Goal: Task Accomplishment & Management: Manage account settings

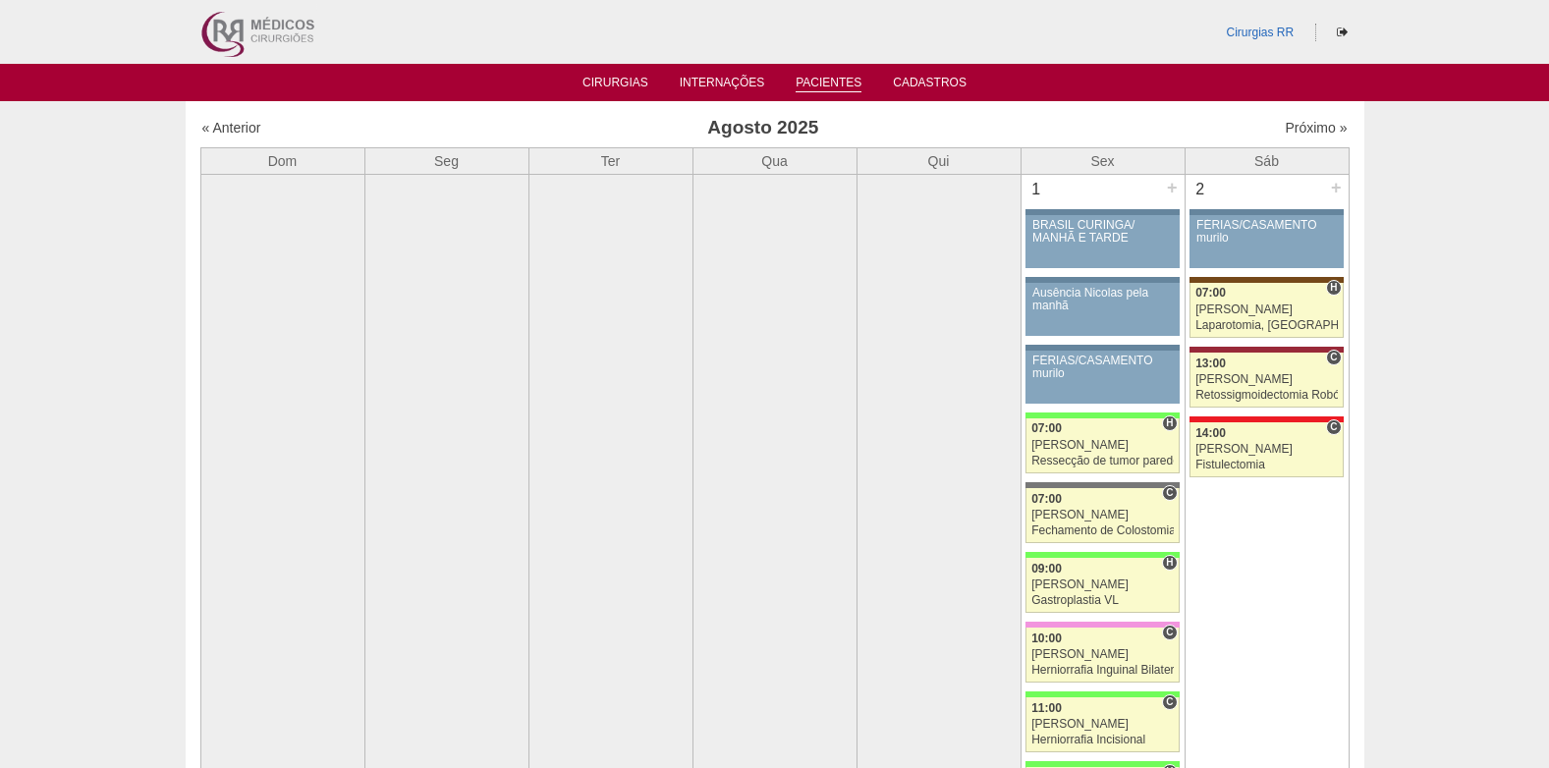
click at [830, 85] on link "Pacientes" at bounding box center [828, 84] width 66 height 17
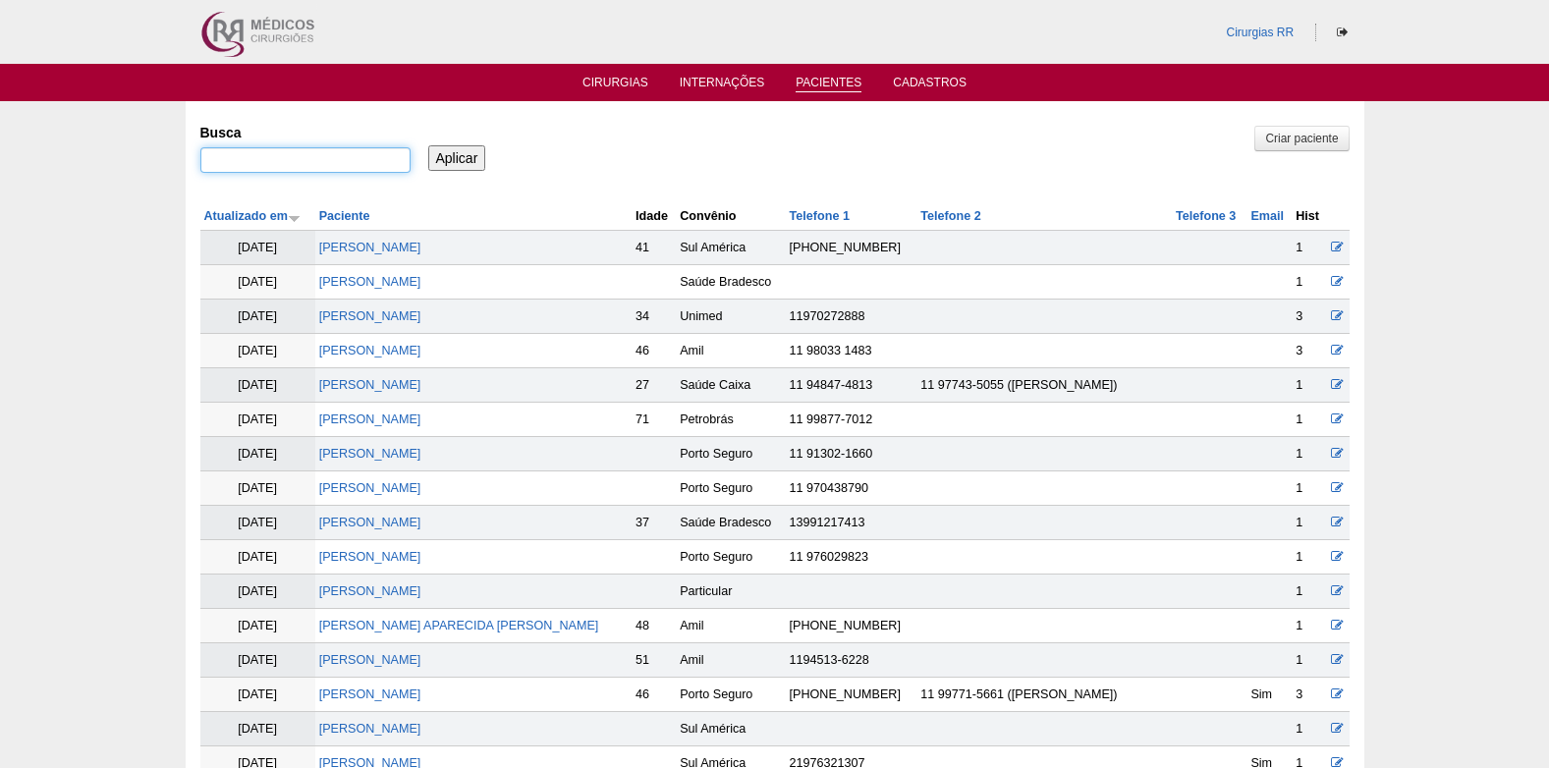
click at [358, 164] on input "Busca" at bounding box center [305, 160] width 210 height 26
paste input "AMANDA FERREIRA BORIM"
type input "AMANDA FERREIRA BORIM"
click at [435, 160] on input "Aplicar" at bounding box center [457, 158] width 58 height 26
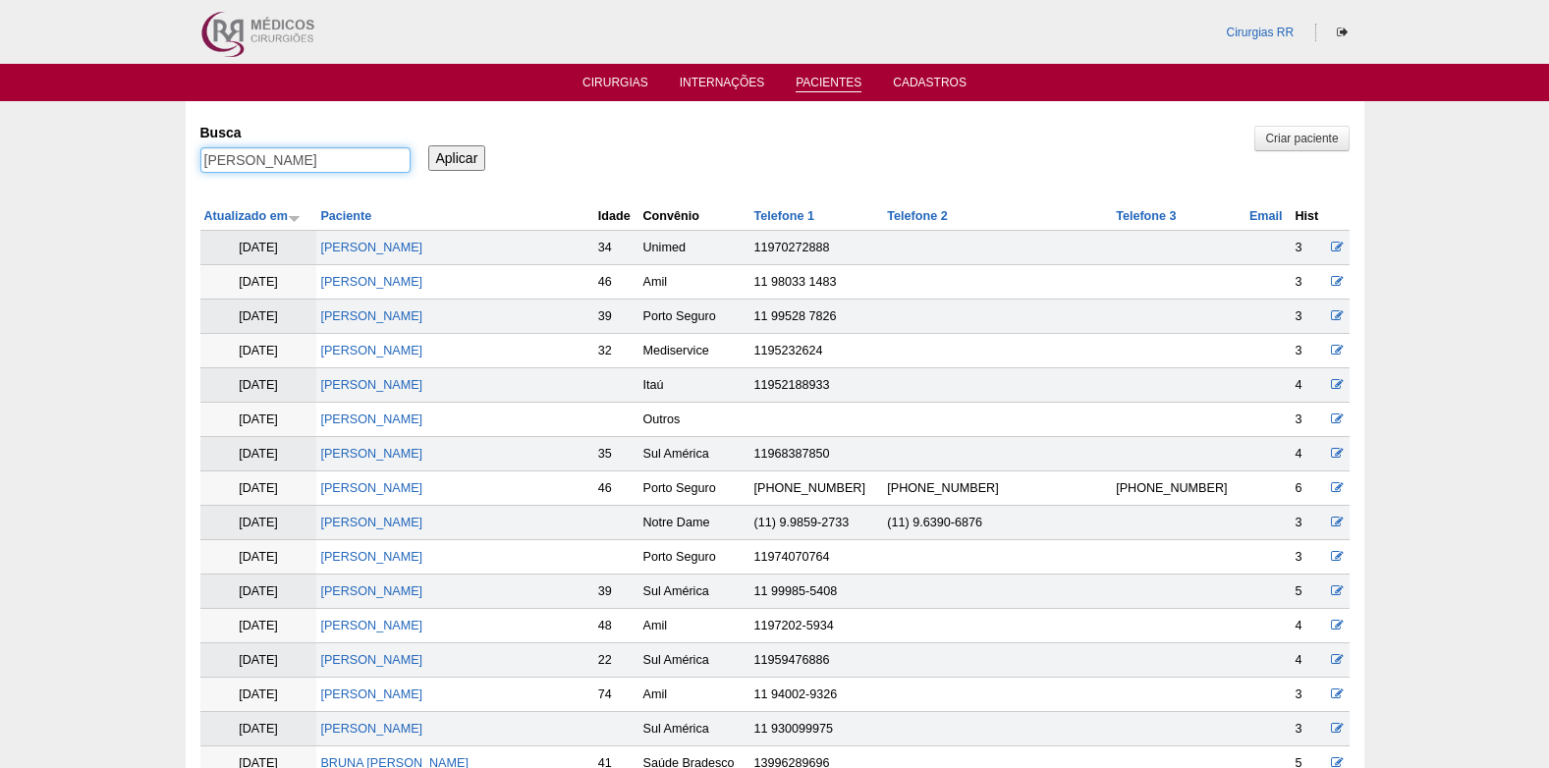
click at [361, 153] on input "AMANDA FERREIRA BORIM" at bounding box center [305, 160] width 210 height 26
click at [361, 153] on input "[PERSON_NAME]" at bounding box center [305, 160] width 210 height 26
paste input "text"
type input "[PERSON_NAME]"
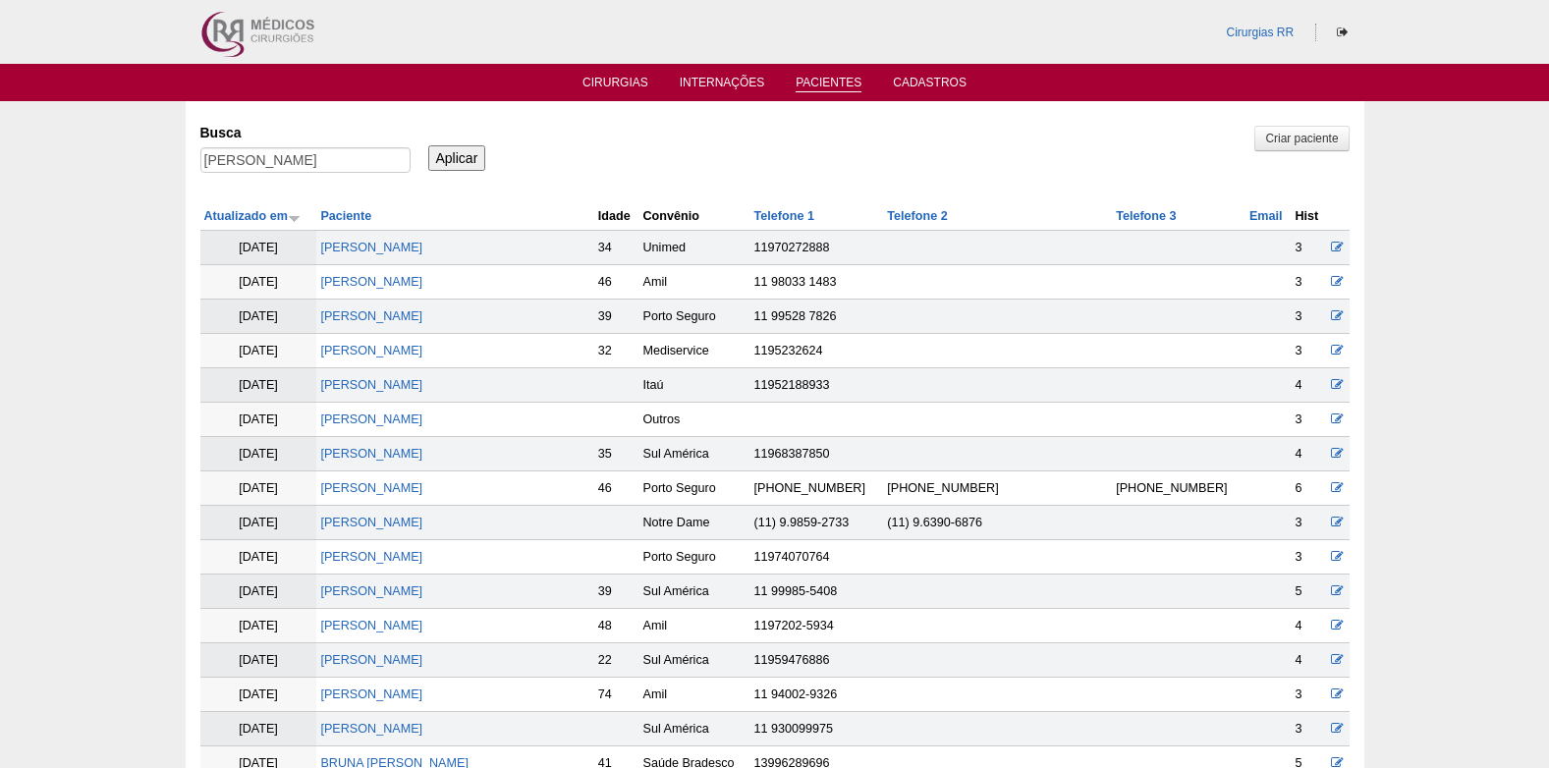
click at [446, 157] on input "Aplicar" at bounding box center [457, 158] width 58 height 26
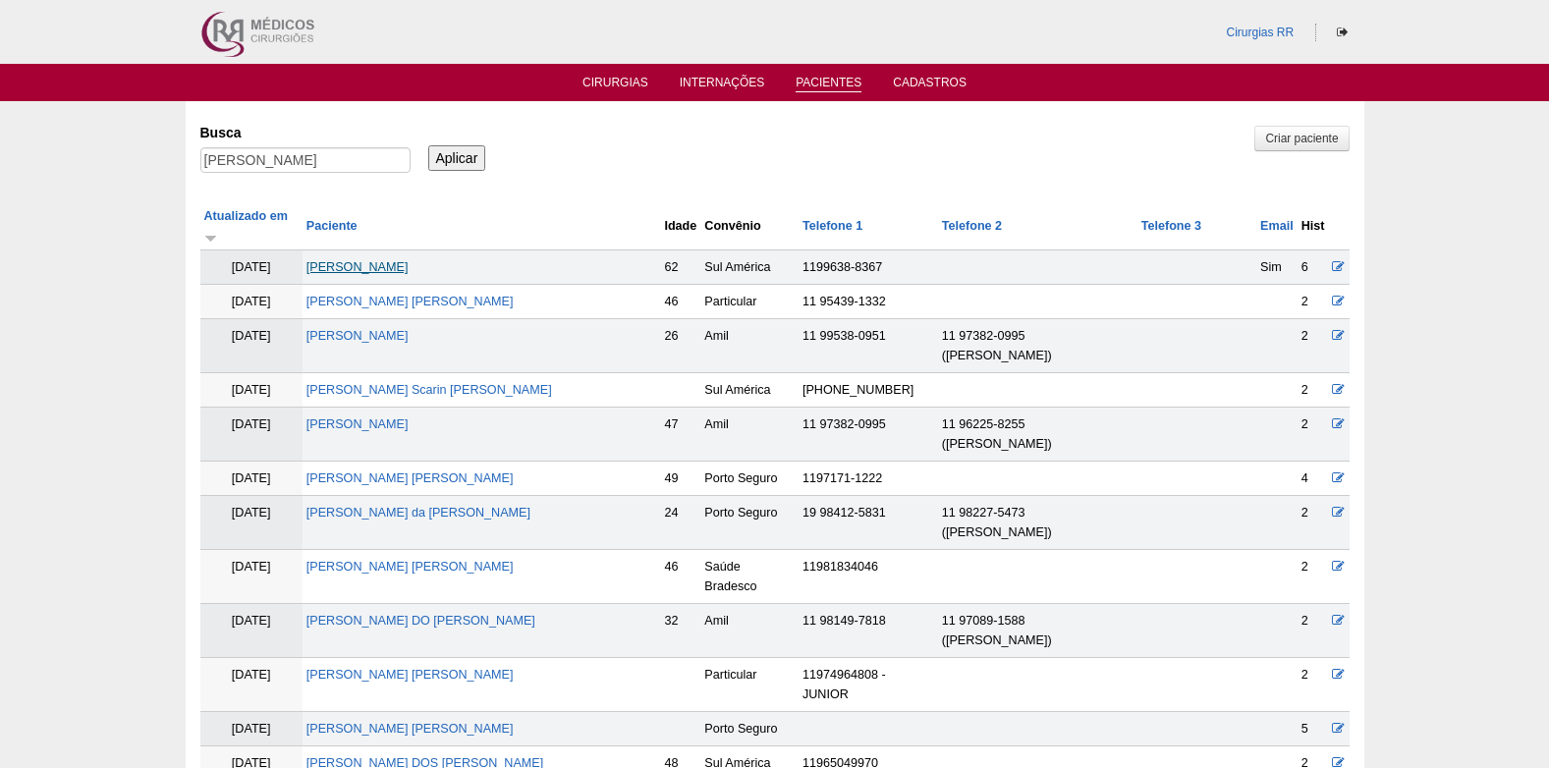
click at [364, 260] on link "[PERSON_NAME]" at bounding box center [357, 267] width 102 height 14
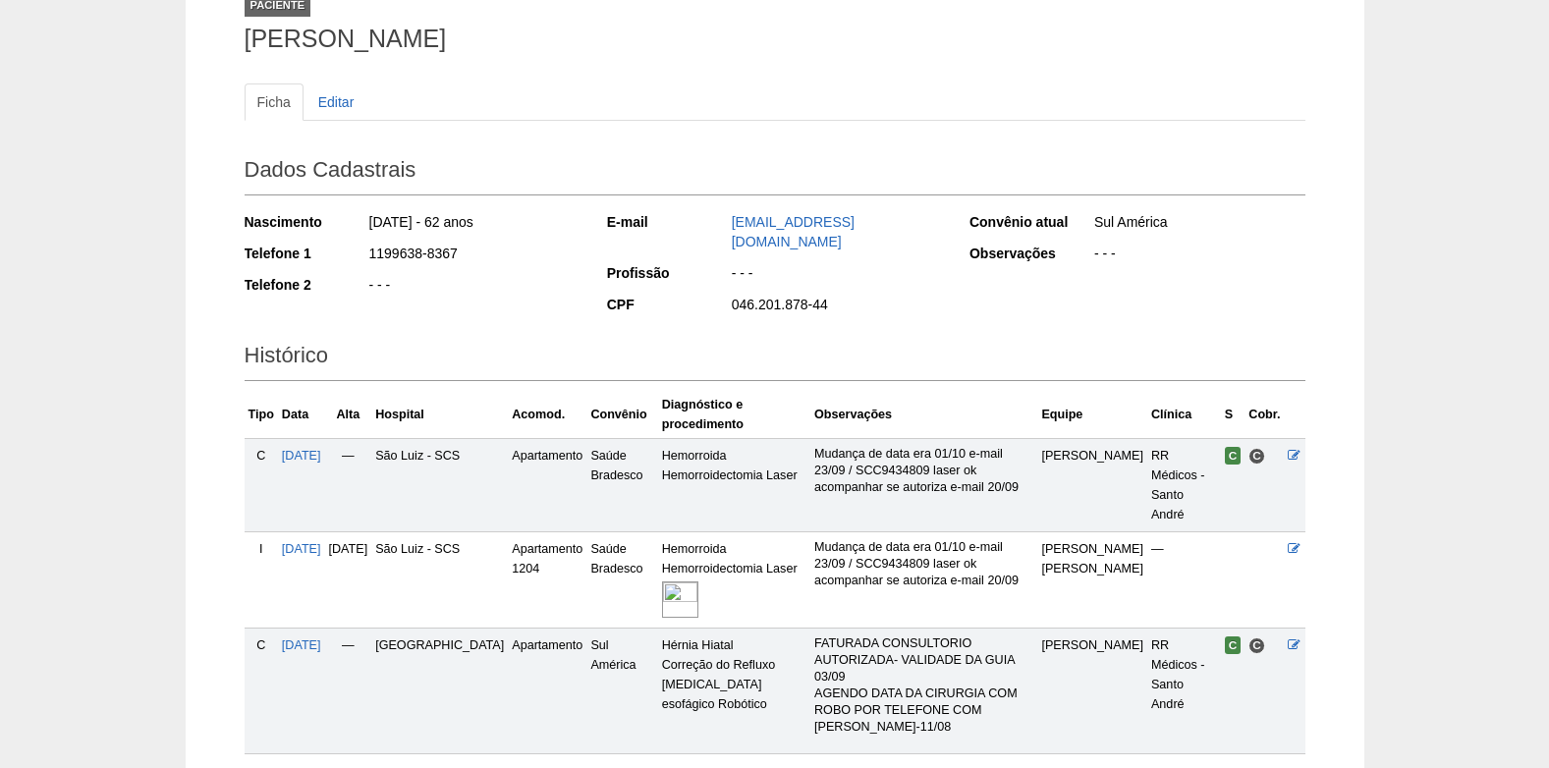
scroll to position [233, 0]
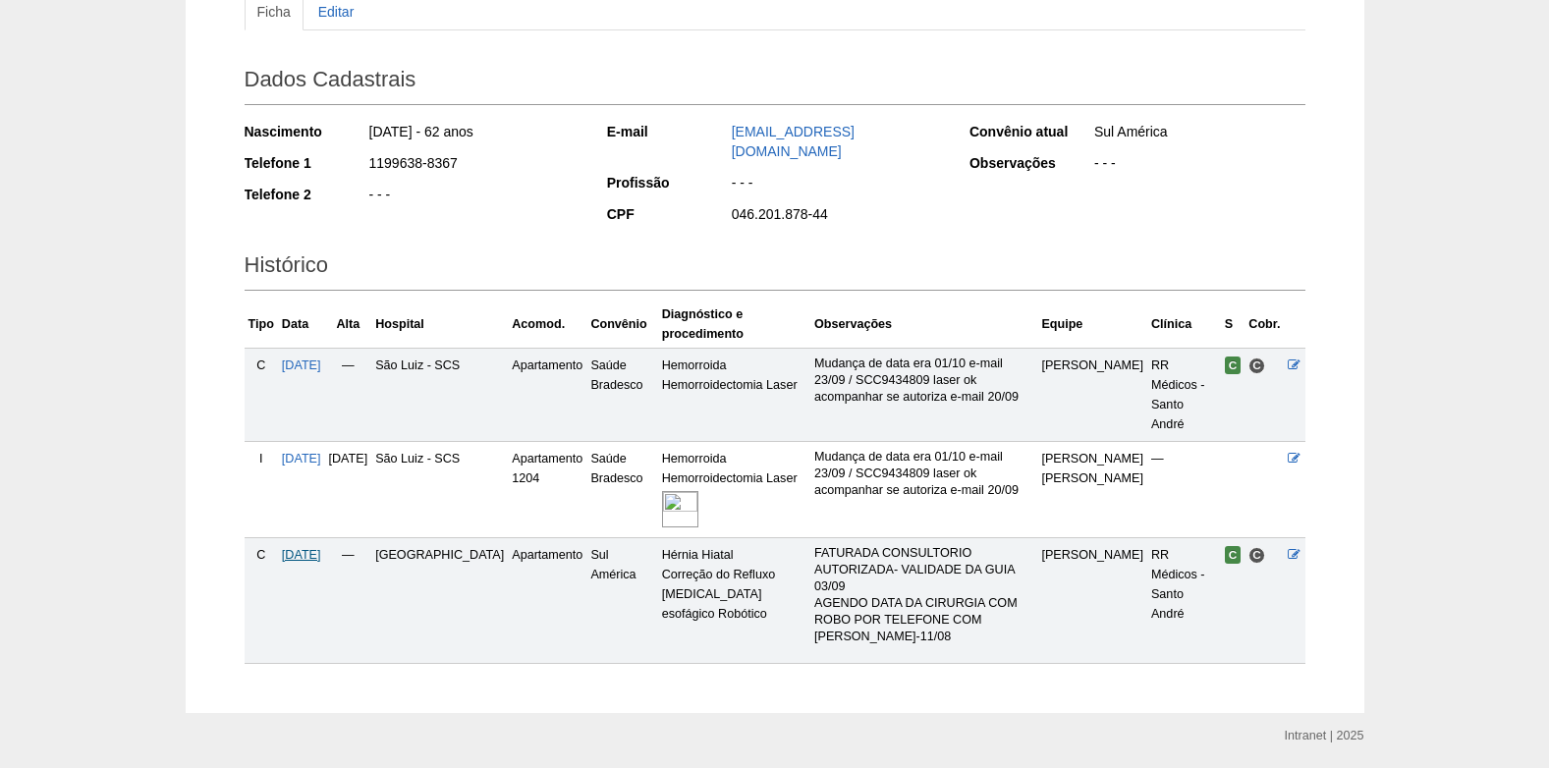
click at [321, 548] on span "[DATE]" at bounding box center [301, 555] width 39 height 14
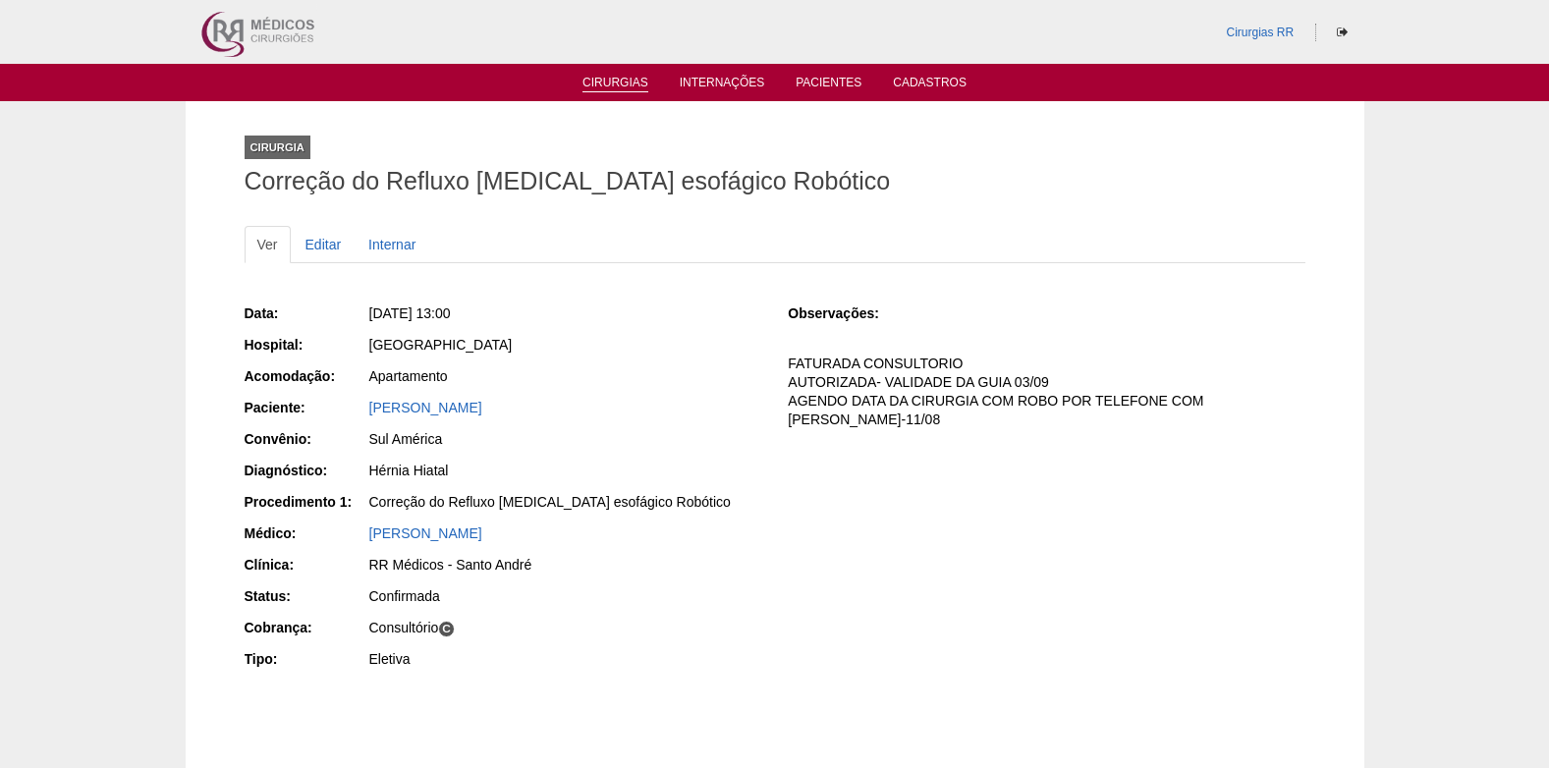
click at [598, 86] on link "Cirurgias" at bounding box center [615, 84] width 66 height 17
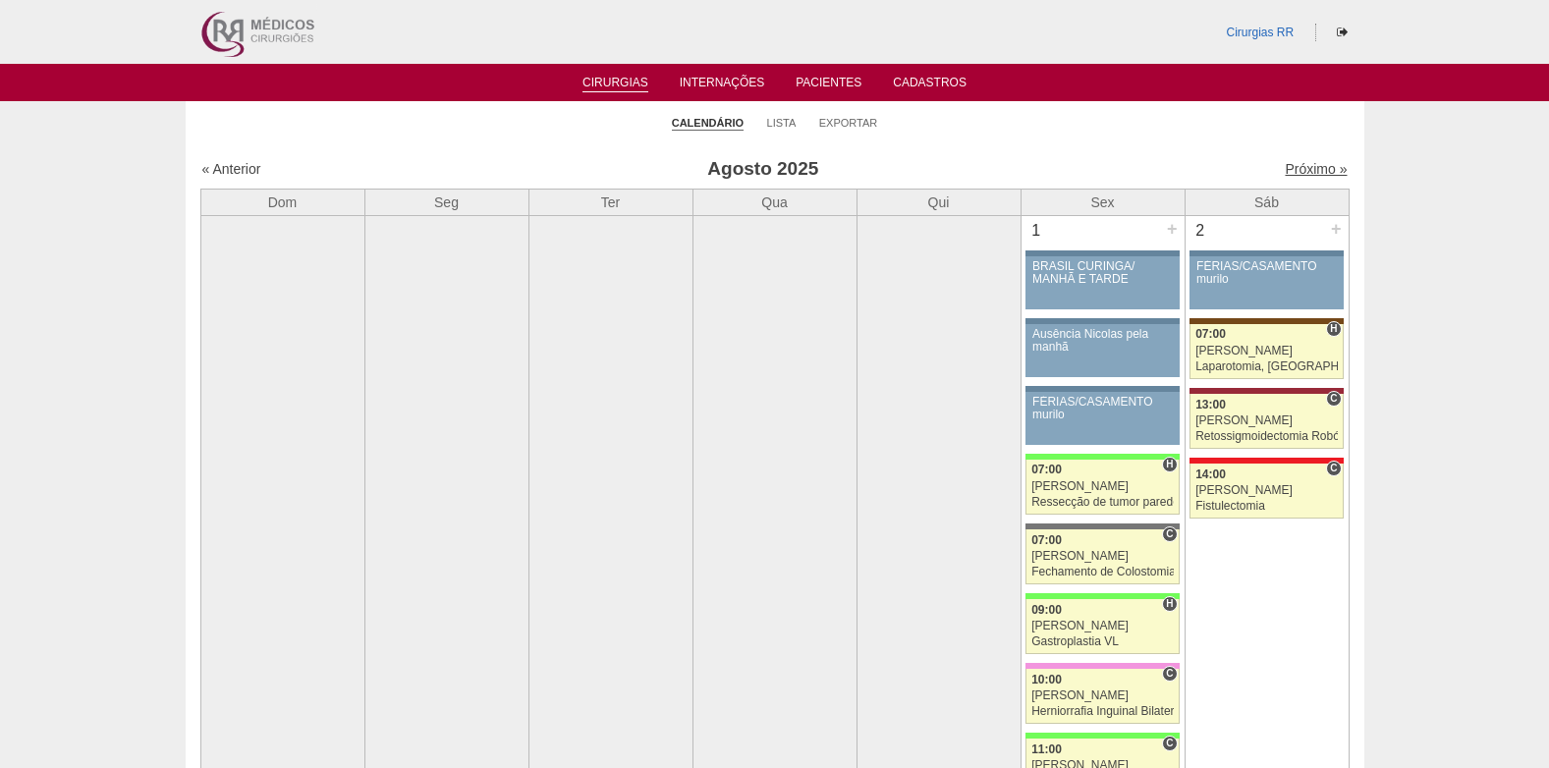
click at [1291, 169] on link "Próximo »" at bounding box center [1315, 169] width 62 height 16
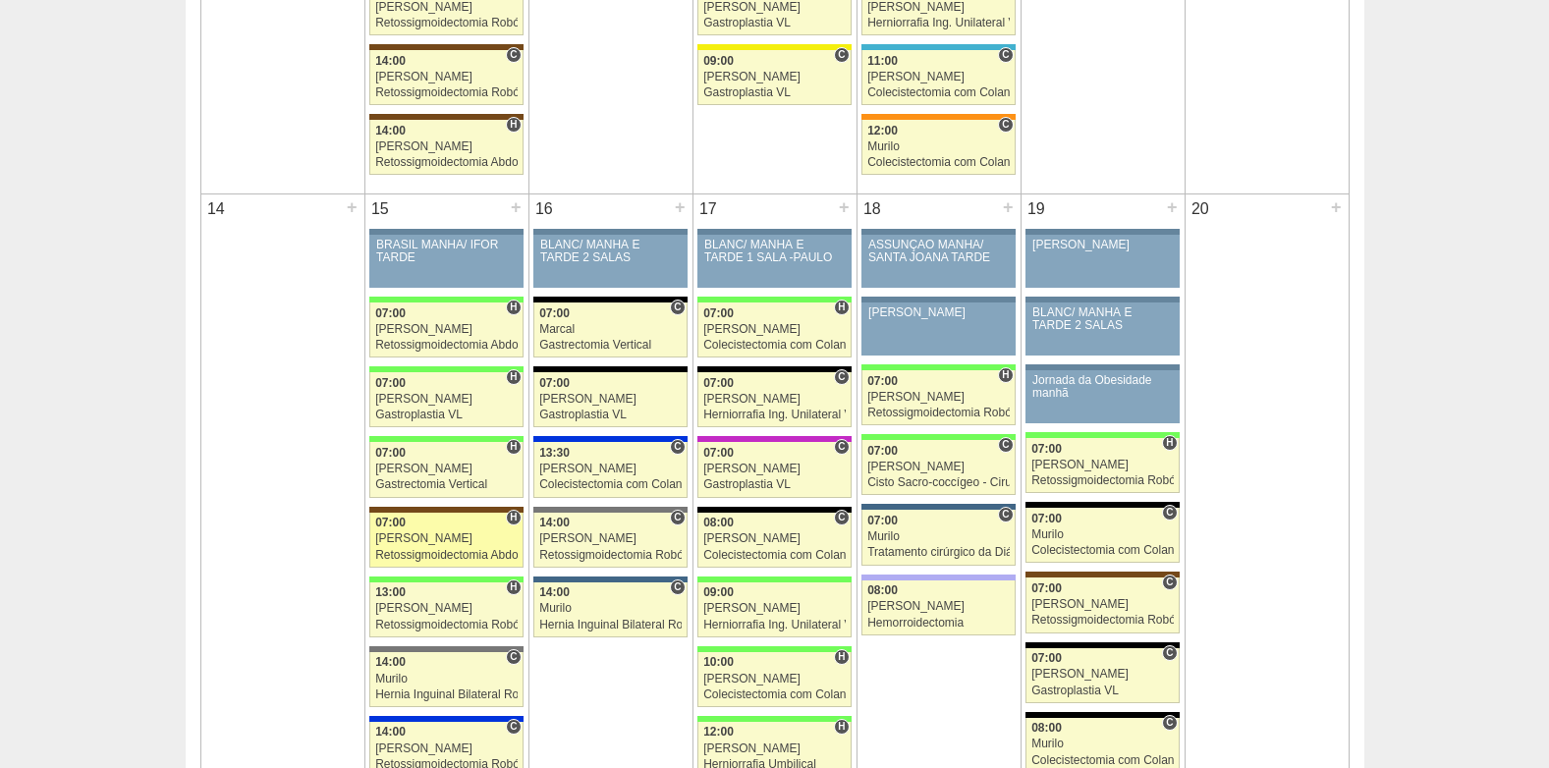
scroll to position [1571, 0]
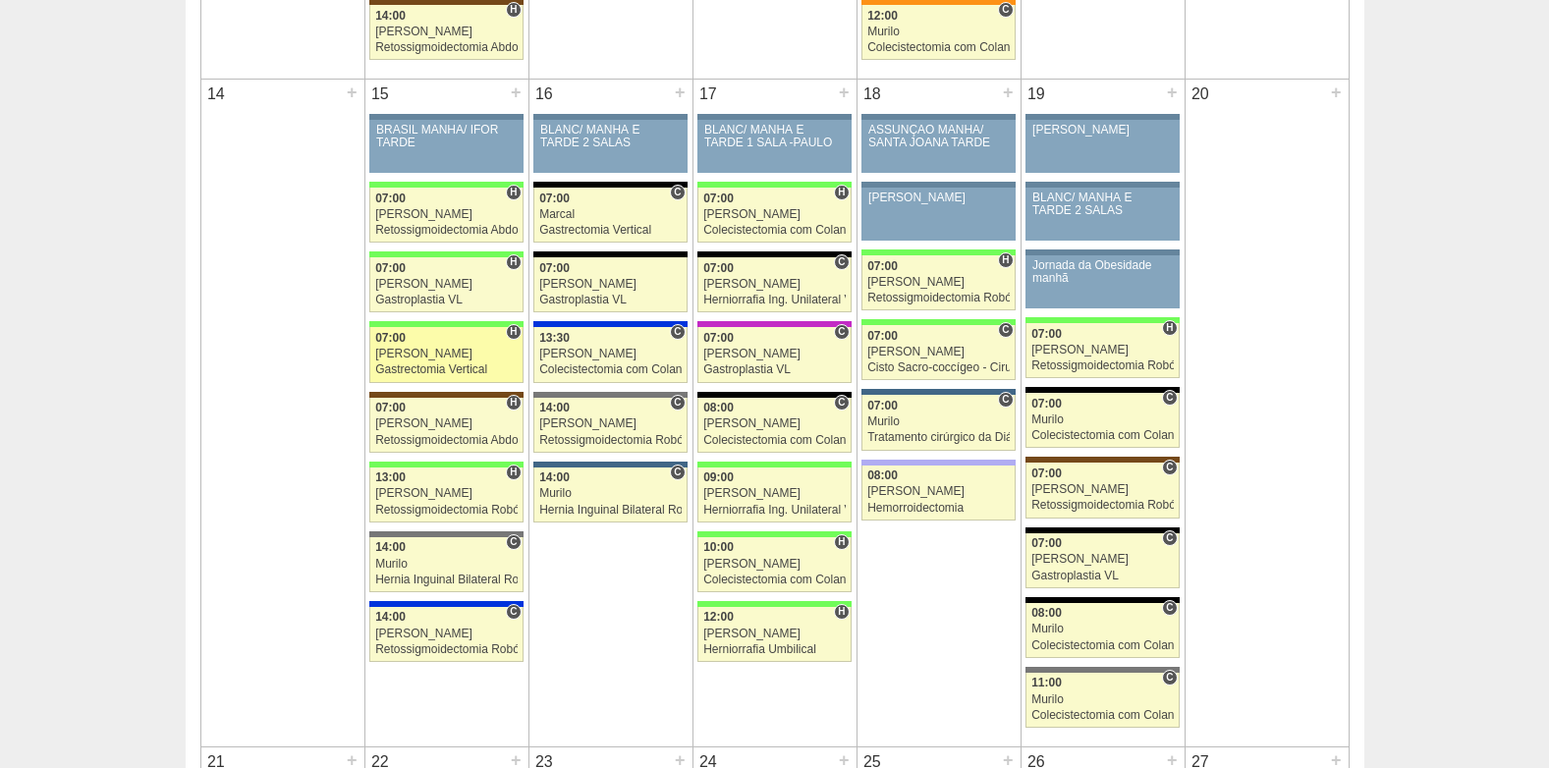
click at [415, 357] on div "[PERSON_NAME]" at bounding box center [446, 354] width 142 height 13
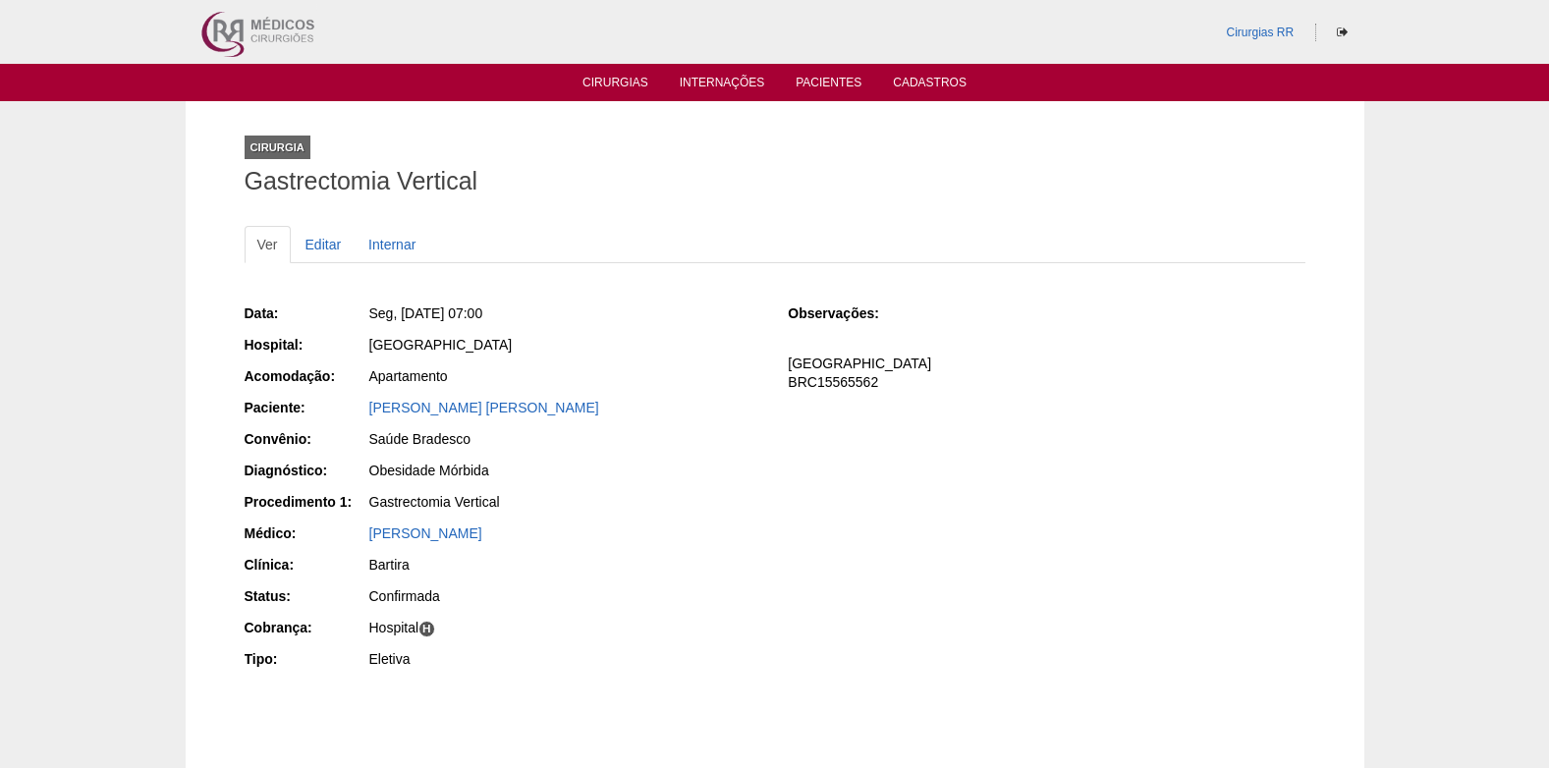
click at [435, 417] on div "[PERSON_NAME]" at bounding box center [564, 410] width 394 height 25
click at [435, 410] on link "Andreia Dias Rhein" at bounding box center [484, 408] width 230 height 16
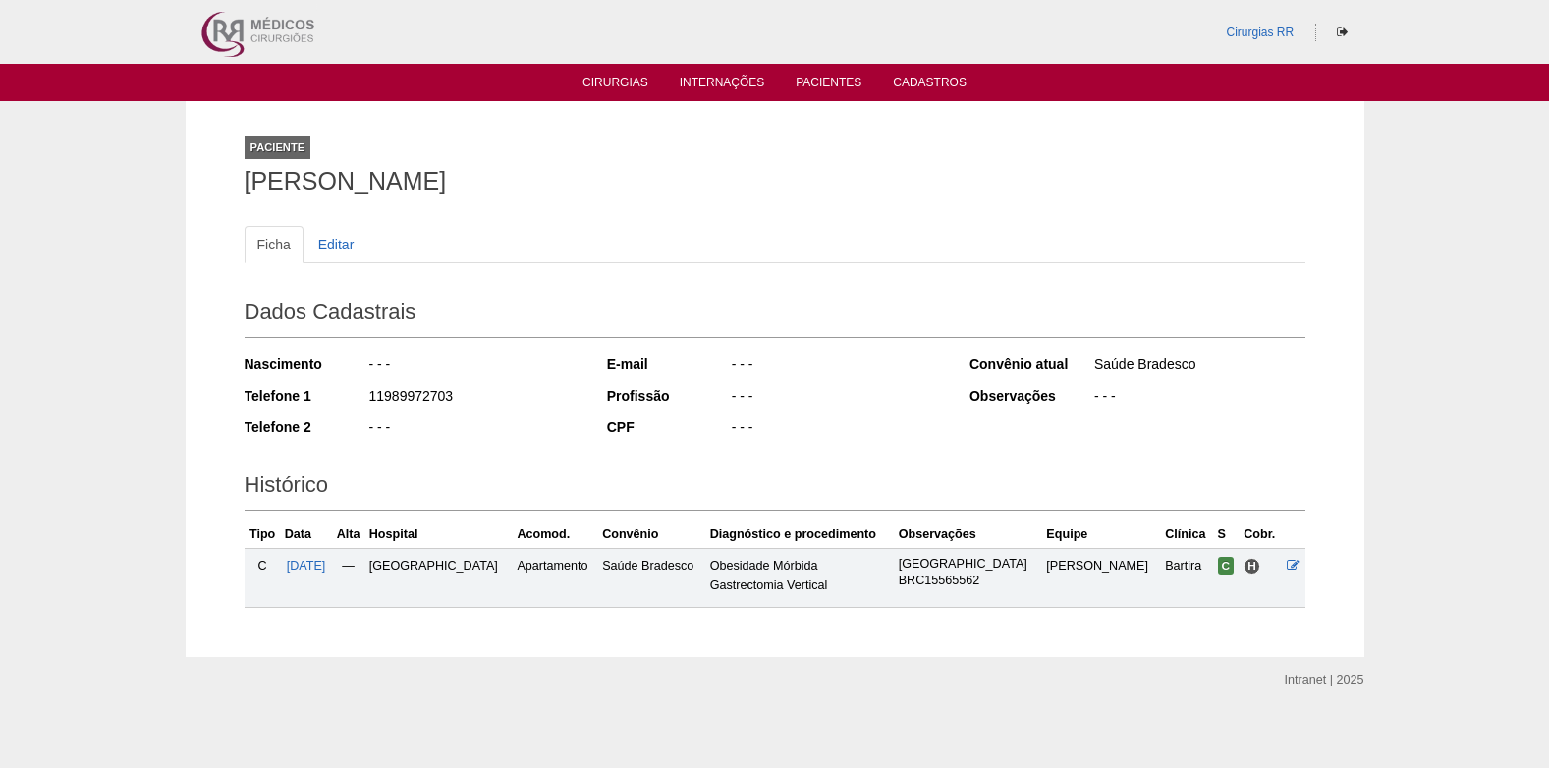
drag, startPoint x: 452, startPoint y: 389, endPoint x: 366, endPoint y: 397, distance: 85.8
click at [366, 397] on div "Telefone 1 11989972703" at bounding box center [413, 398] width 336 height 25
copy div "11989972703"
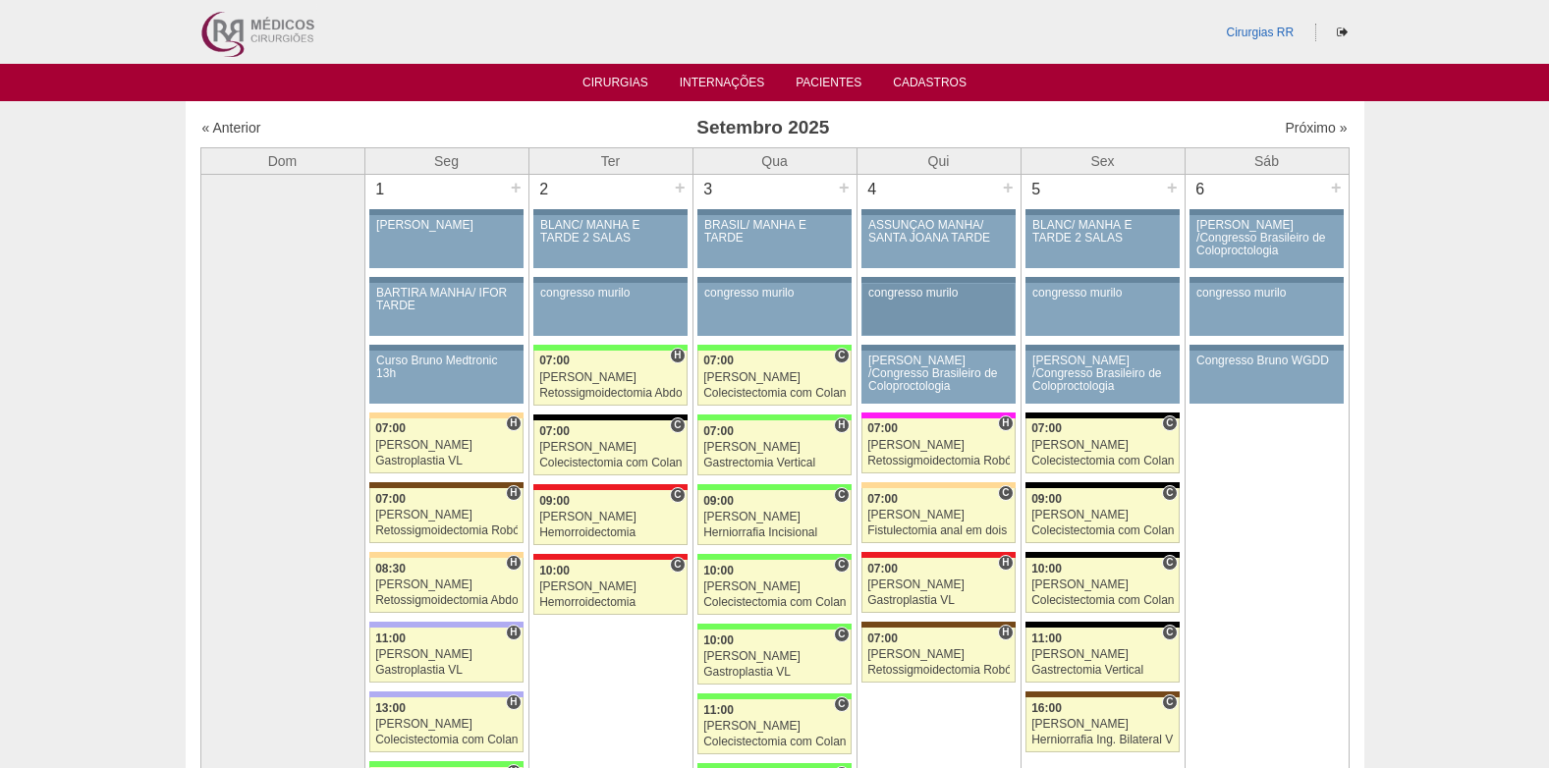
scroll to position [196, 0]
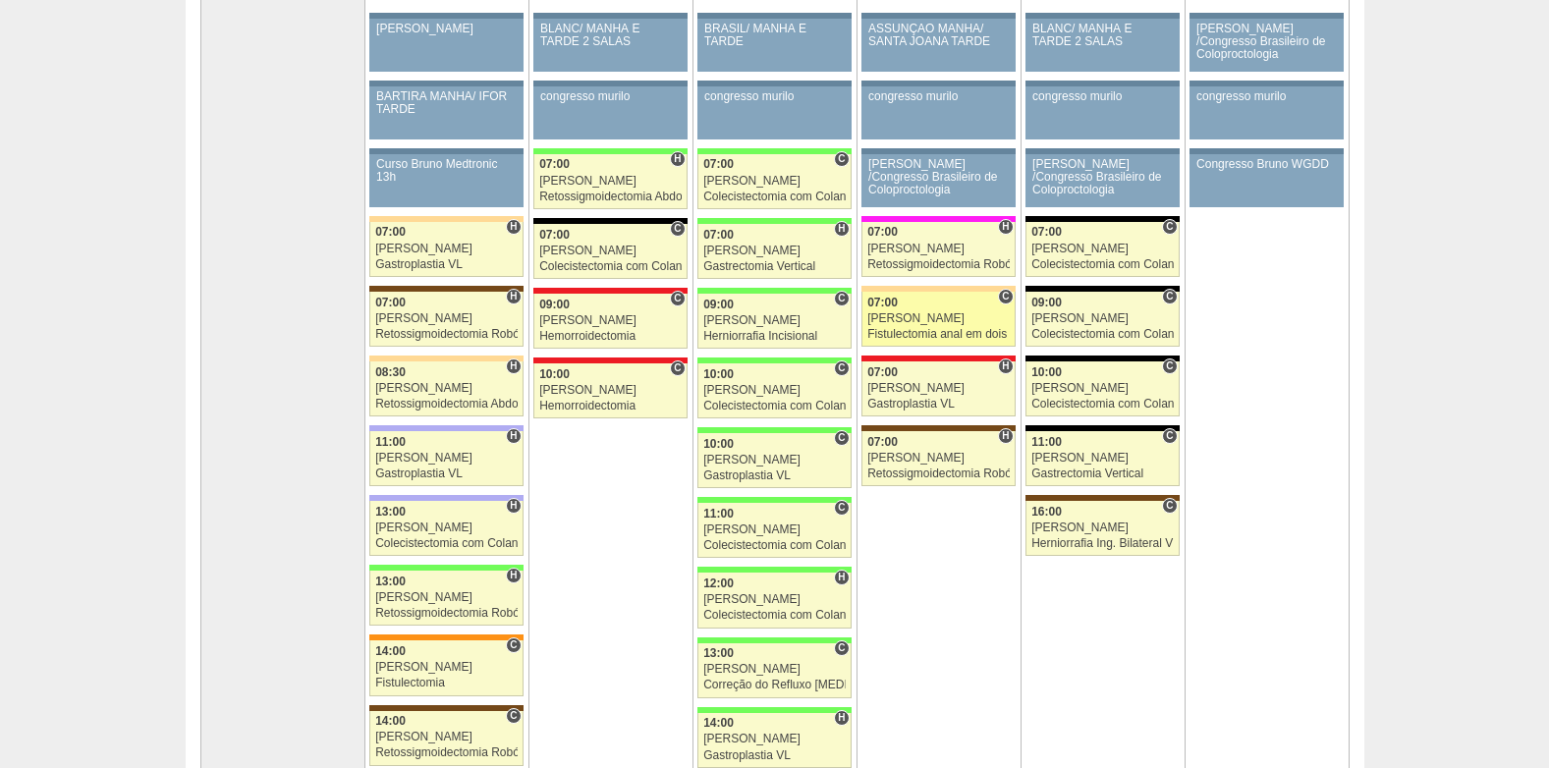
click at [919, 306] on div "07:00" at bounding box center [938, 303] width 142 height 13
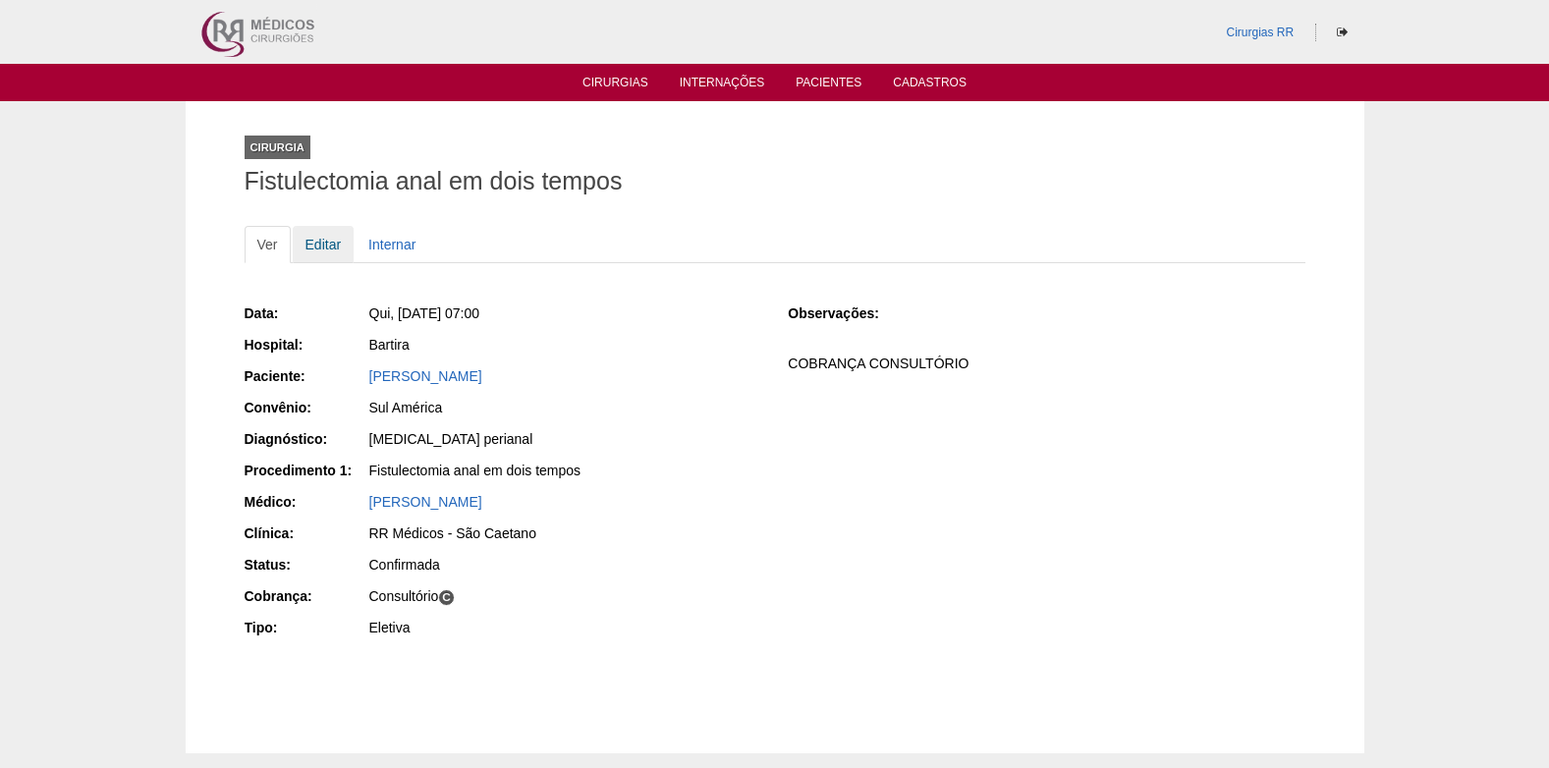
click at [331, 245] on link "Editar" at bounding box center [324, 244] width 62 height 37
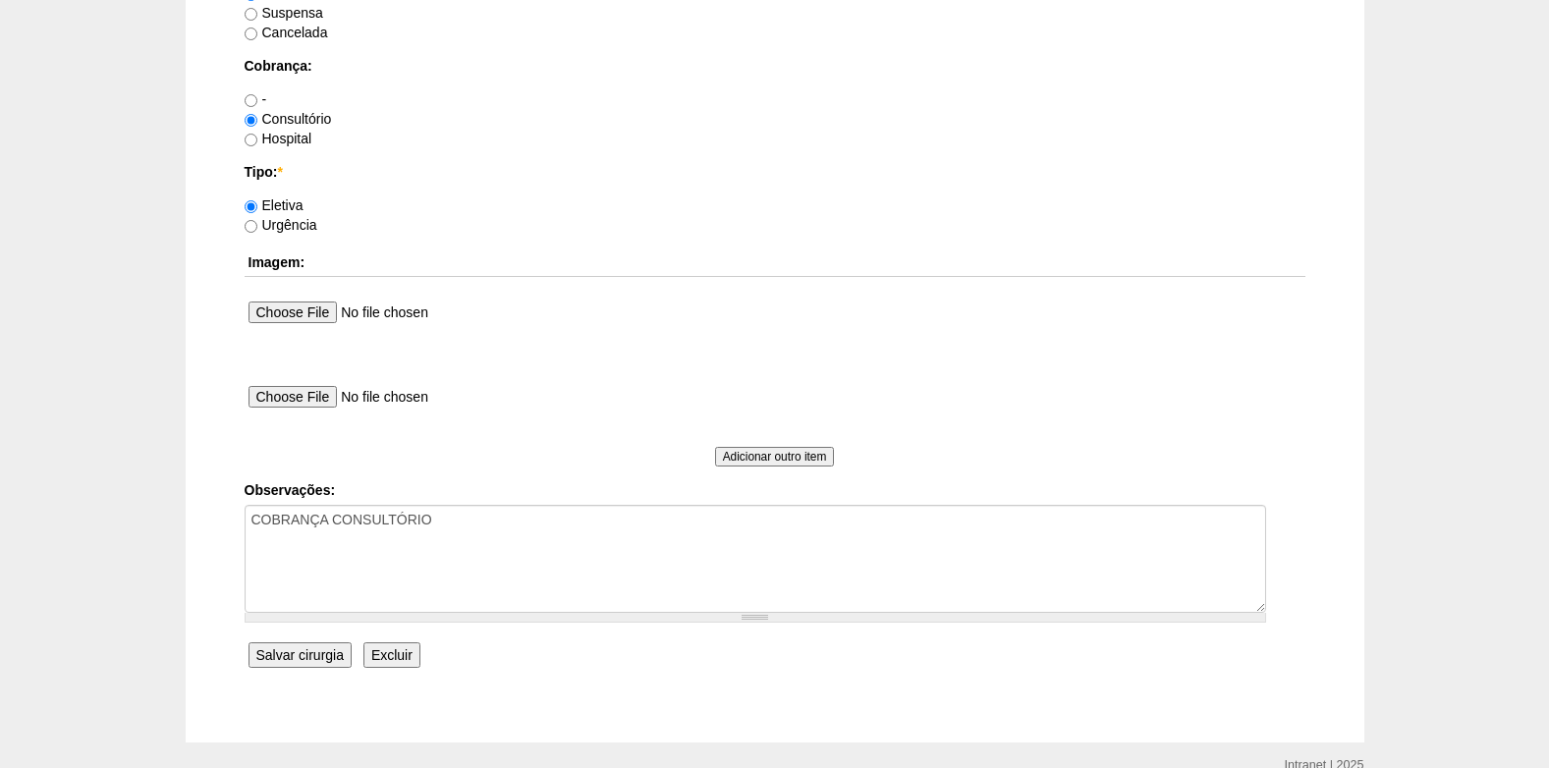
scroll to position [1763, 0]
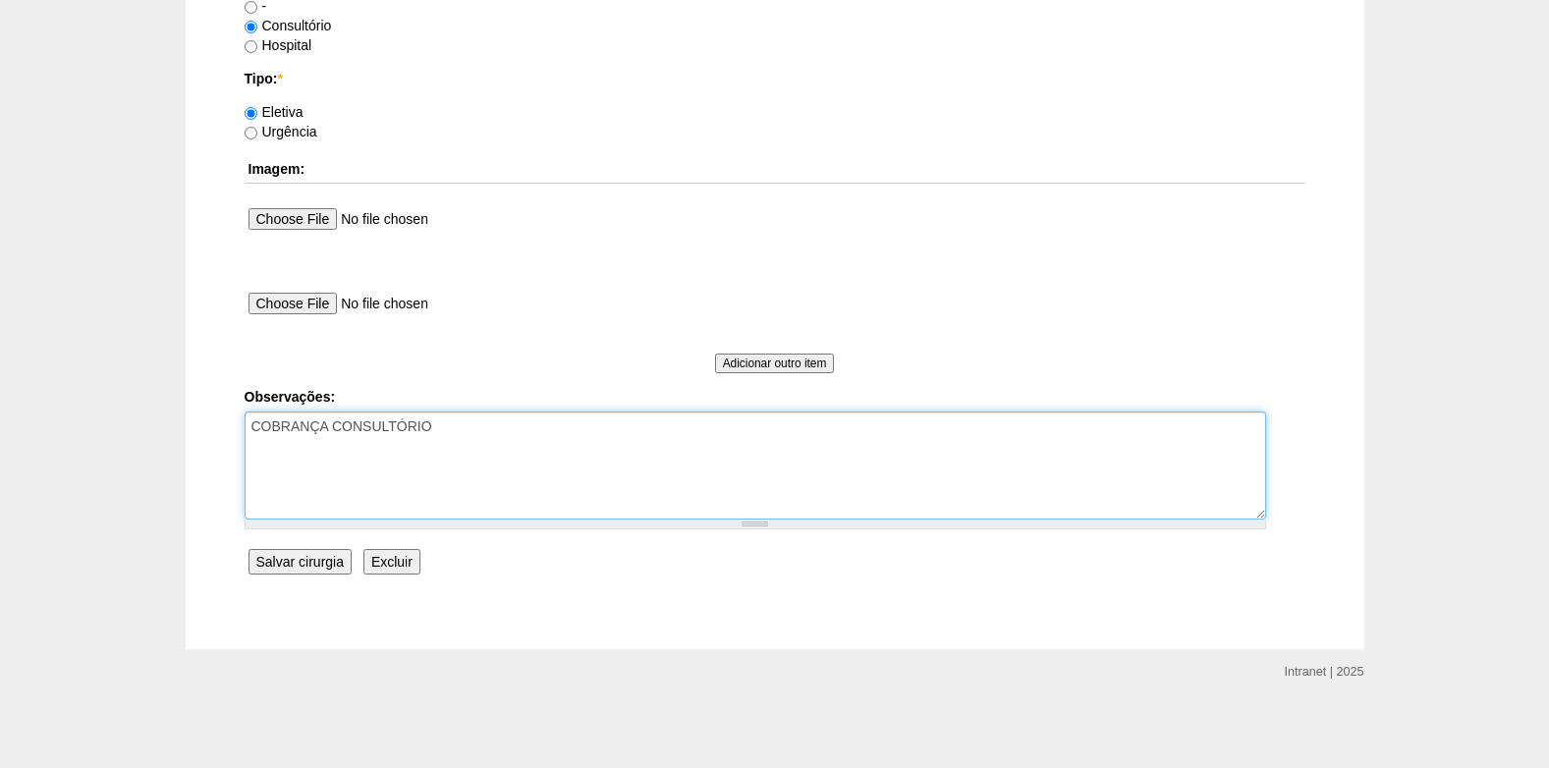
click at [482, 423] on textarea "COBRANÇA CONSULTÓRIO" at bounding box center [755, 465] width 1021 height 108
paste textarea "DE ACORDO COM COD NEG 31004130 FISTULECTOMIA EM FERRADURA"
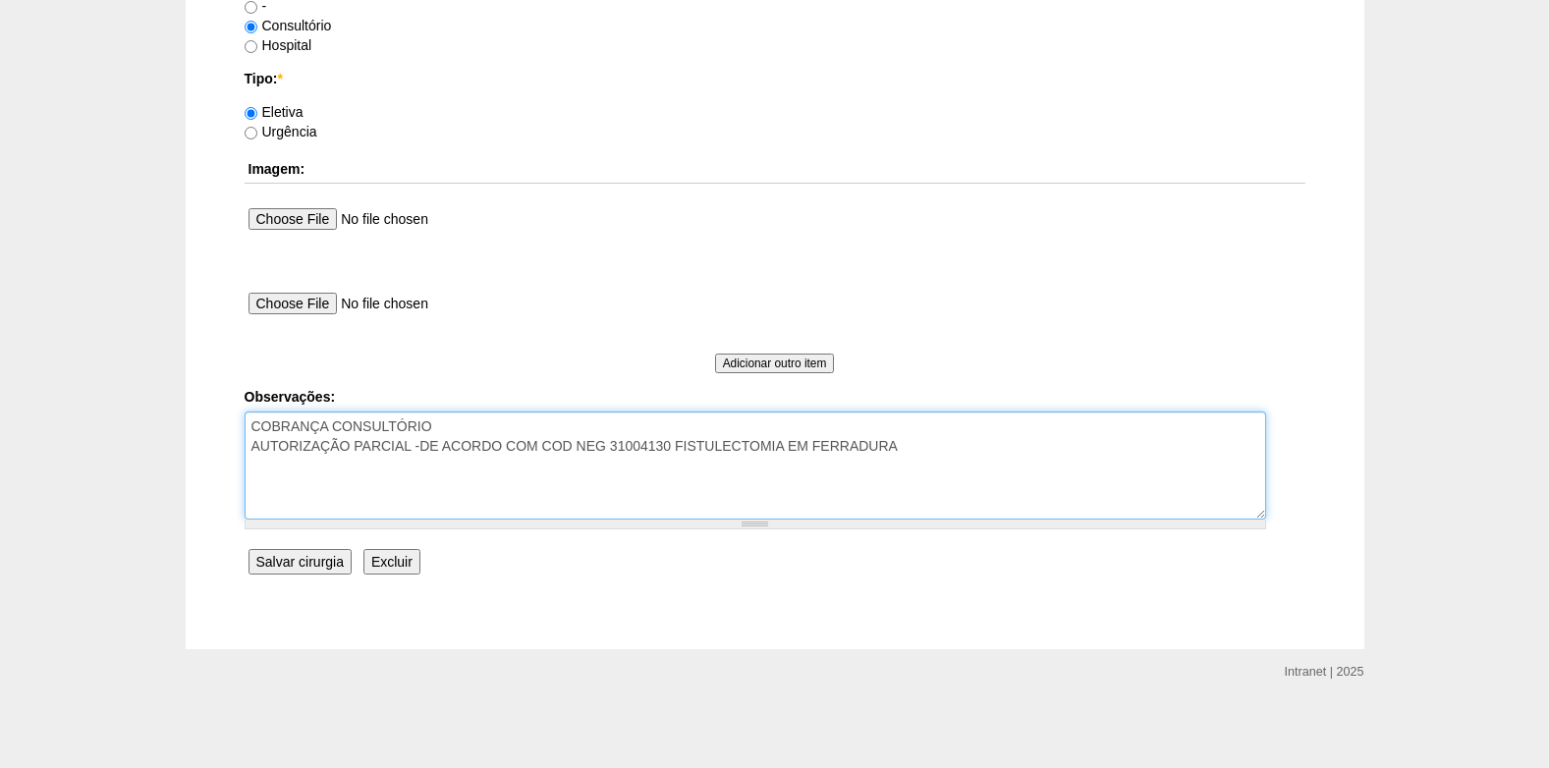
click at [417, 446] on textarea "COBRANÇA CONSULTÓRIO" at bounding box center [755, 465] width 1021 height 108
type textarea "COBRANÇA CONSULTÓRIO AUTORIZAÇÃO PARCIAL -DRA DE ACORDO COM COD NEG 31004130 FI…"
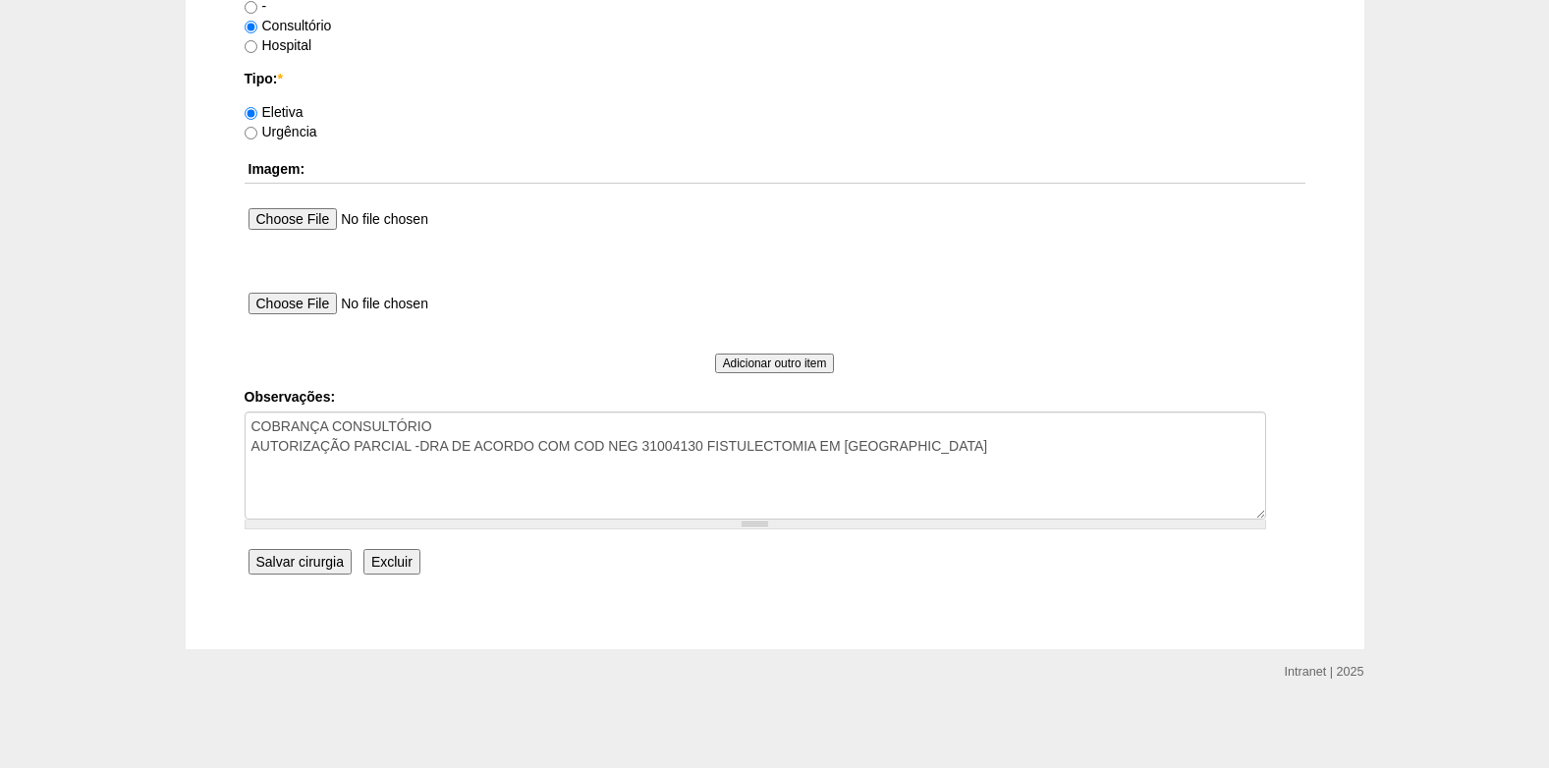
click at [309, 566] on input "Salvar cirurgia" at bounding box center [299, 562] width 103 height 26
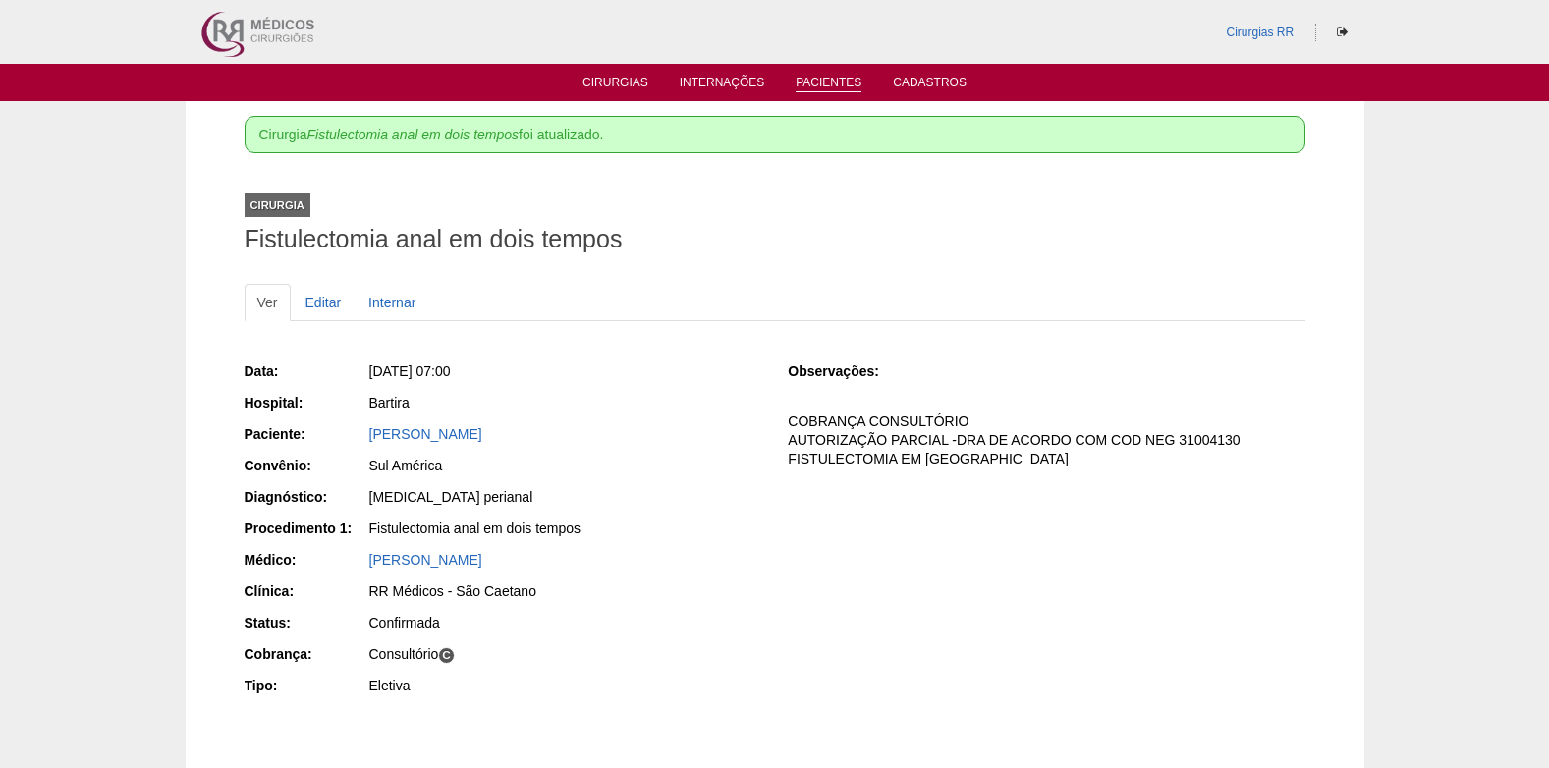
click at [827, 75] on li "Pacientes" at bounding box center [828, 82] width 93 height 16
click at [827, 78] on link "Pacientes" at bounding box center [828, 84] width 66 height 17
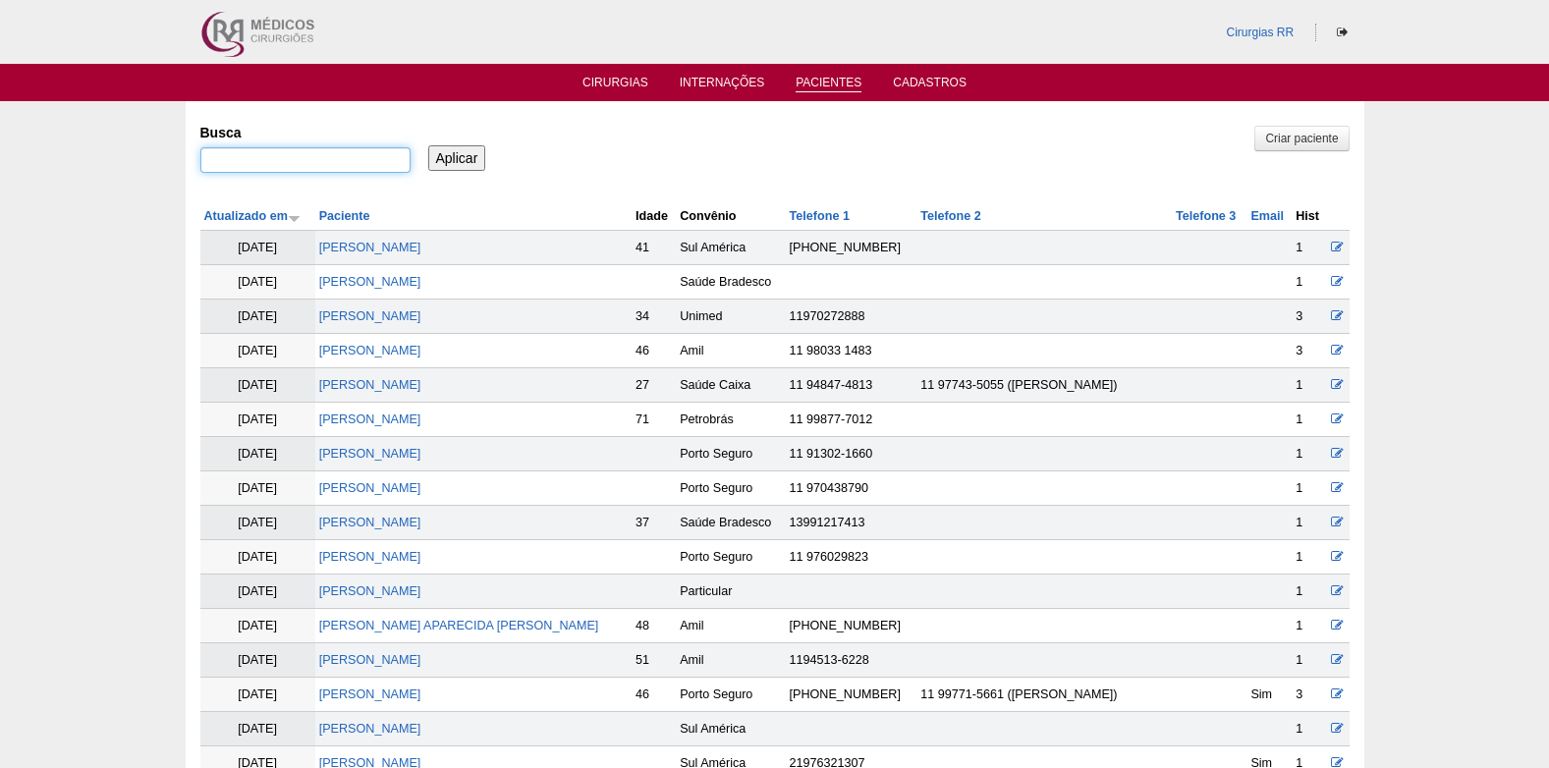
click at [371, 153] on input "Busca" at bounding box center [305, 160] width 210 height 26
paste input "ISABELLA DE CARVALHO VALLIM"
type input "ISABELLA DE CARVALHO VALLIM"
click at [463, 160] on input "Aplicar" at bounding box center [457, 158] width 58 height 26
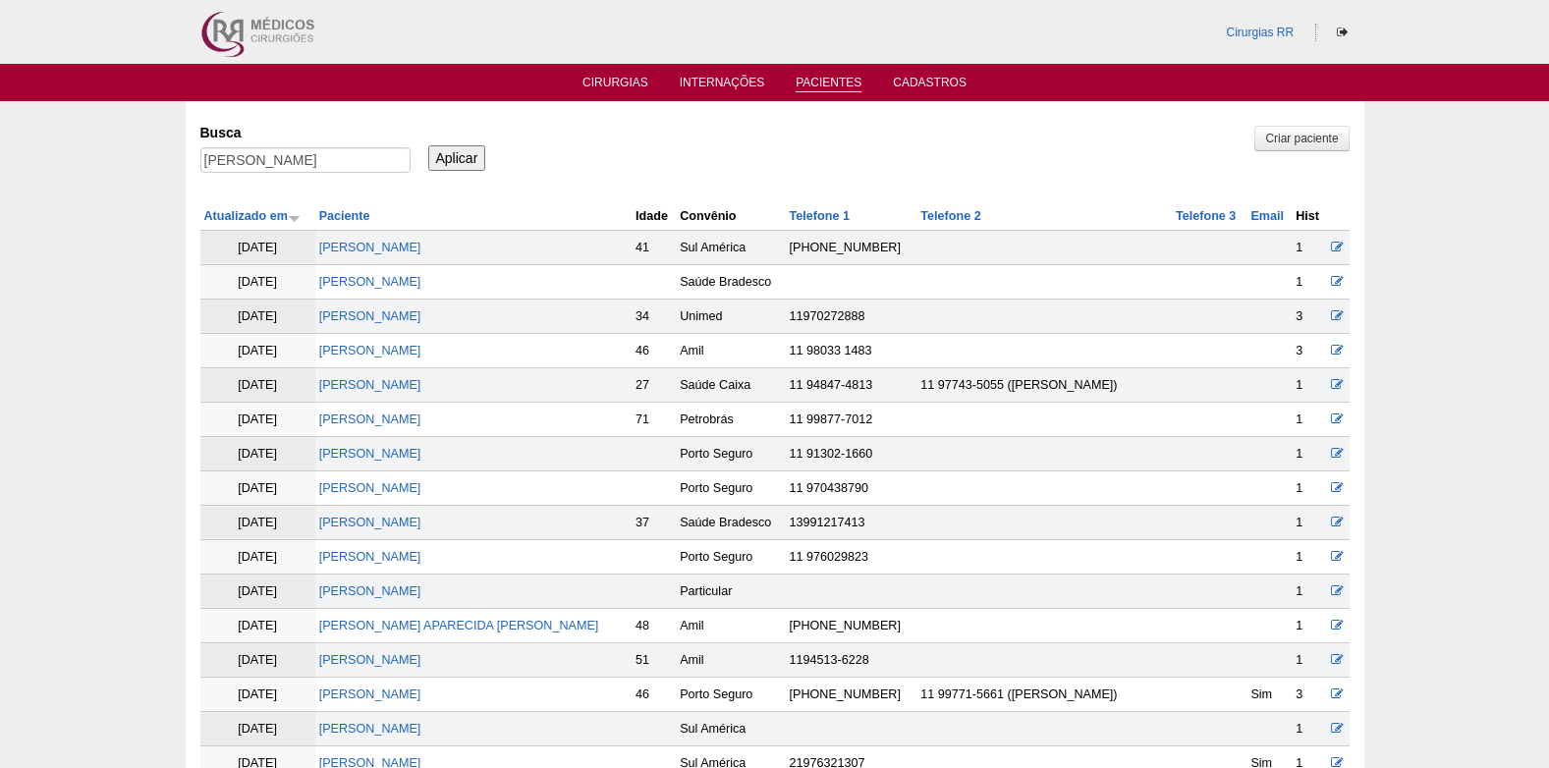
scroll to position [0, 0]
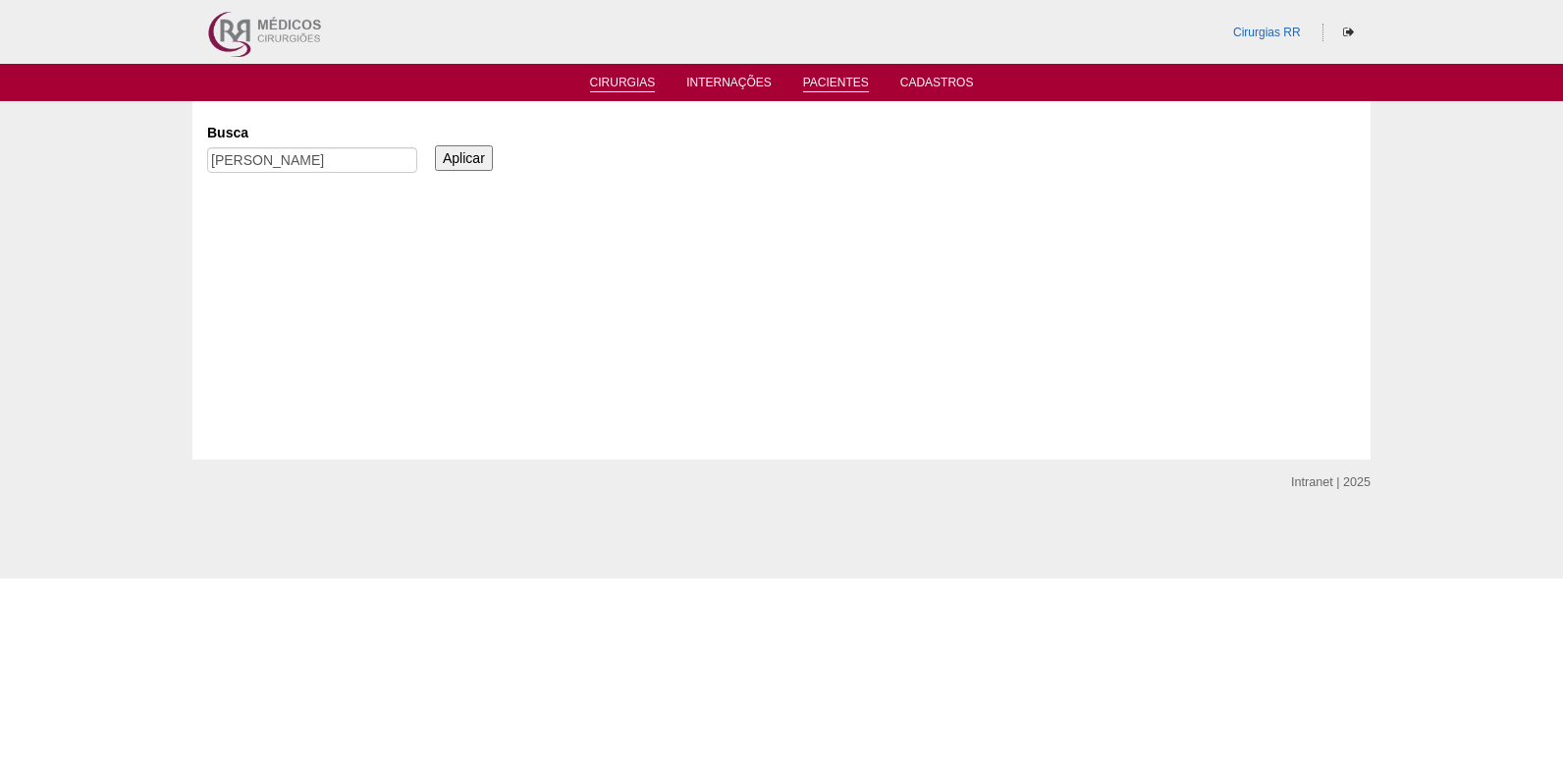
click at [605, 82] on link "Cirurgias" at bounding box center [623, 84] width 66 height 17
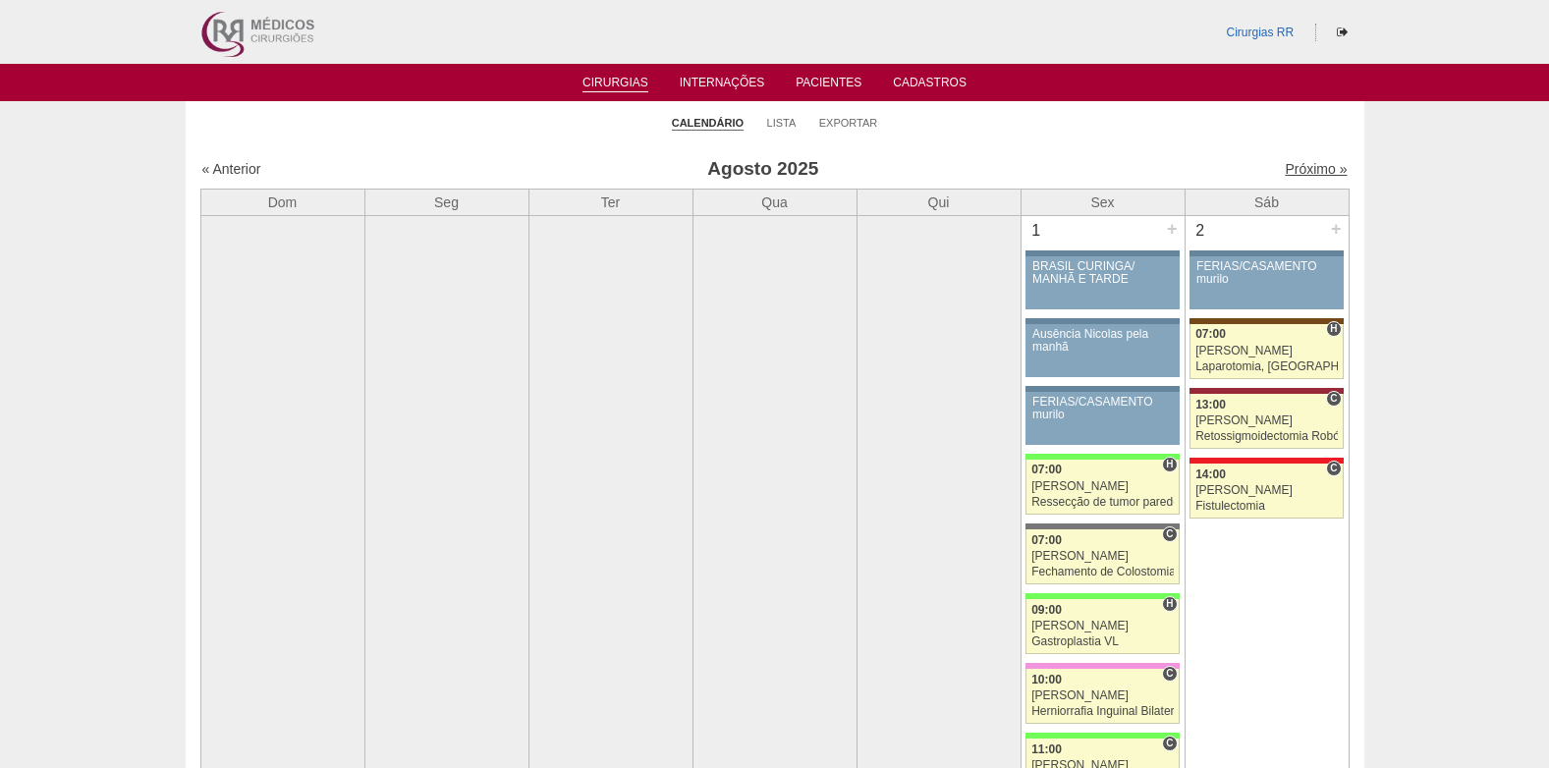
click at [1300, 167] on link "Próximo »" at bounding box center [1315, 169] width 62 height 16
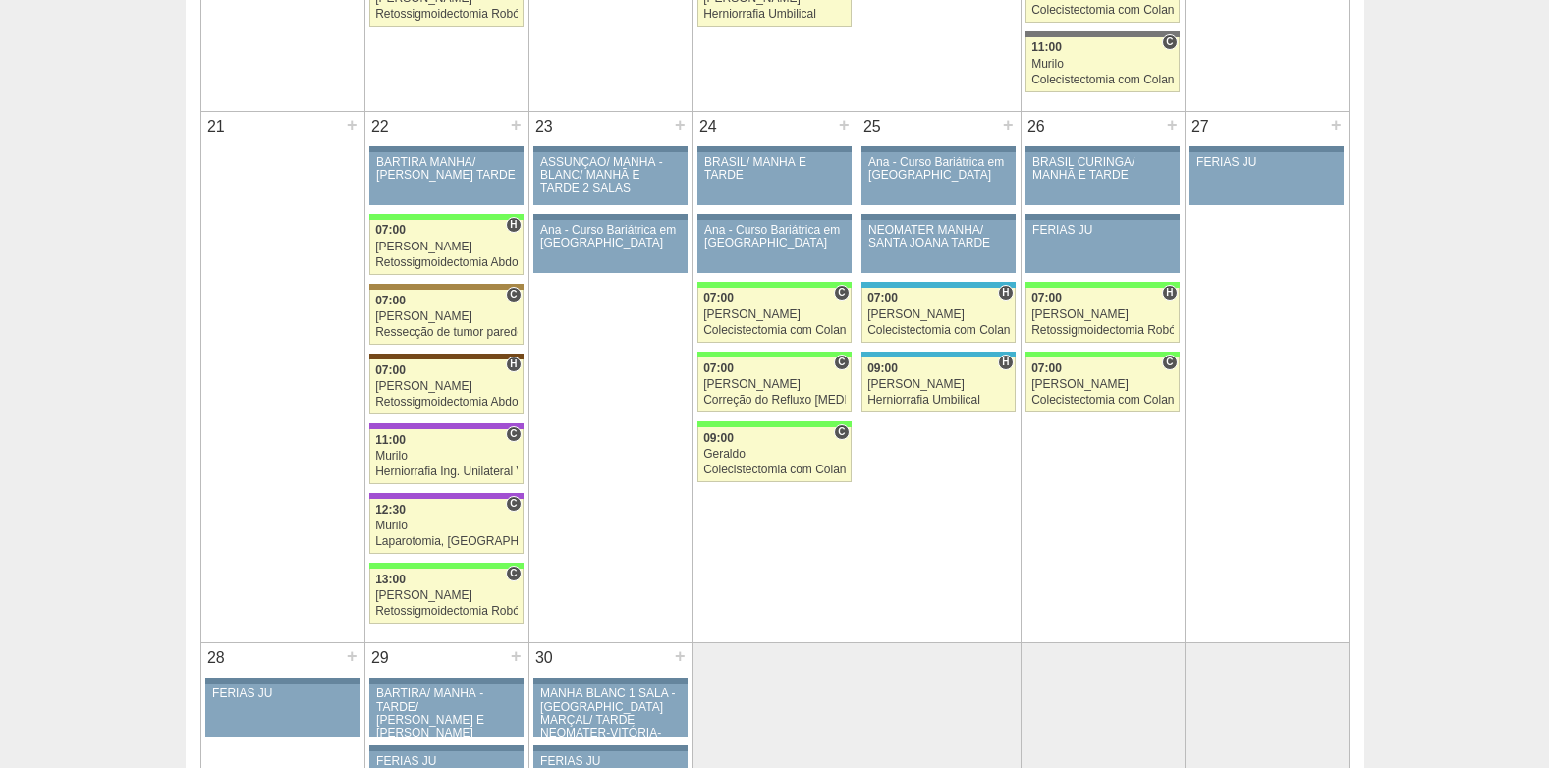
scroll to position [2455, 0]
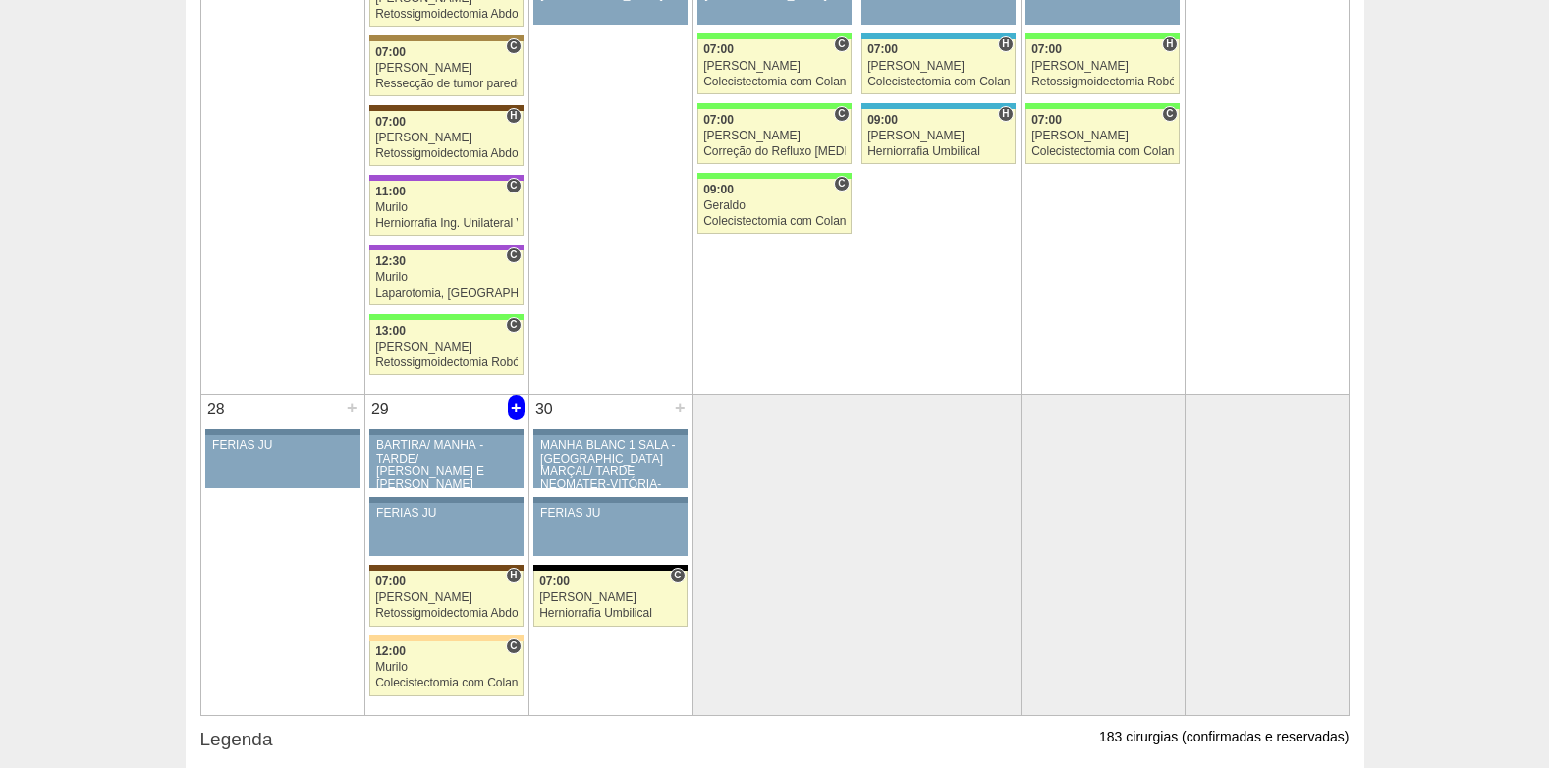
click at [517, 412] on div "+" at bounding box center [516, 408] width 17 height 26
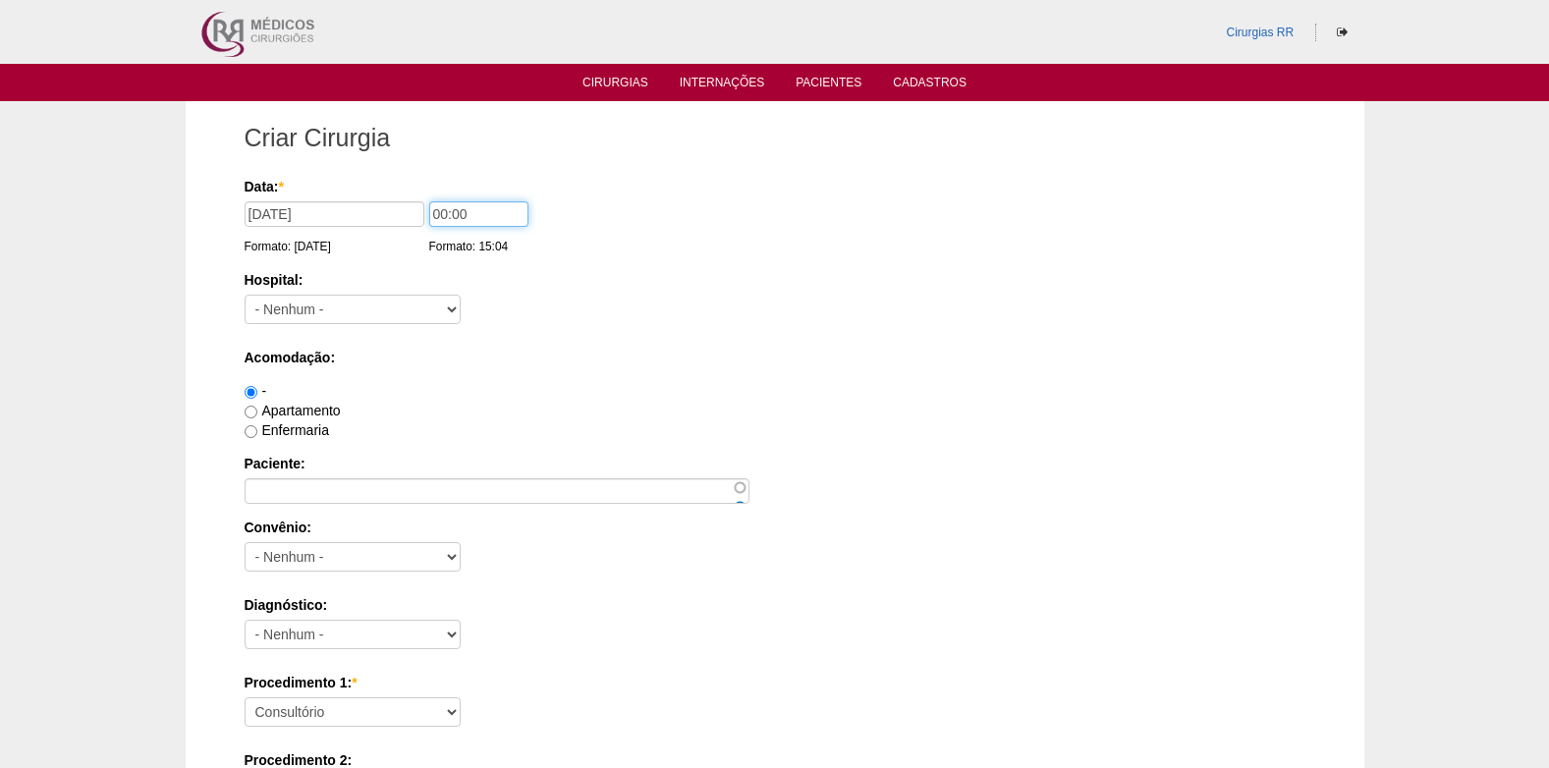
drag, startPoint x: 503, startPoint y: 213, endPoint x: 409, endPoint y: 228, distance: 95.4
click at [409, 196] on div "Data: * [DATE] Formato: [DATE] 00:00 Formato: 15:04" at bounding box center [772, 187] width 1054 height 20
type input "07:00"
click at [394, 301] on select "- [GEOGRAPHIC_DATA] - [DATE] [PERSON_NAME] Alvorada América Assunção Bartira Be…" at bounding box center [353, 309] width 216 height 29
select select "8"
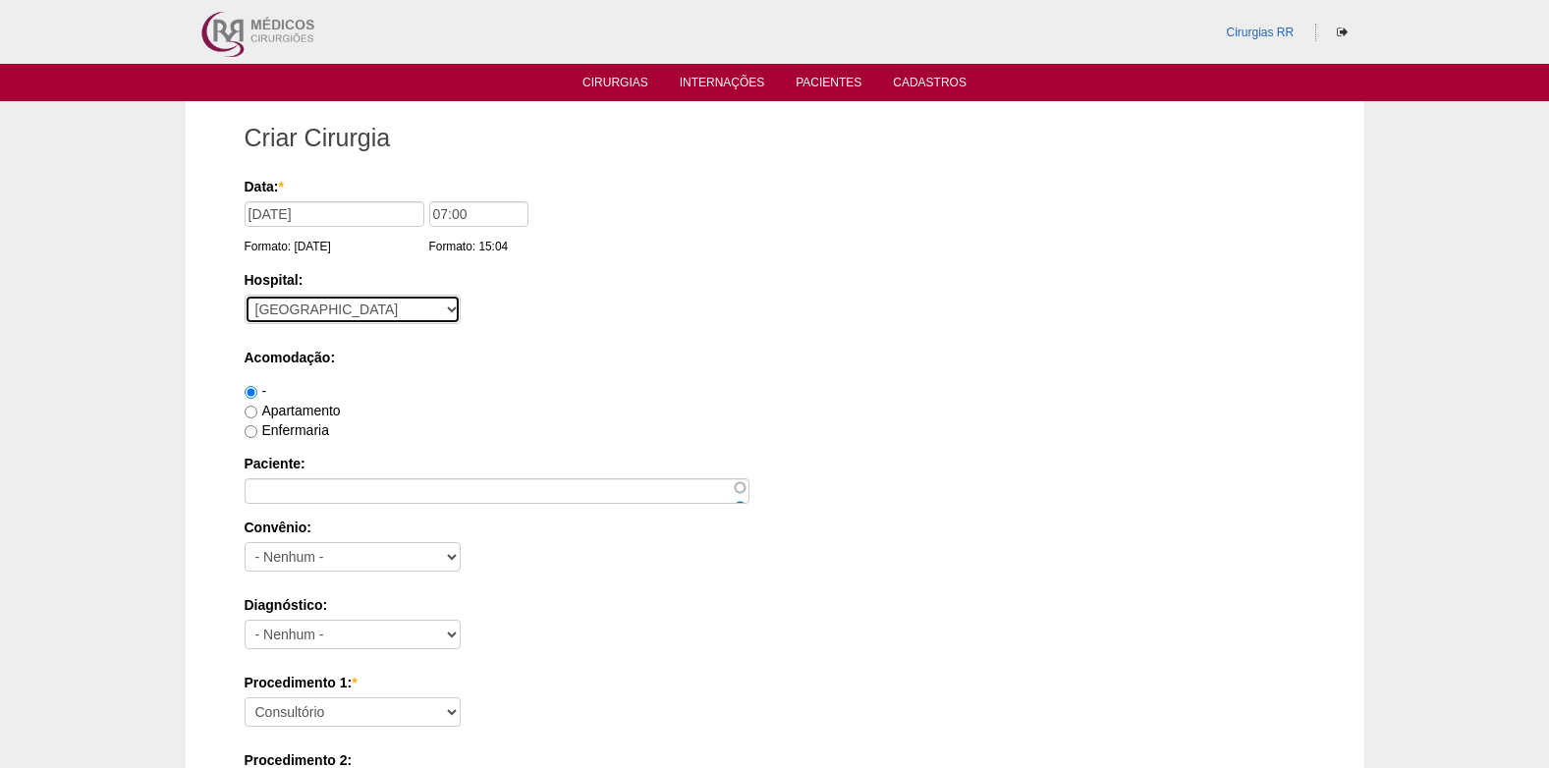
click at [370, 317] on select "- Nenhum - 9 de Julho Albert Einstein Alvorada América Assunção Bartira Benefic…" at bounding box center [353, 309] width 216 height 29
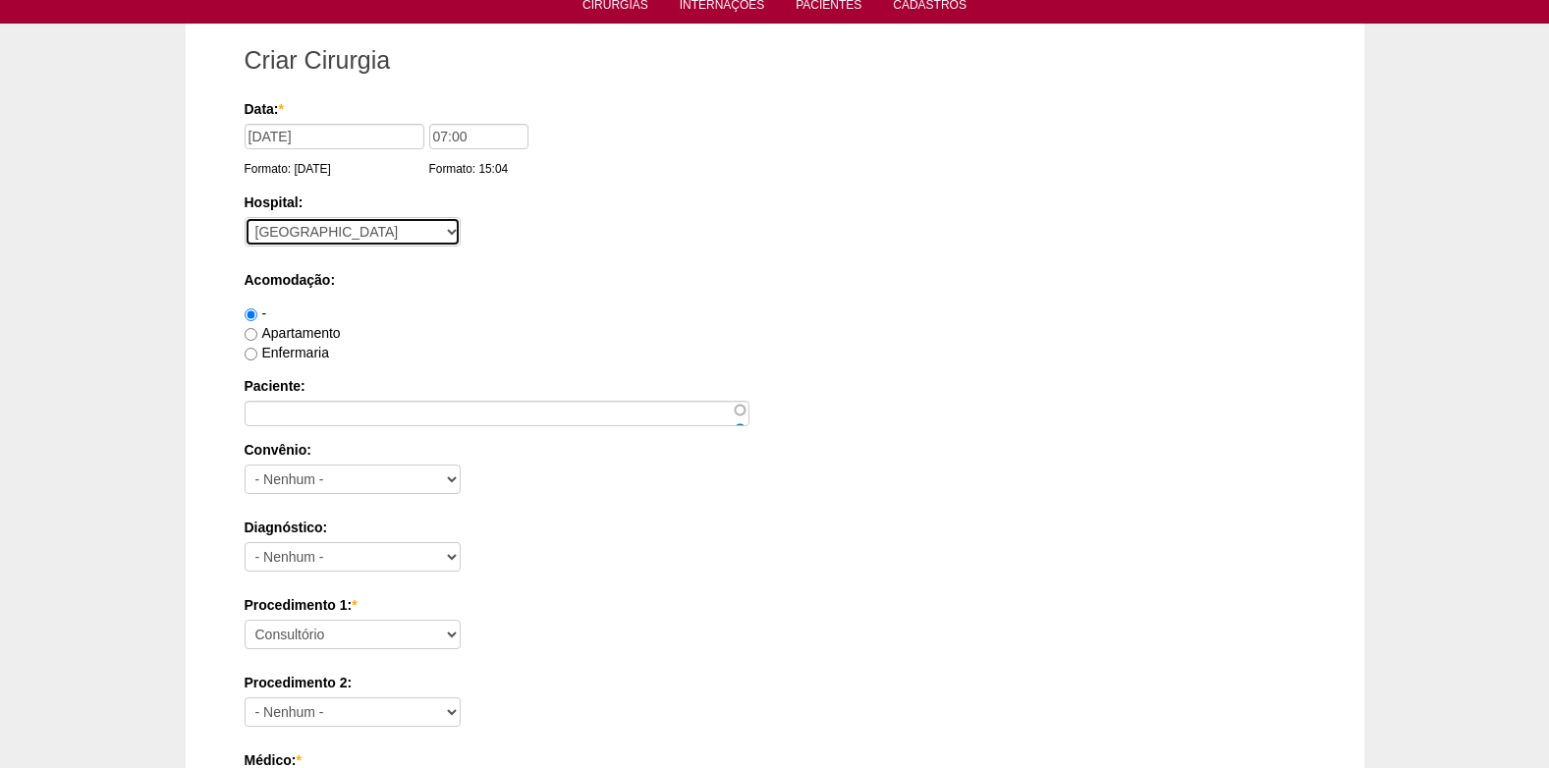
scroll to position [196, 0]
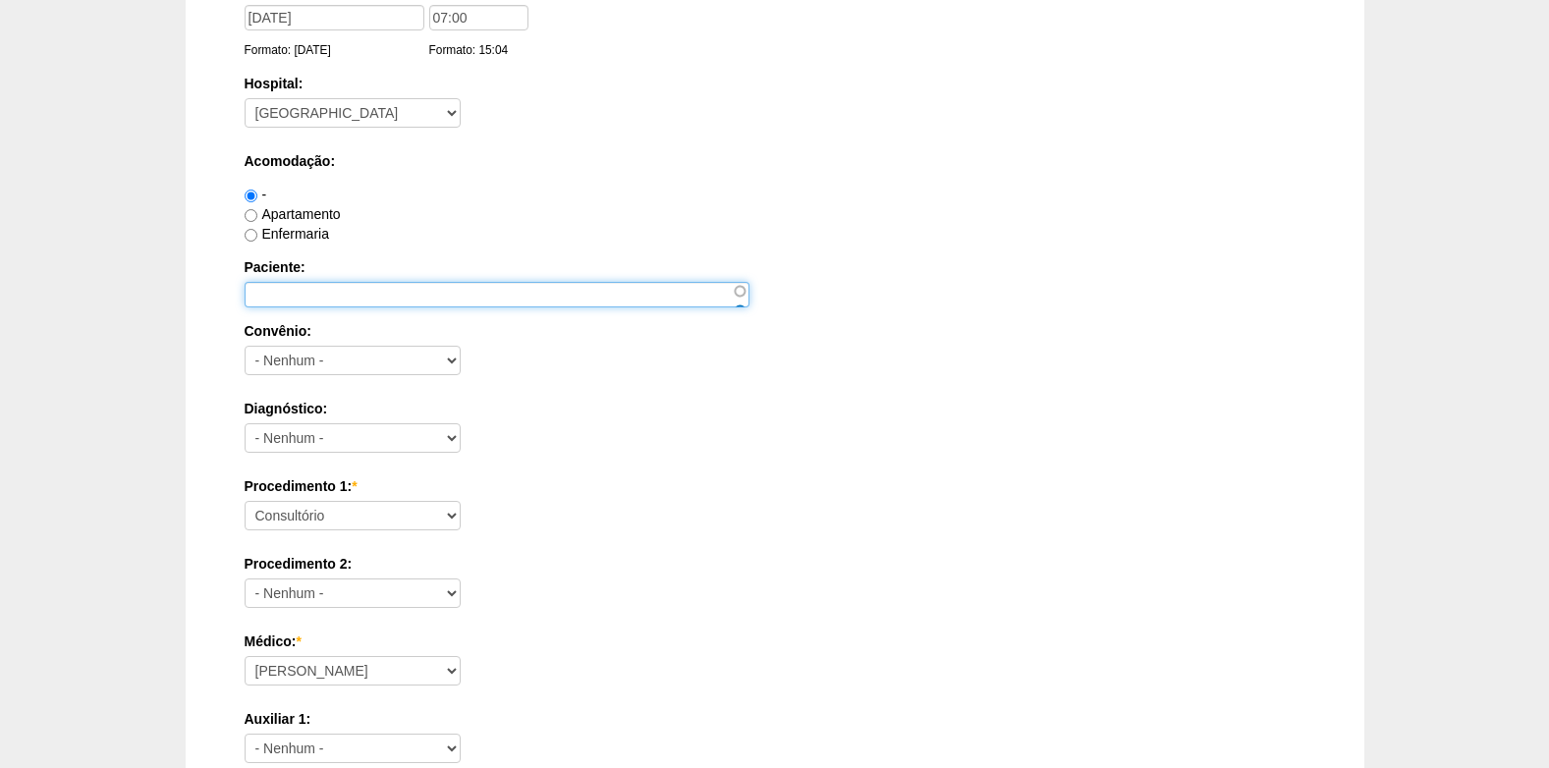
click at [392, 298] on input "Paciente:" at bounding box center [497, 295] width 505 height 26
paste input "[PERSON_NAME]"
type input "[PERSON_NAME]"
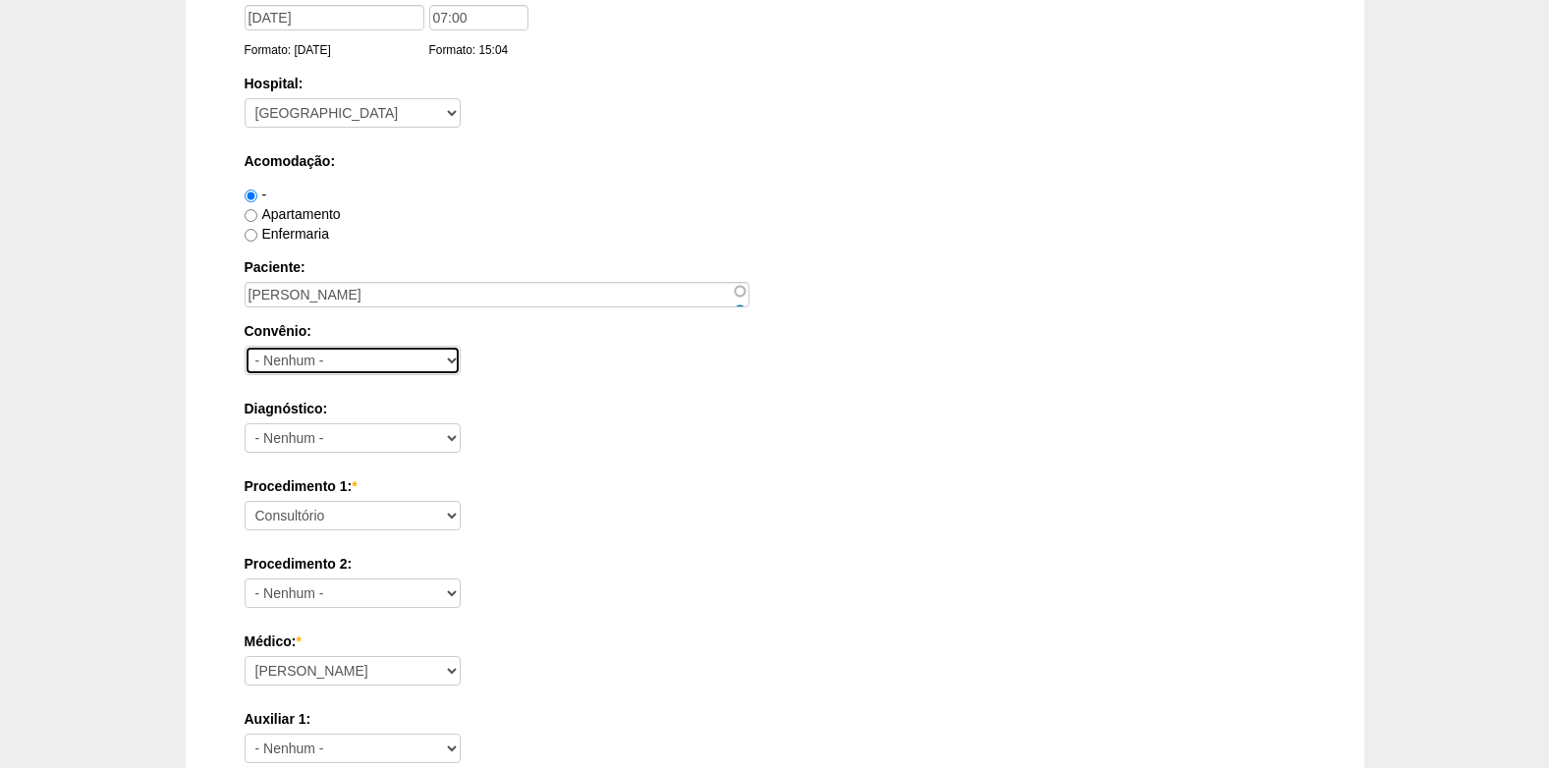
click at [398, 361] on select "- Nenhum - Abet Afresp Allianz Amil Blue Life Caasp Cabesp Caixa de Pensões Car…" at bounding box center [353, 360] width 216 height 29
select select "25"
click at [245, 346] on select "- Nenhum - Abet Afresp Allianz Amil Blue Life Caasp Cabesp Caixa de Pensões Car…" at bounding box center [353, 360] width 216 height 29
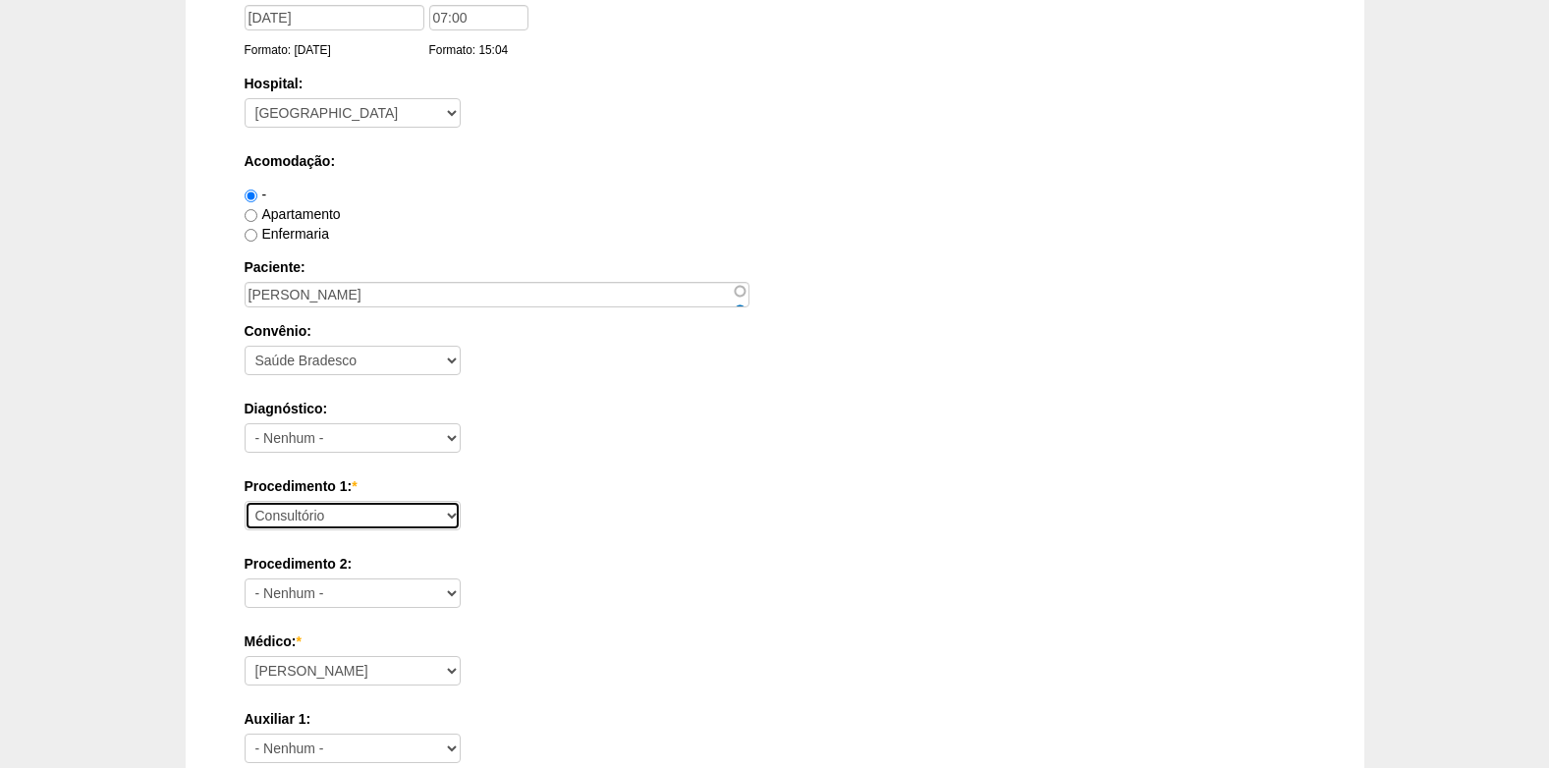
click at [368, 523] on select "Consultório Abscesso Hepático - Drenagem Abscesso perianal Amputação Abdômino P…" at bounding box center [353, 515] width 216 height 29
select select "31203"
click at [245, 501] on select "Consultório Abscesso Hepático - Drenagem Abscesso perianal Amputação Abdômino P…" at bounding box center [353, 515] width 216 height 29
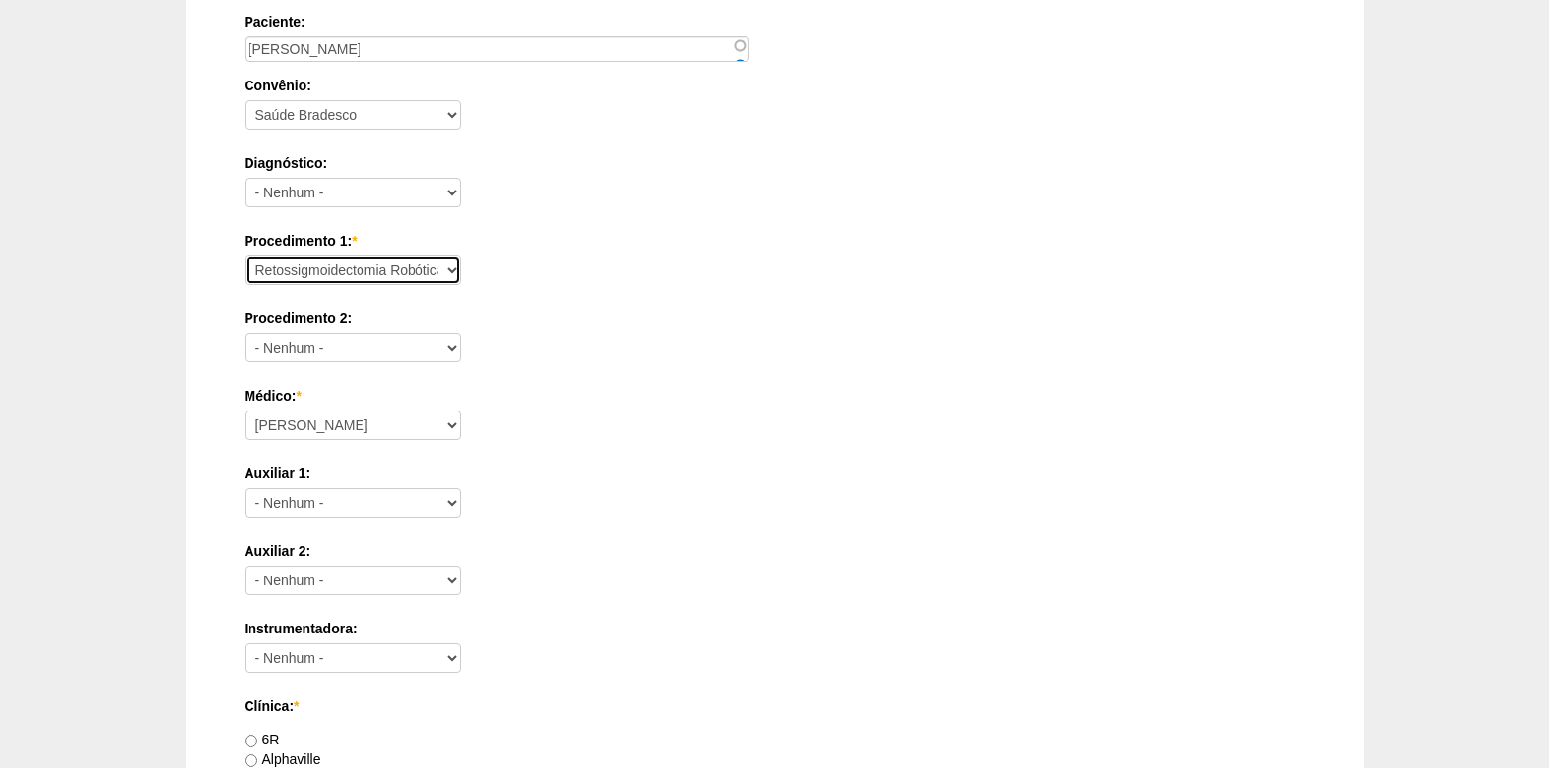
scroll to position [491, 0]
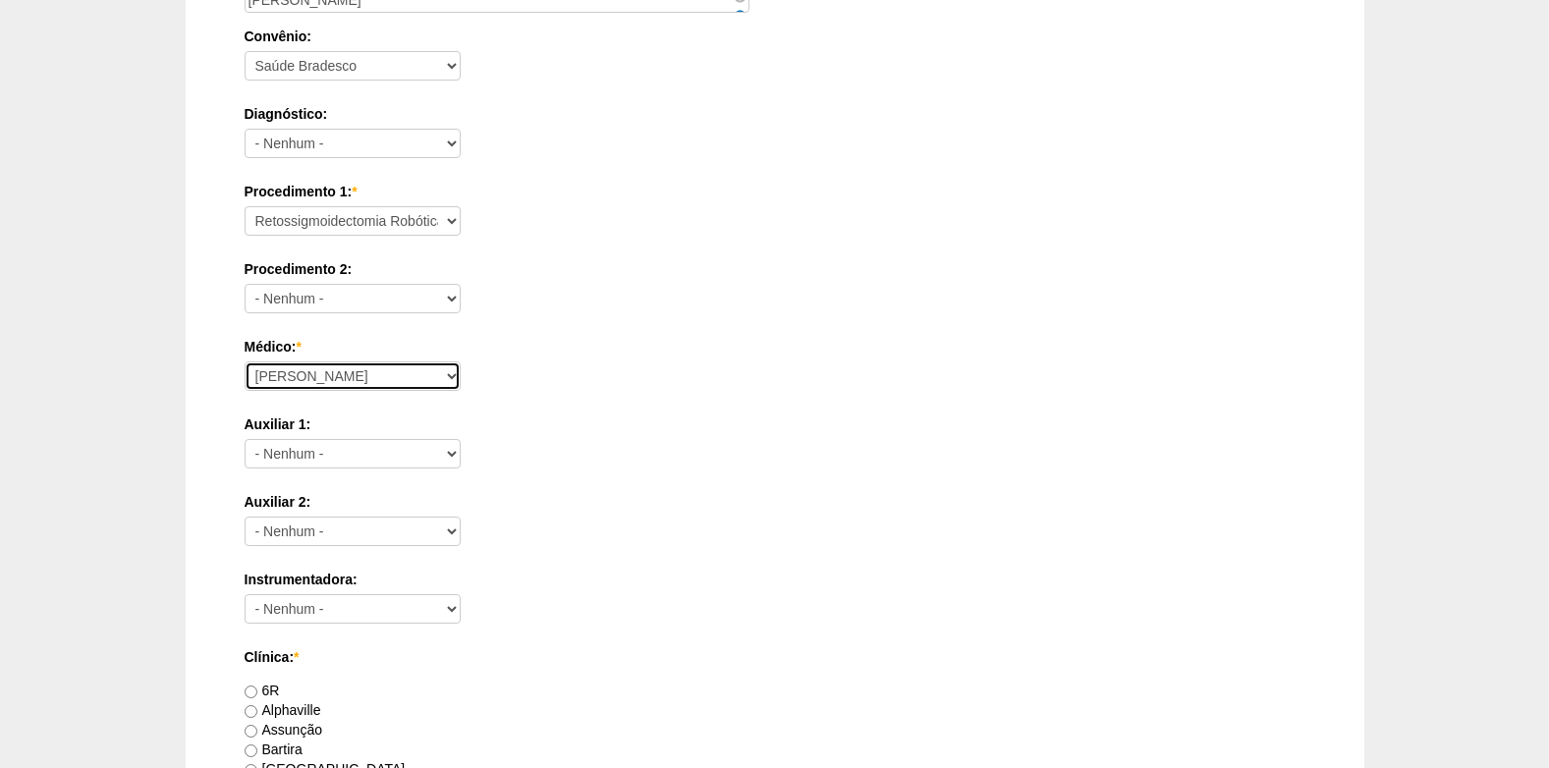
click at [408, 380] on select "Ana Paula Bruno Felipe Rossi Geraldo Igor Benevides Isabella Juliana Luiz Guilh…" at bounding box center [353, 375] width 216 height 29
select select "43"
click at [245, 361] on select "Ana Paula Bruno Felipe Rossi Geraldo Igor Benevides Isabella Juliana Luiz Guilh…" at bounding box center [353, 375] width 216 height 29
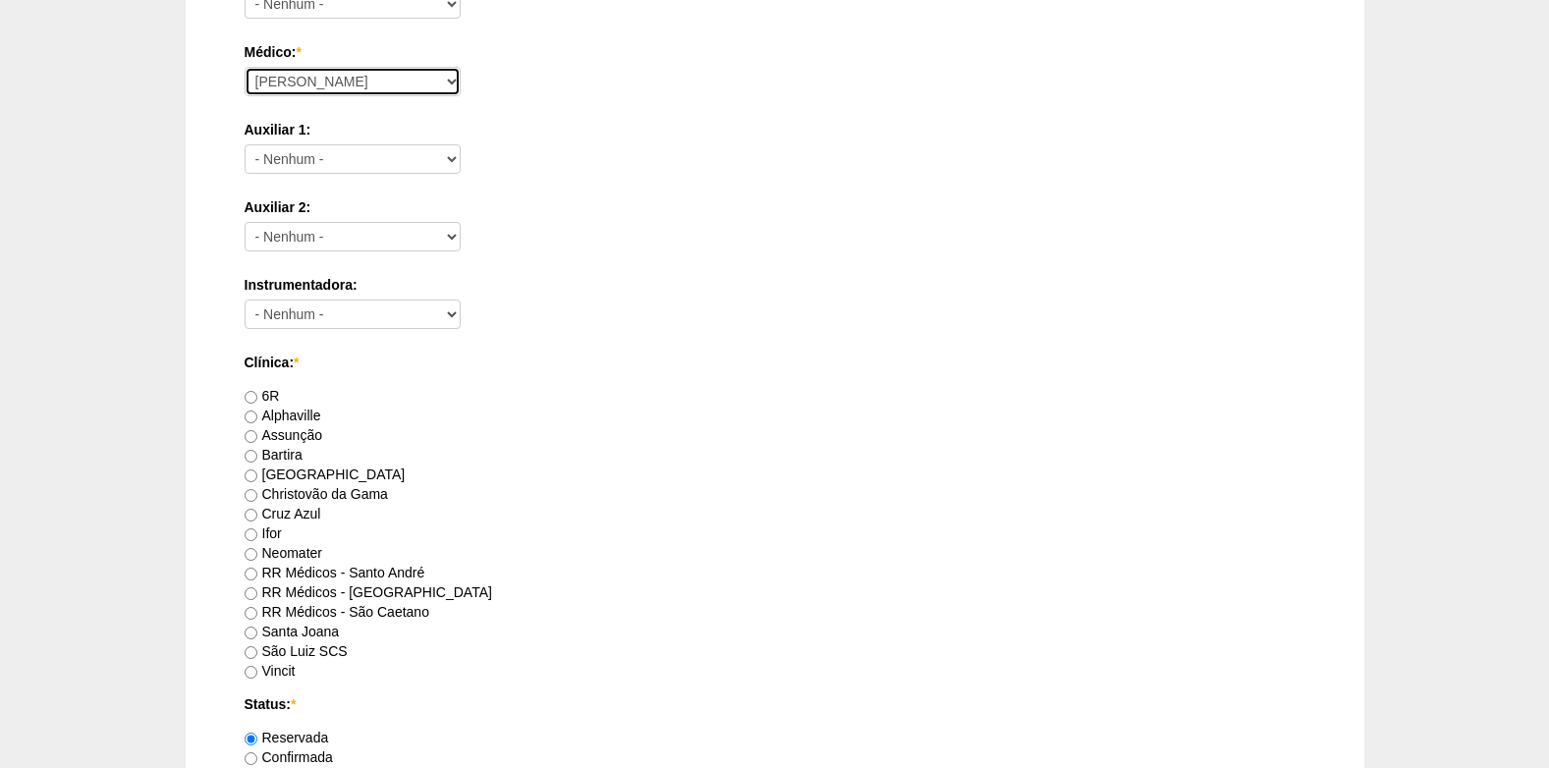
scroll to position [884, 0]
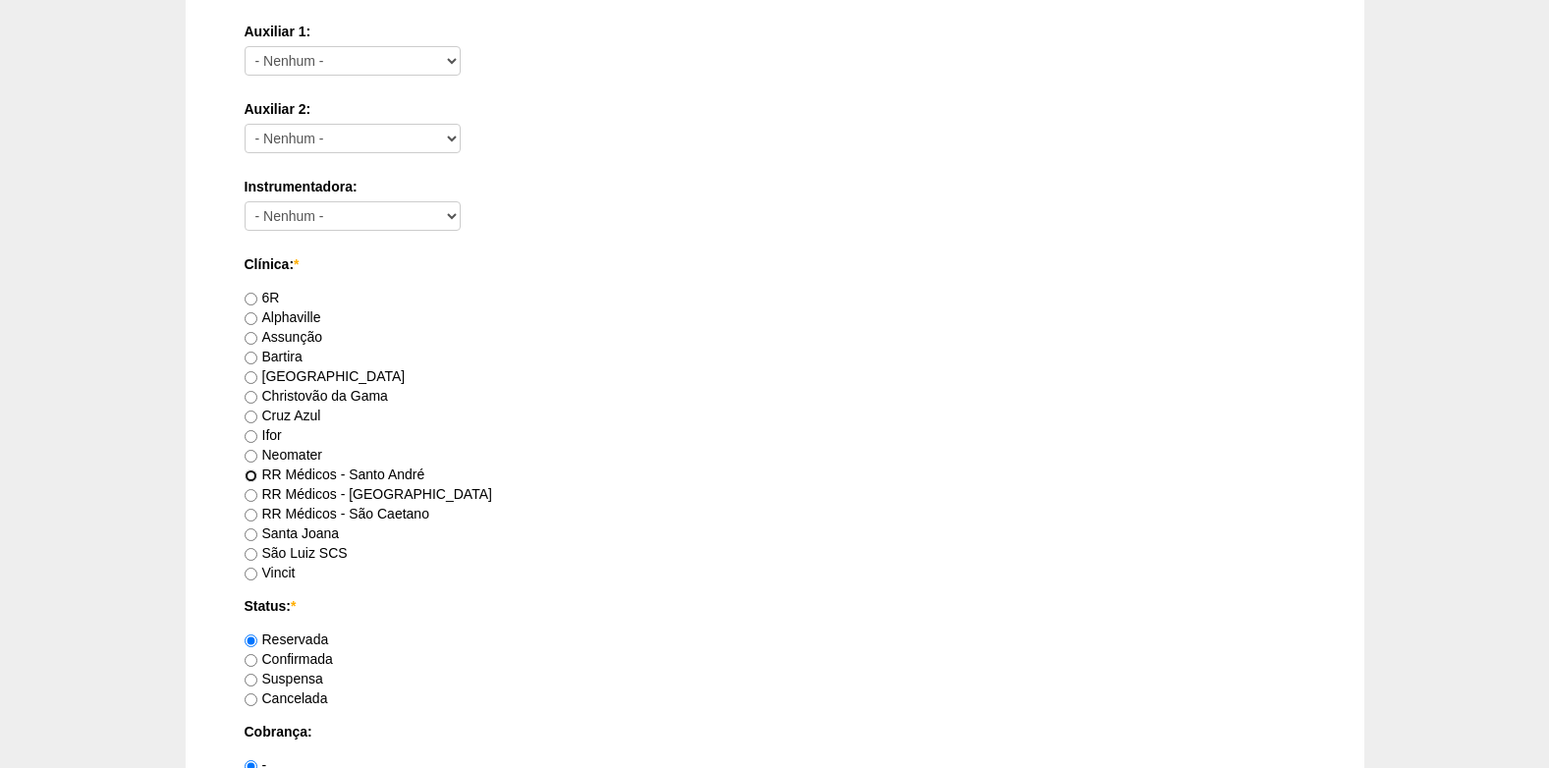
click at [249, 478] on input "RR Médicos - Santo André" at bounding box center [251, 475] width 13 height 13
radio input "true"
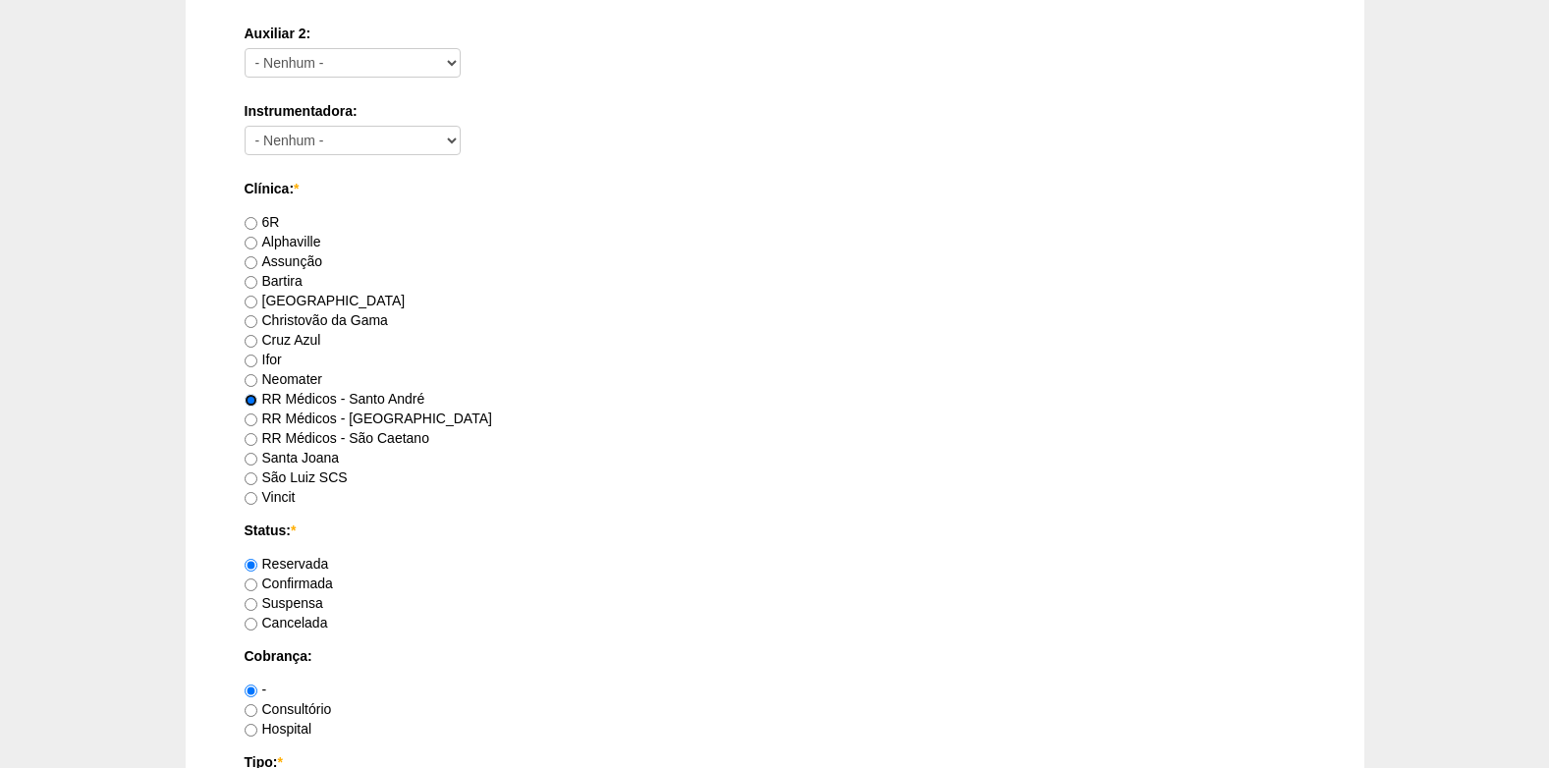
scroll to position [1080, 0]
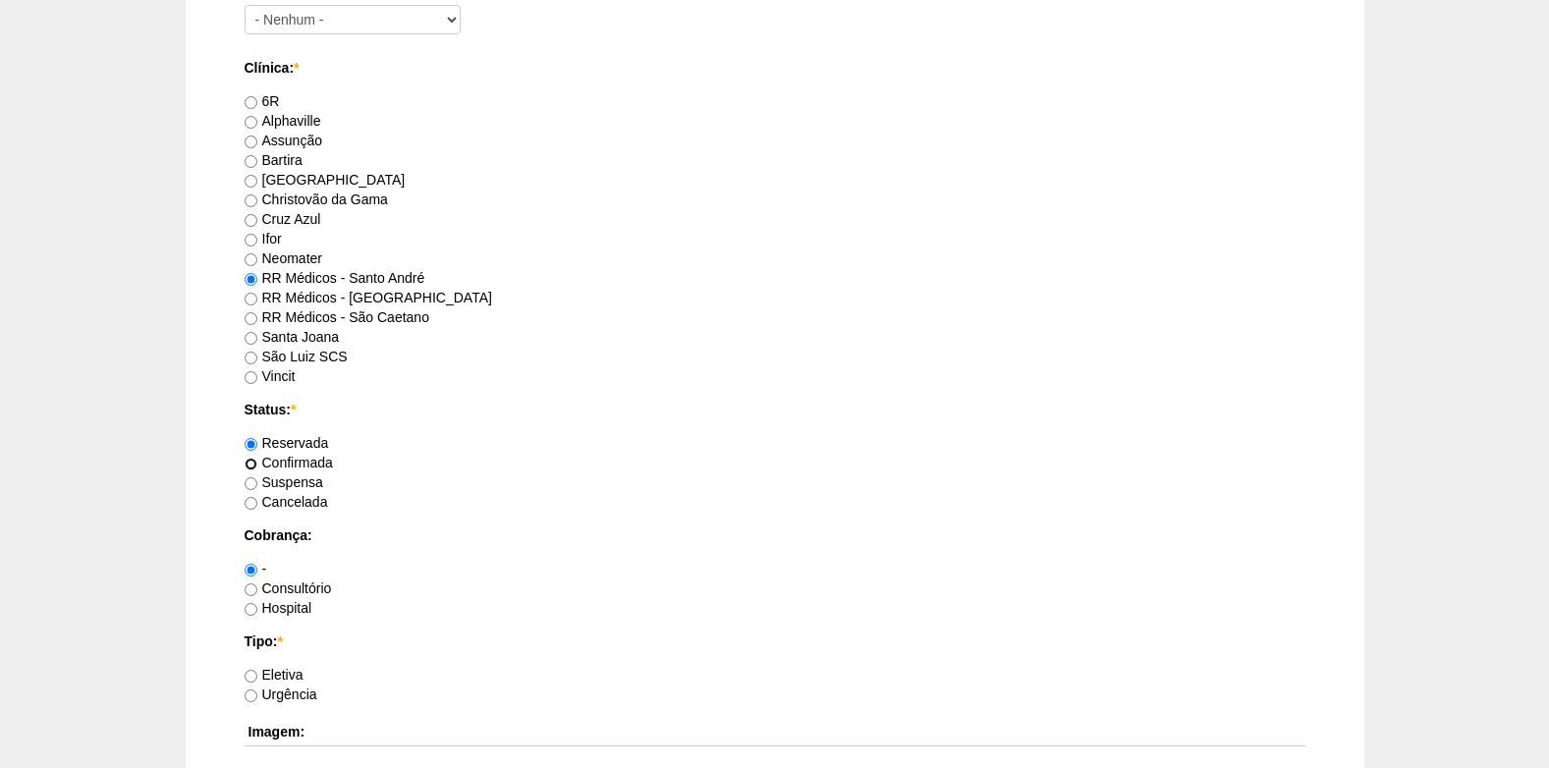
click at [248, 463] on input "Confirmada" at bounding box center [251, 464] width 13 height 13
radio input "true"
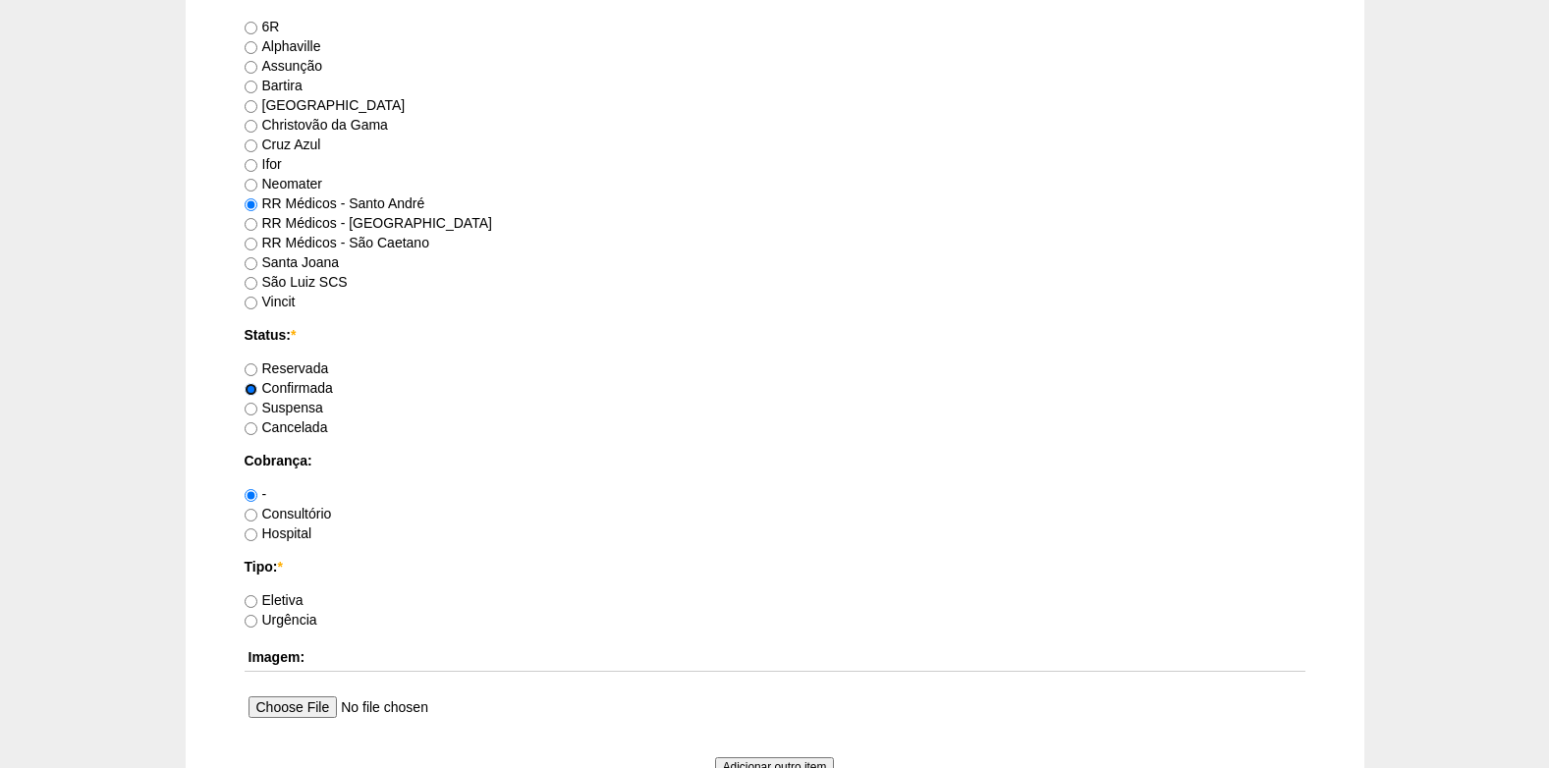
scroll to position [1277, 0]
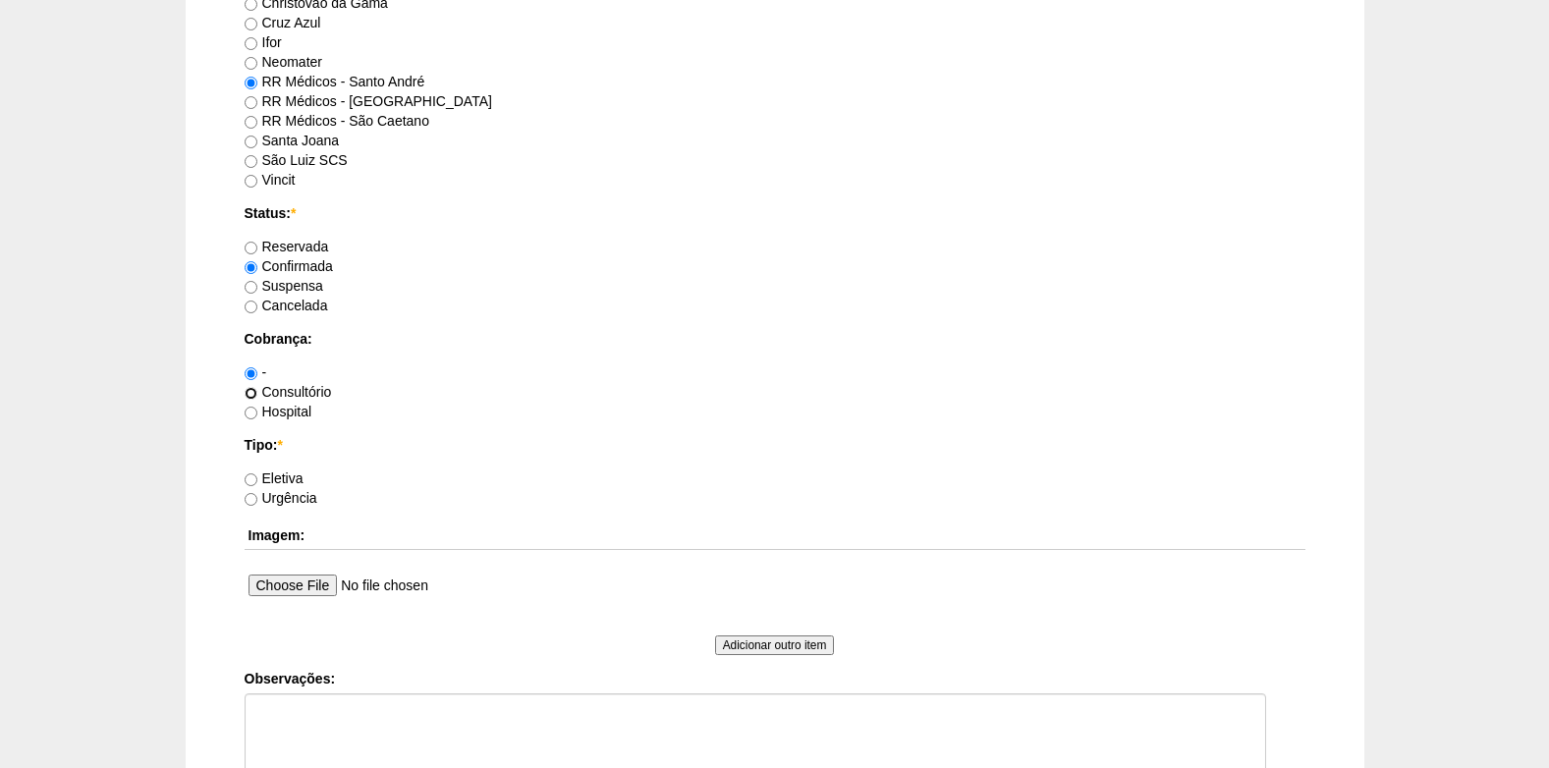
click at [251, 388] on input "Consultório" at bounding box center [251, 393] width 13 height 13
radio input "true"
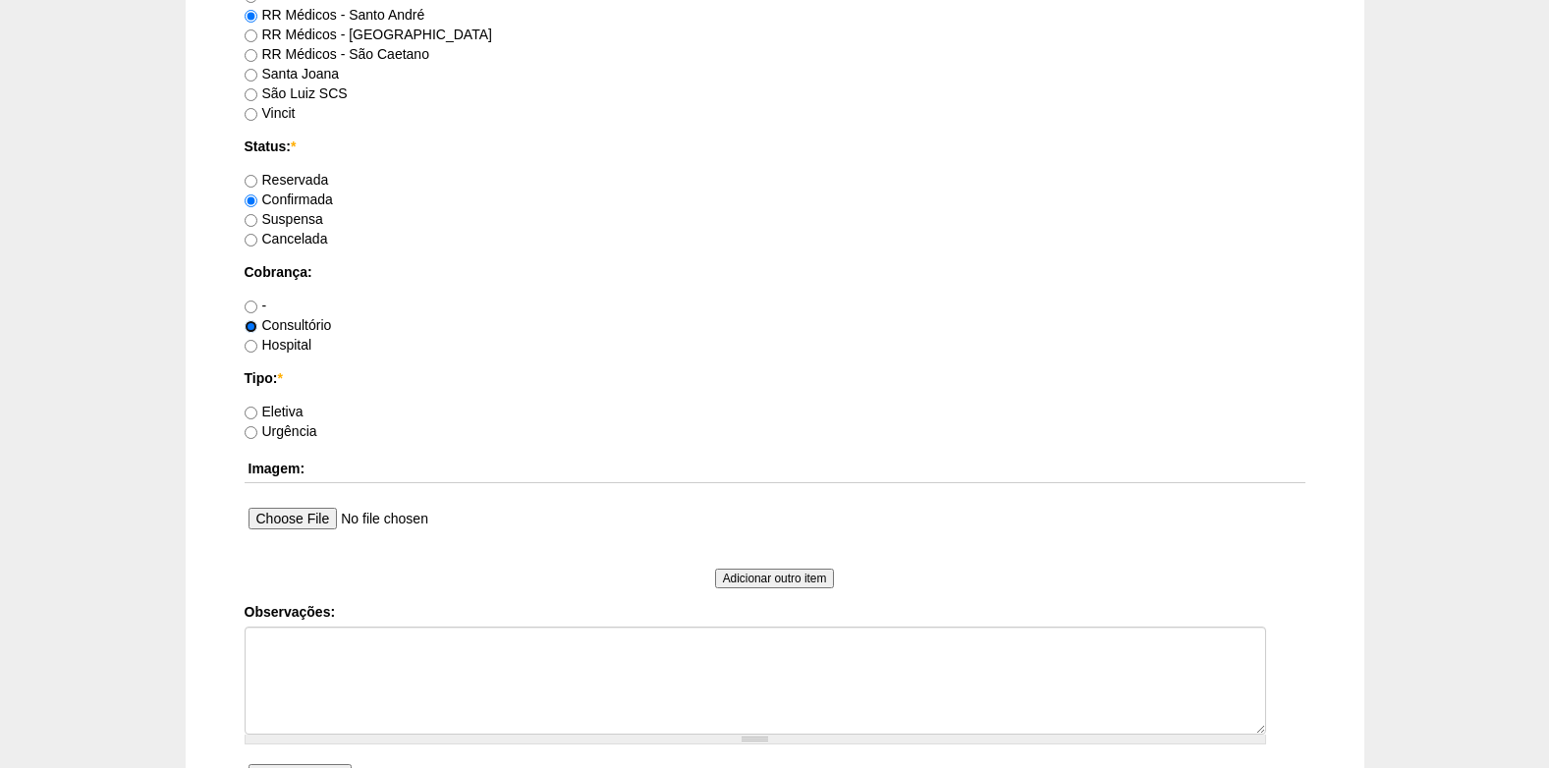
scroll to position [1375, 0]
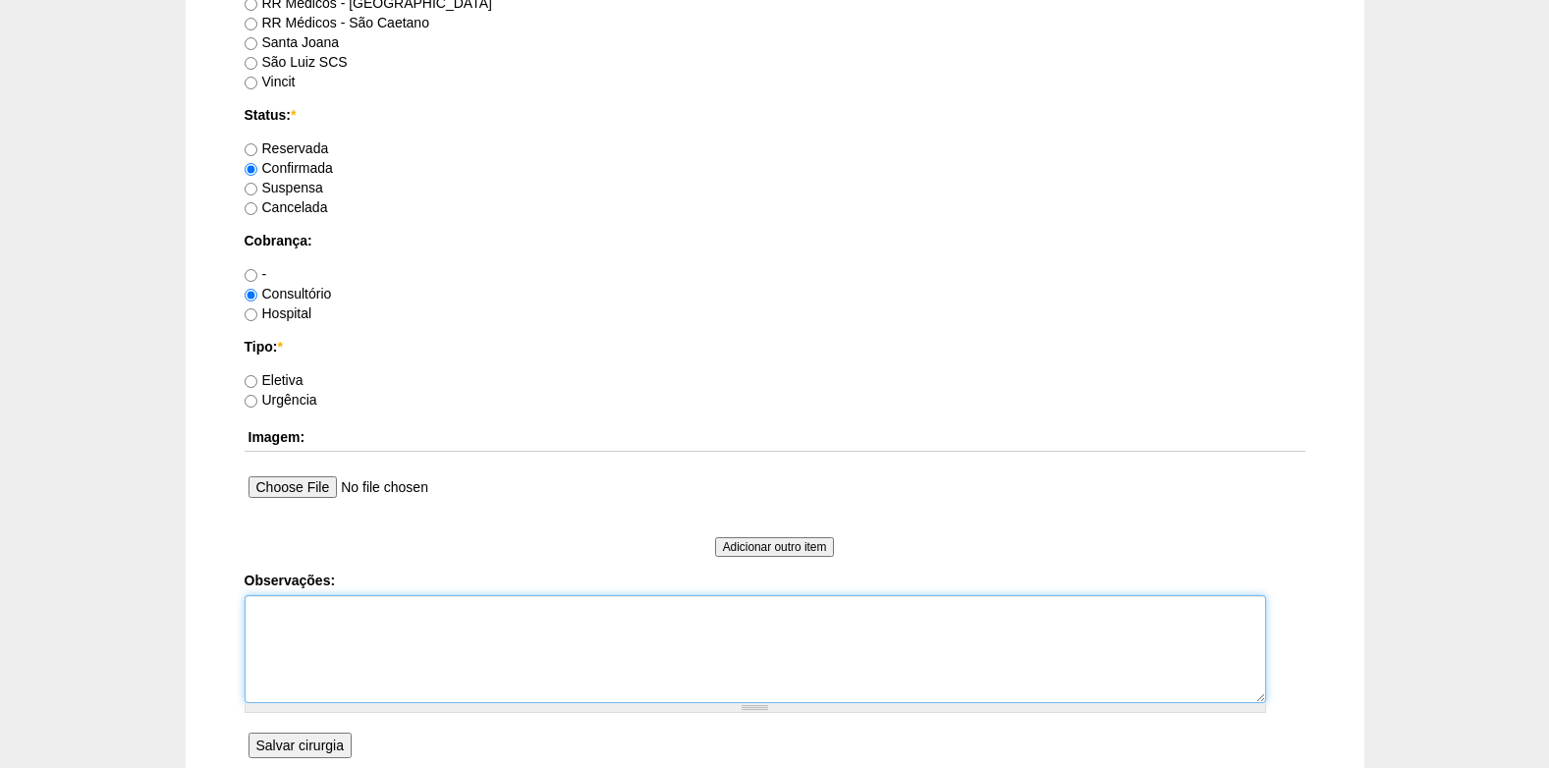
click at [309, 643] on textarea "Observações:" at bounding box center [755, 649] width 1021 height 108
click at [250, 614] on textarea "COBRANÇA CONSULTÓRIO (PACIENTE RR)" at bounding box center [755, 649] width 1021 height 108
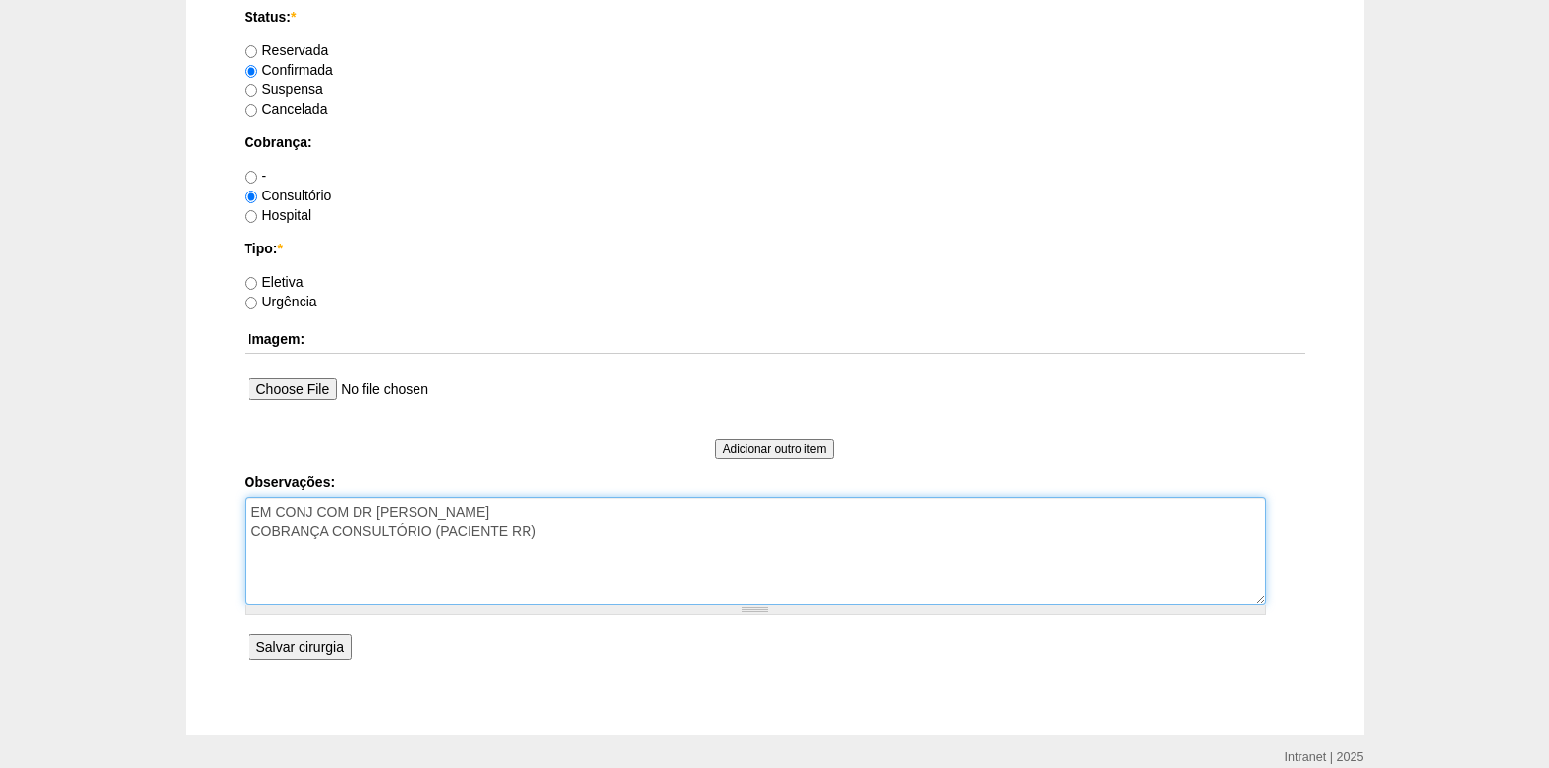
type textarea "EM CONJ COM DR ROGERS COBRANÇA CONSULTÓRIO (PACIENTE RR)"
click at [322, 634] on input "Salvar cirurgia" at bounding box center [299, 647] width 103 height 26
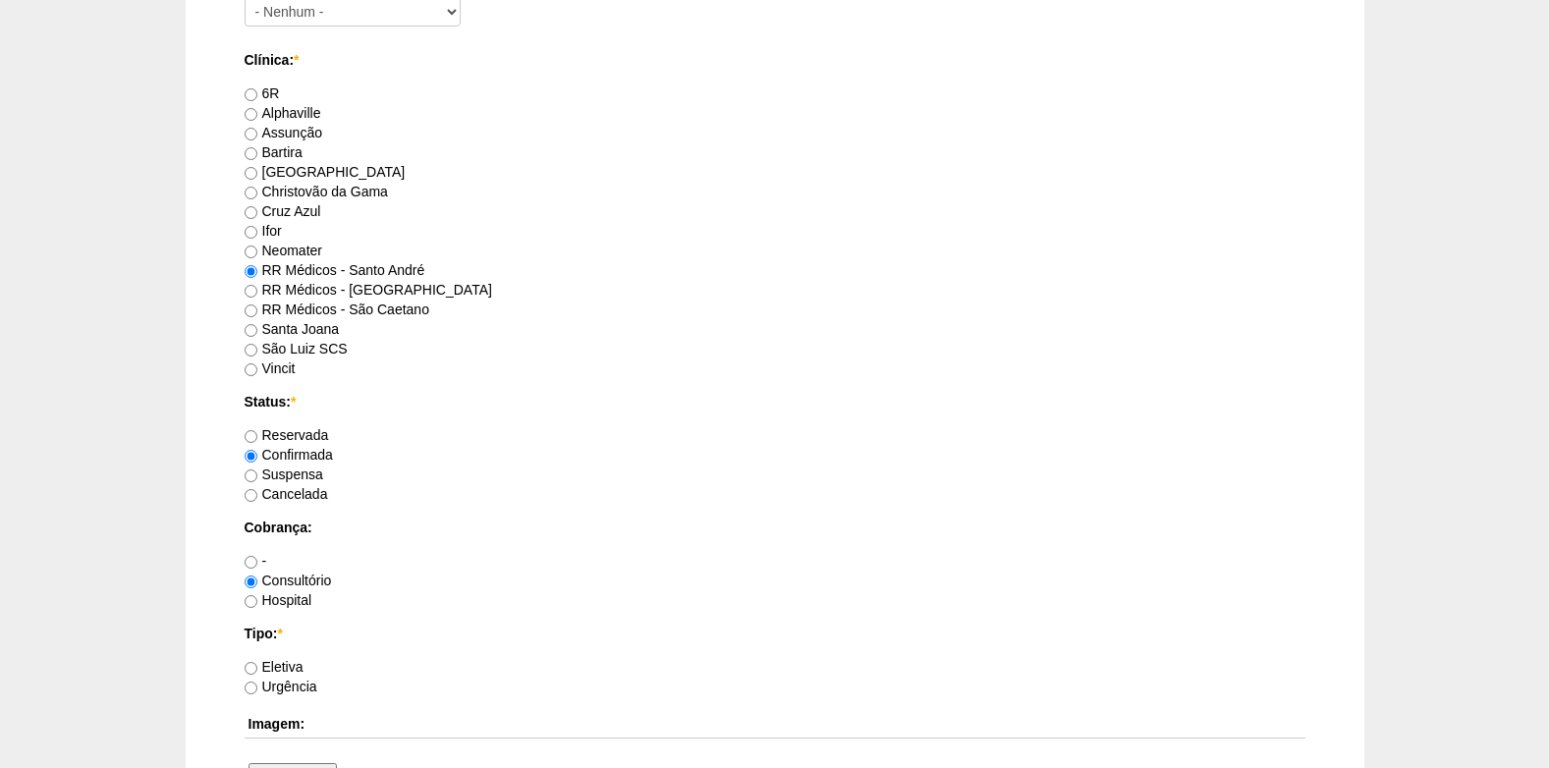
scroll to position [1375, 0]
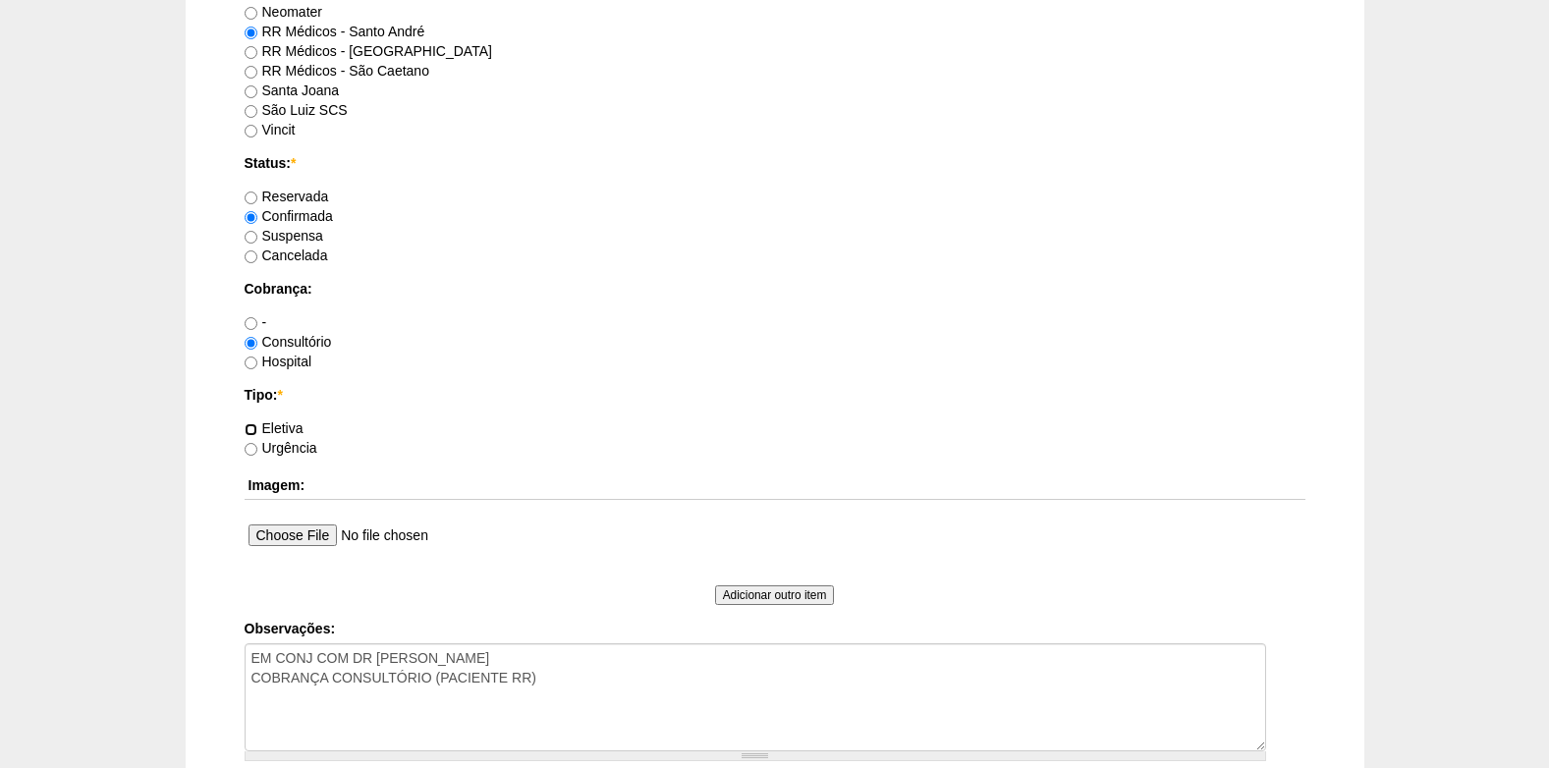
click at [246, 433] on input "Eletiva" at bounding box center [251, 429] width 13 height 13
radio input "true"
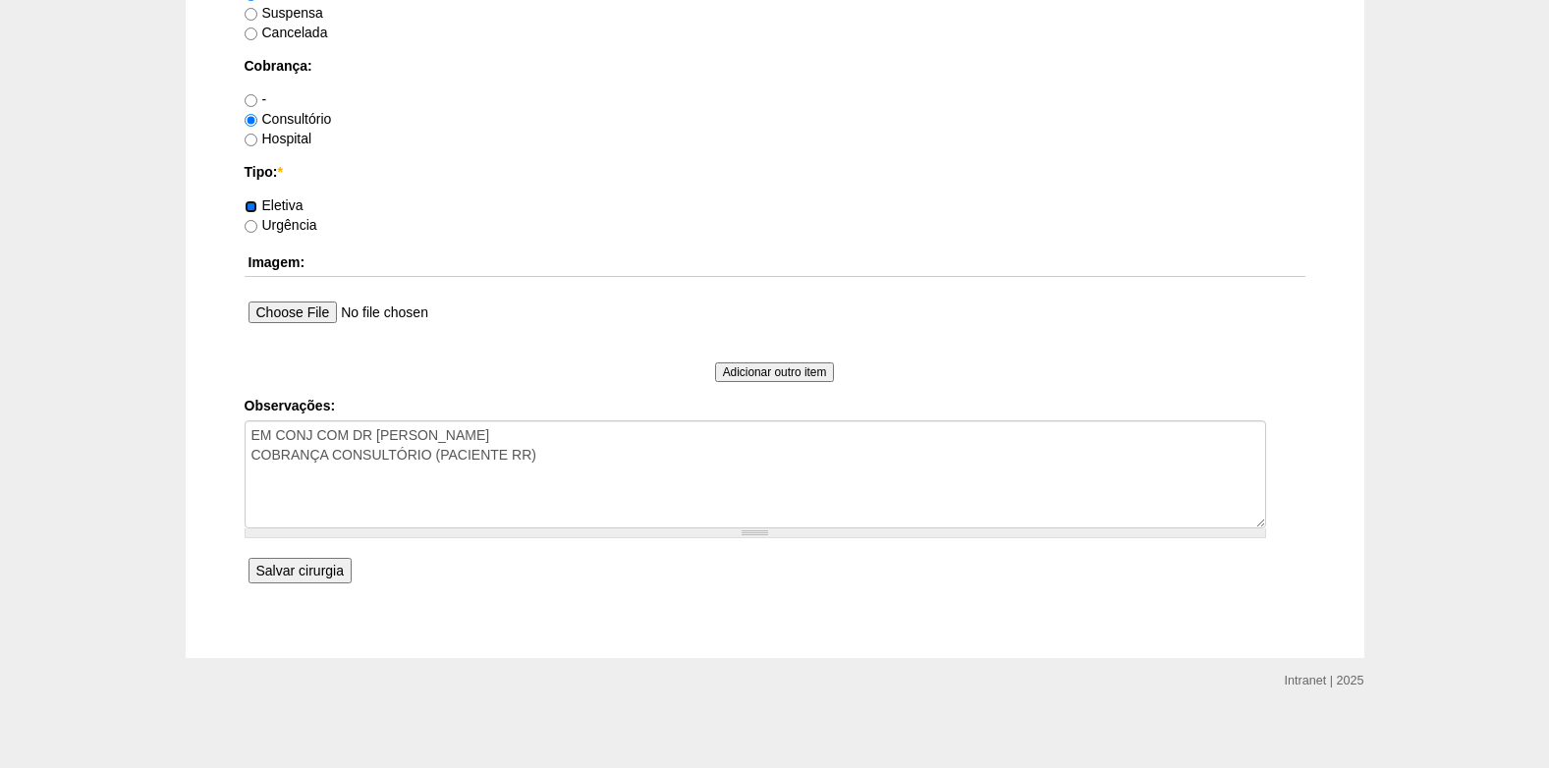
scroll to position [1607, 0]
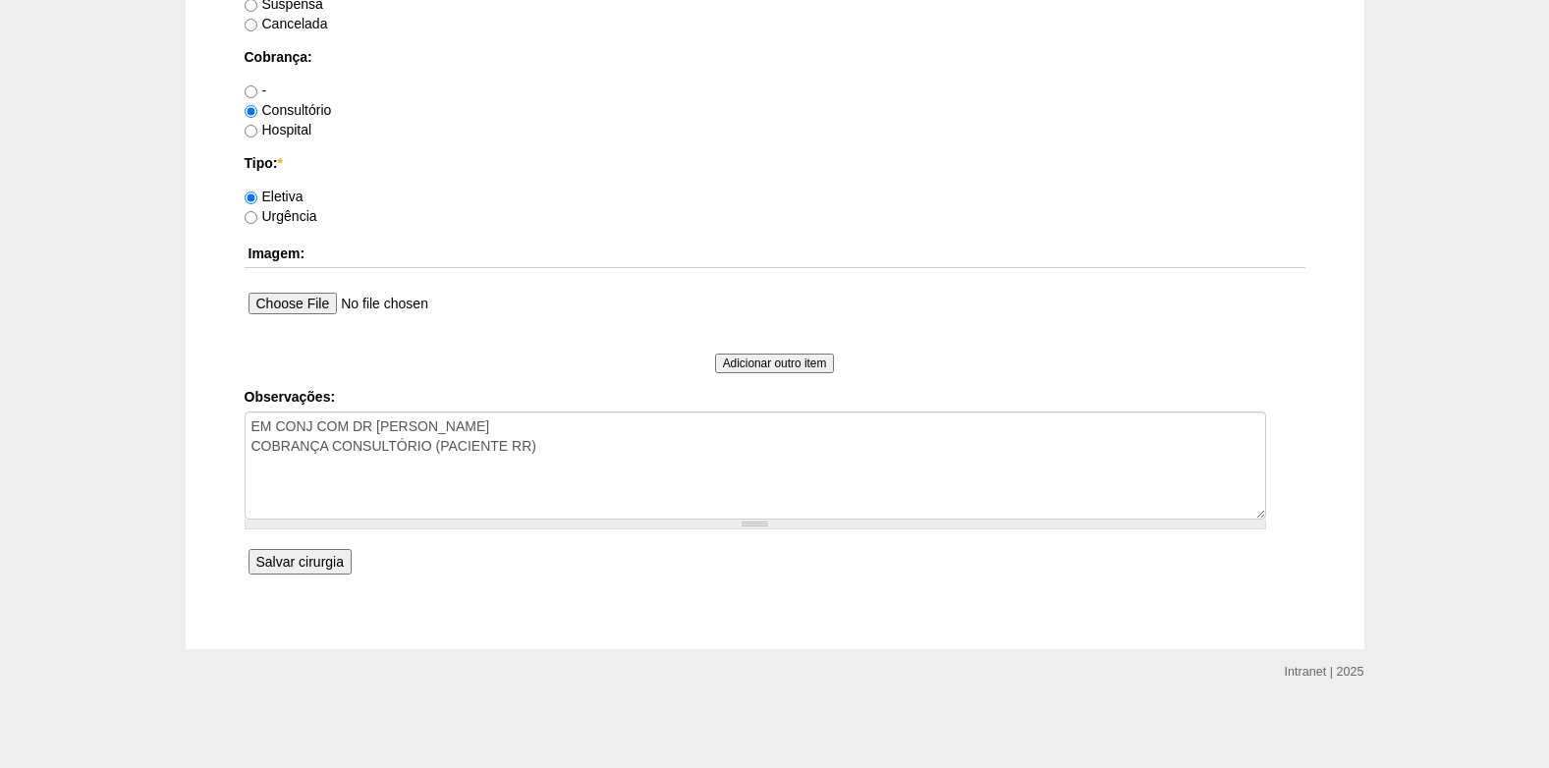
click at [305, 562] on input "Salvar cirurgia" at bounding box center [299, 562] width 103 height 26
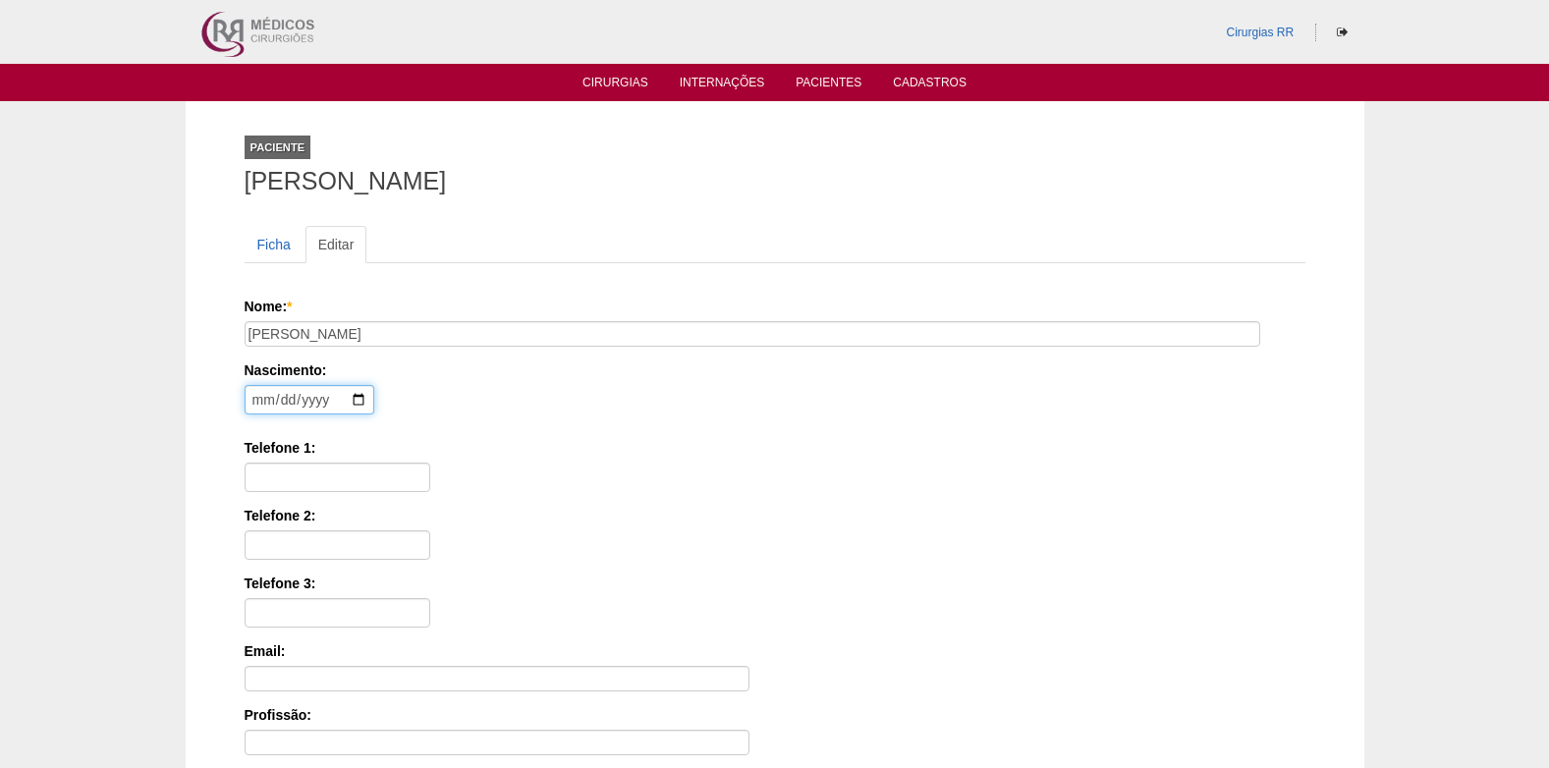
click at [265, 399] on input "date" at bounding box center [310, 399] width 130 height 29
type input "[DATE]"
click at [368, 482] on input "Telefone 1:" at bounding box center [338, 477] width 186 height 29
paste input "[PHONE_NUMBER]"
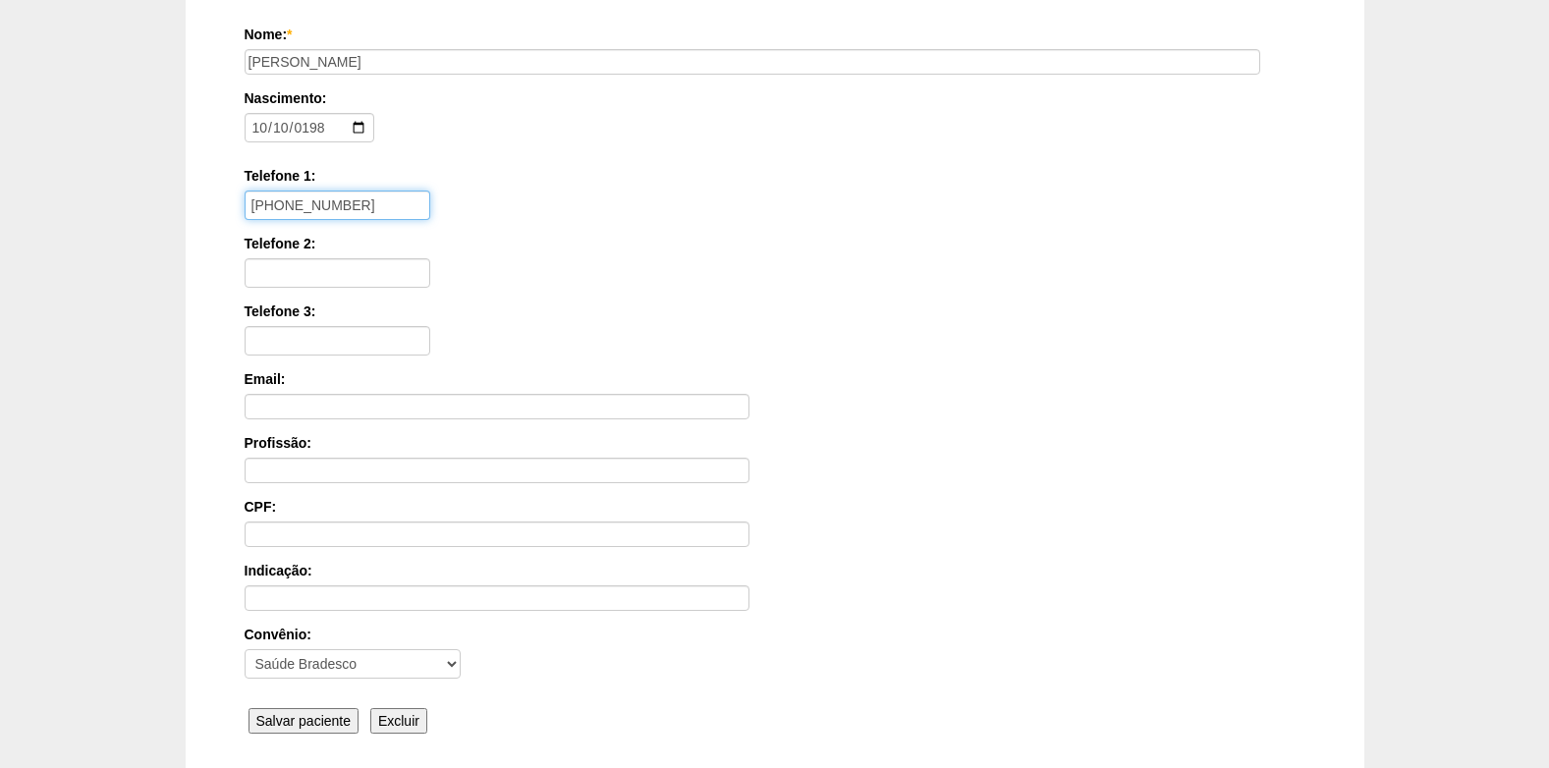
scroll to position [295, 0]
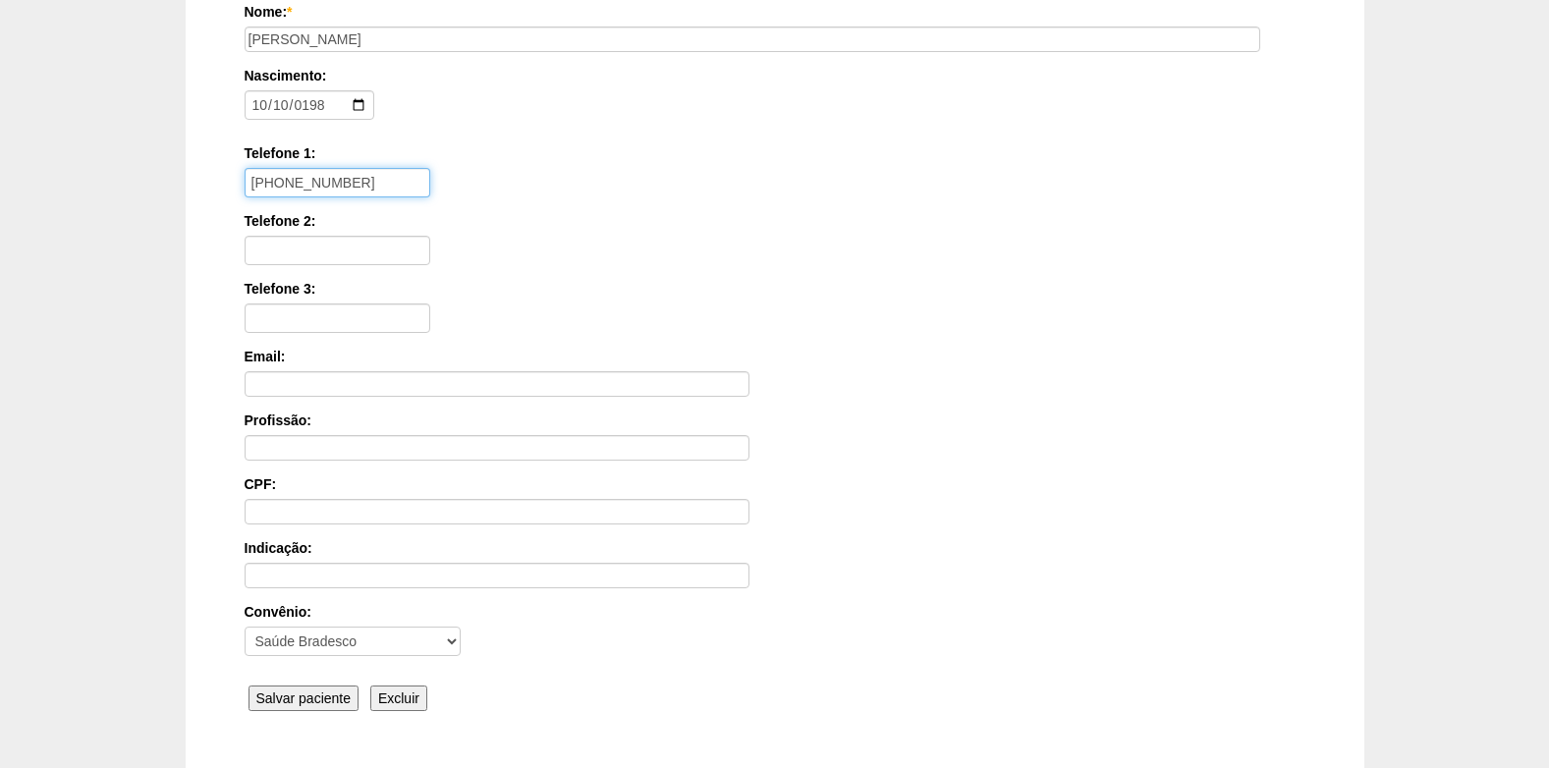
type input "[PHONE_NUMBER]"
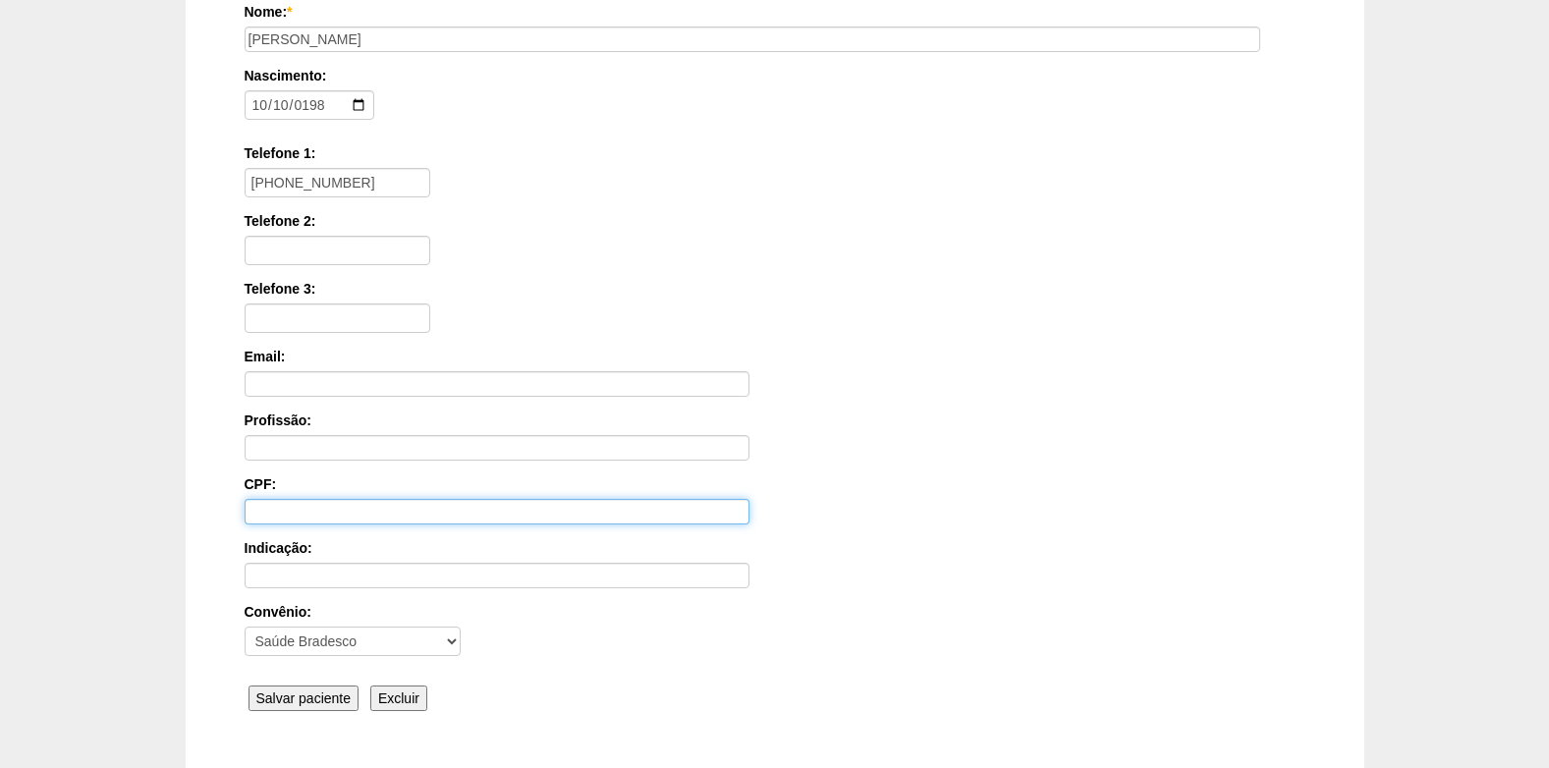
click at [350, 506] on input "CPF:" at bounding box center [497, 512] width 505 height 26
paste input "370.250.488-52"
type input "370.250.488-52"
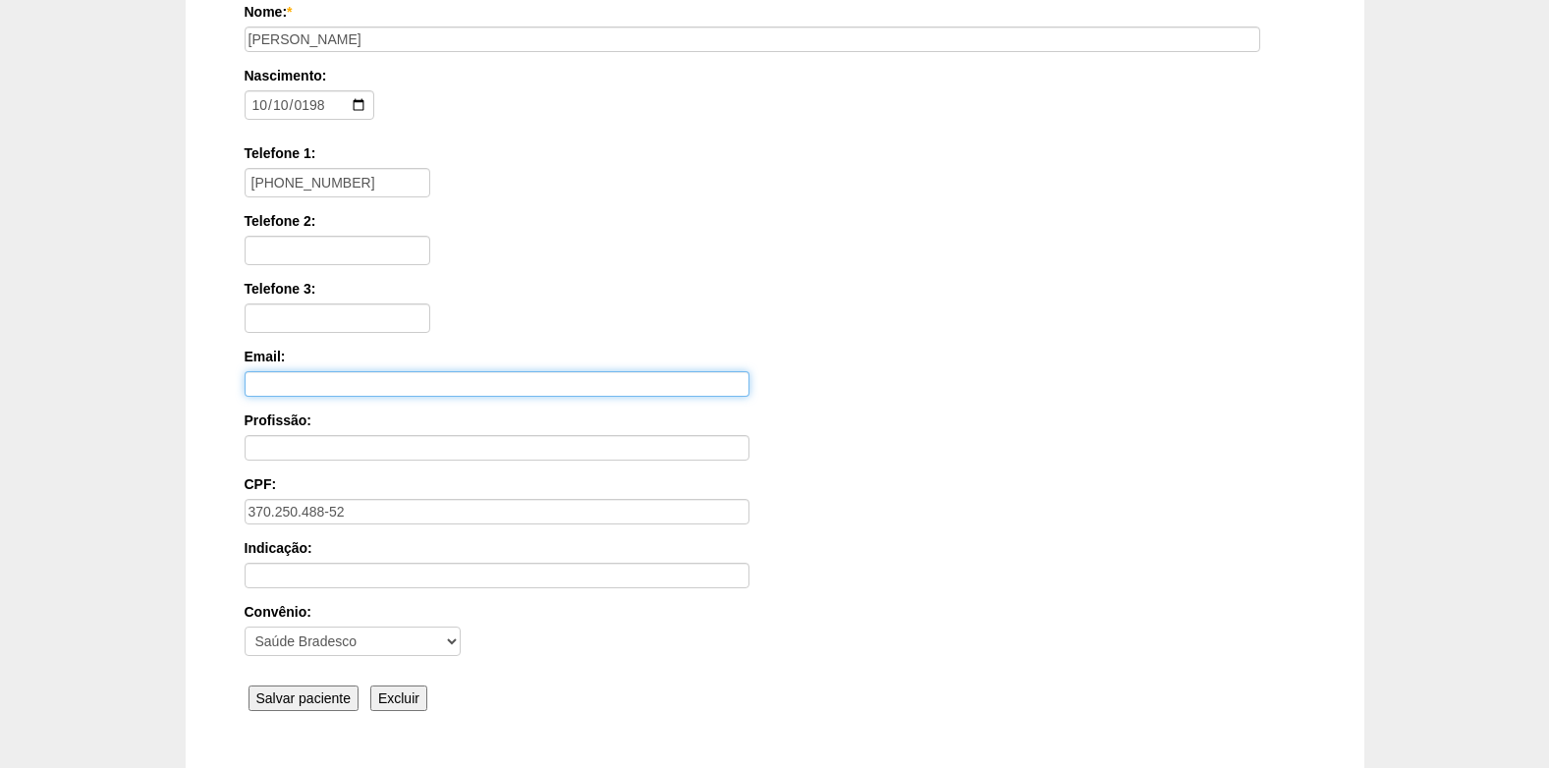
click at [307, 389] on input "Email:" at bounding box center [497, 384] width 505 height 26
paste input "[EMAIL_ADDRESS][DOMAIN_NAME]"
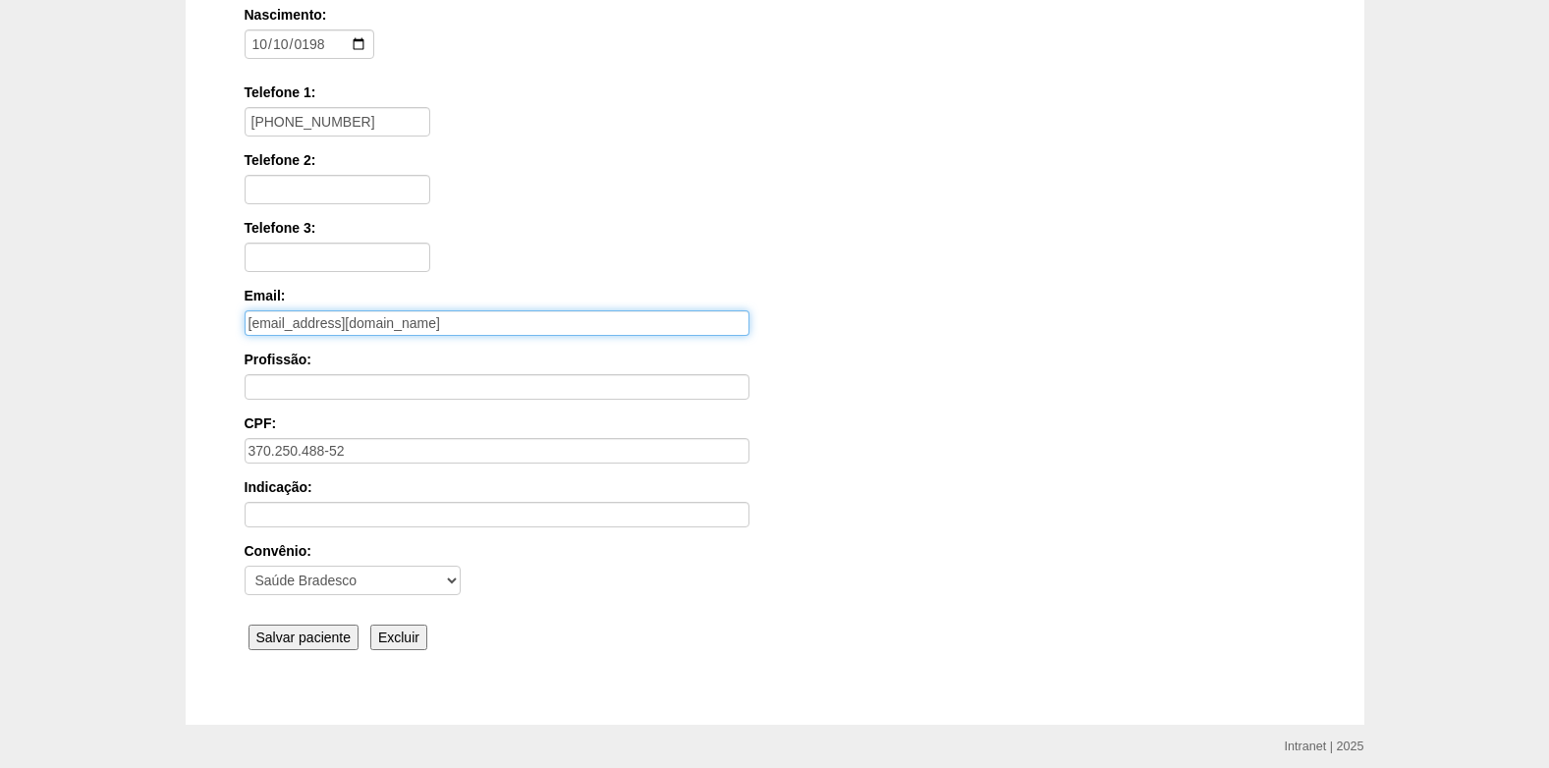
scroll to position [431, 0]
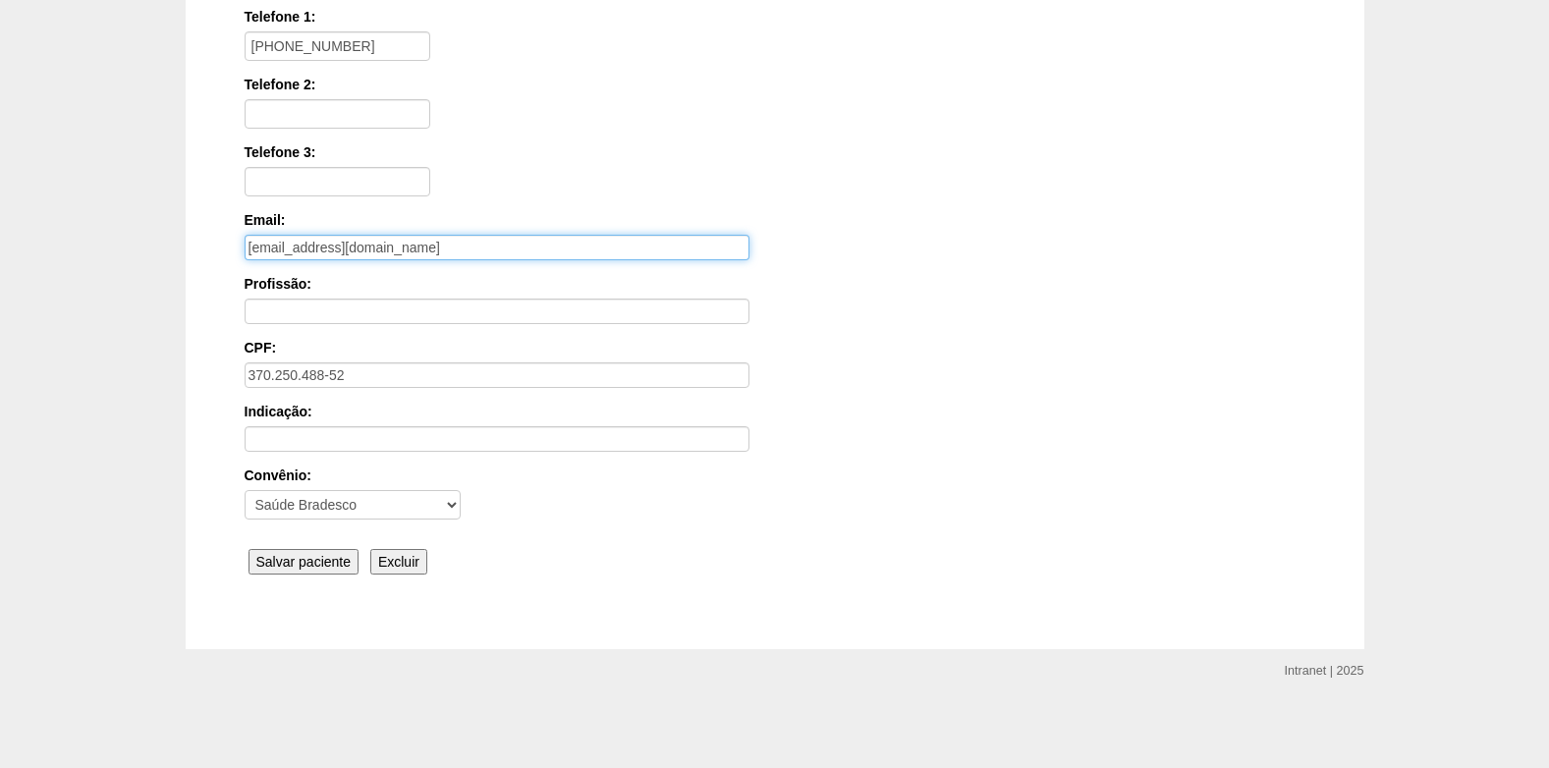
type input "[EMAIL_ADDRESS][DOMAIN_NAME]"
click at [344, 557] on input "Salvar paciente" at bounding box center [303, 562] width 111 height 26
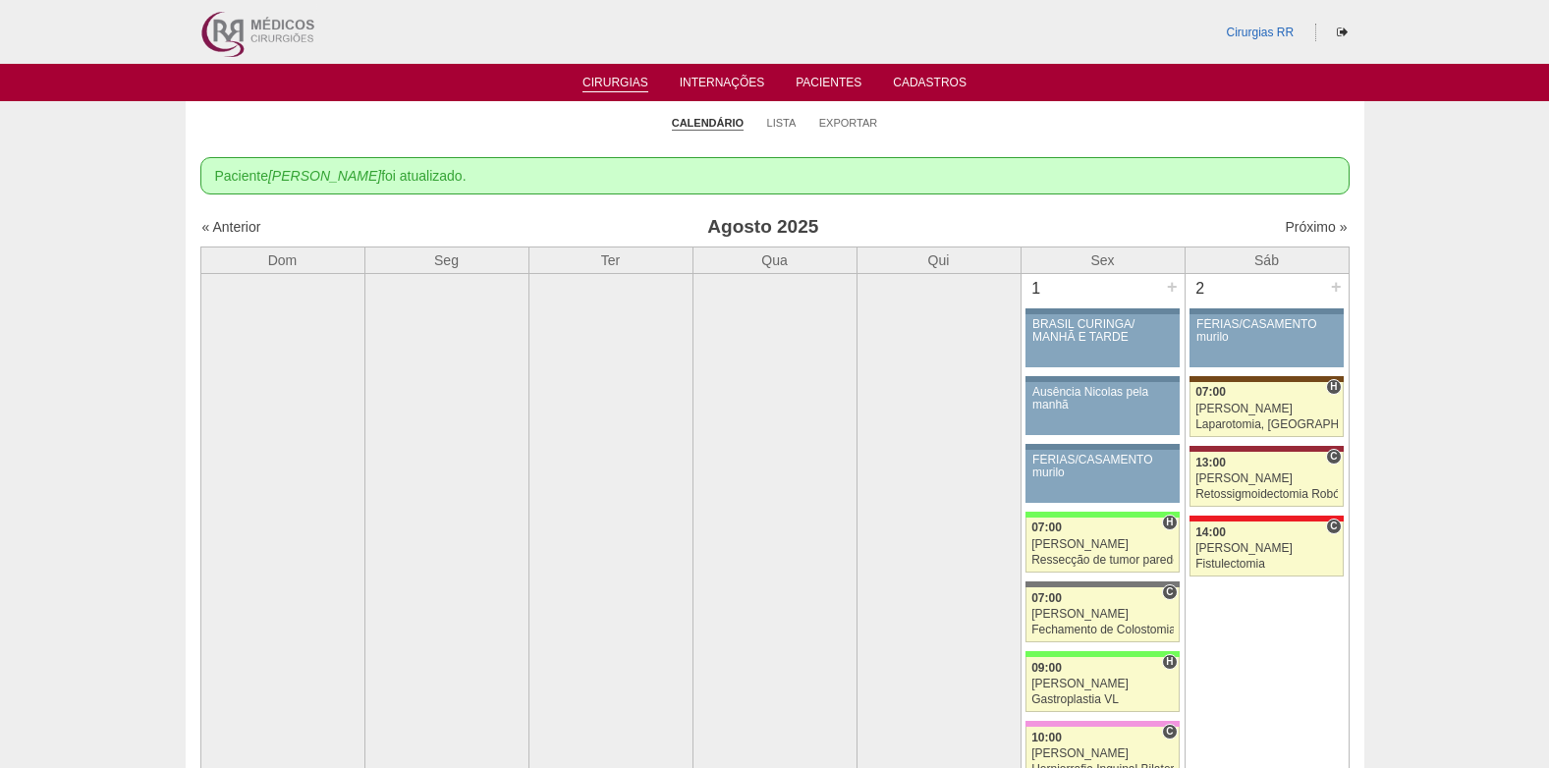
click at [627, 79] on link "Cirurgias" at bounding box center [615, 84] width 66 height 17
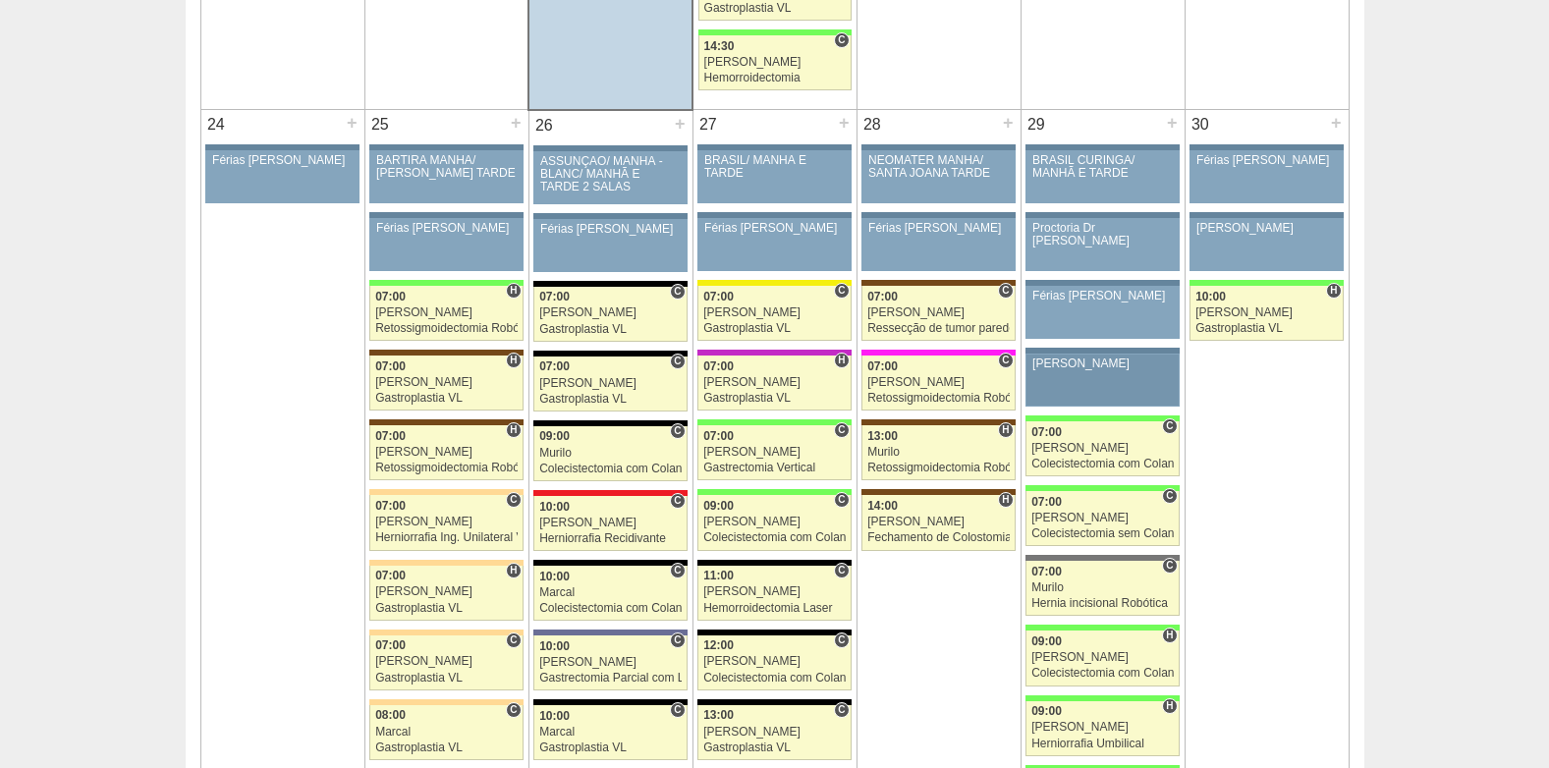
scroll to position [4222, 0]
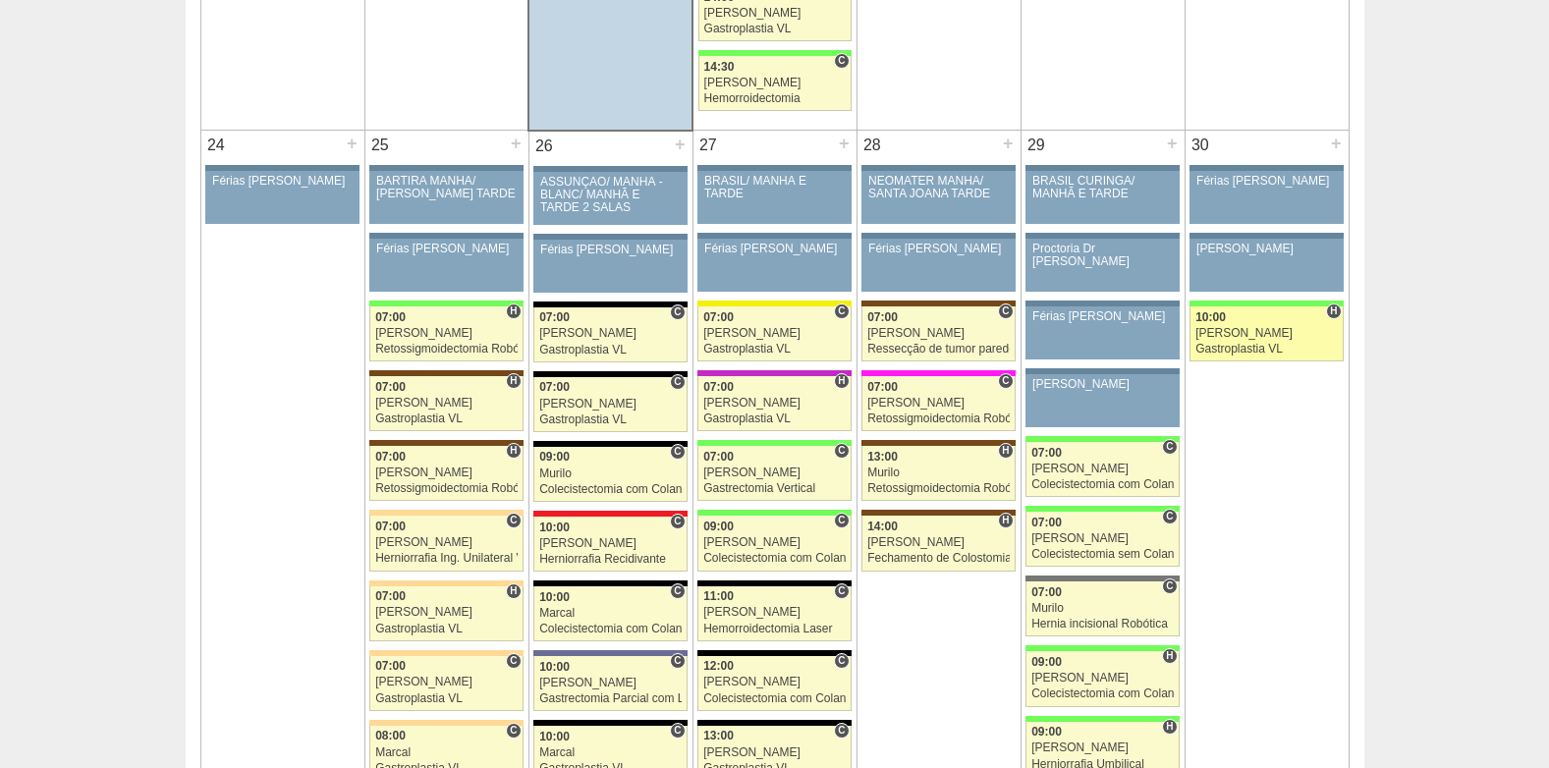
click at [1248, 341] on link "88315 Bruno H 10:00 Bruno Gastroplastia VL Hospital Brasil Brasil Agnes Demetri…" at bounding box center [1265, 333] width 153 height 55
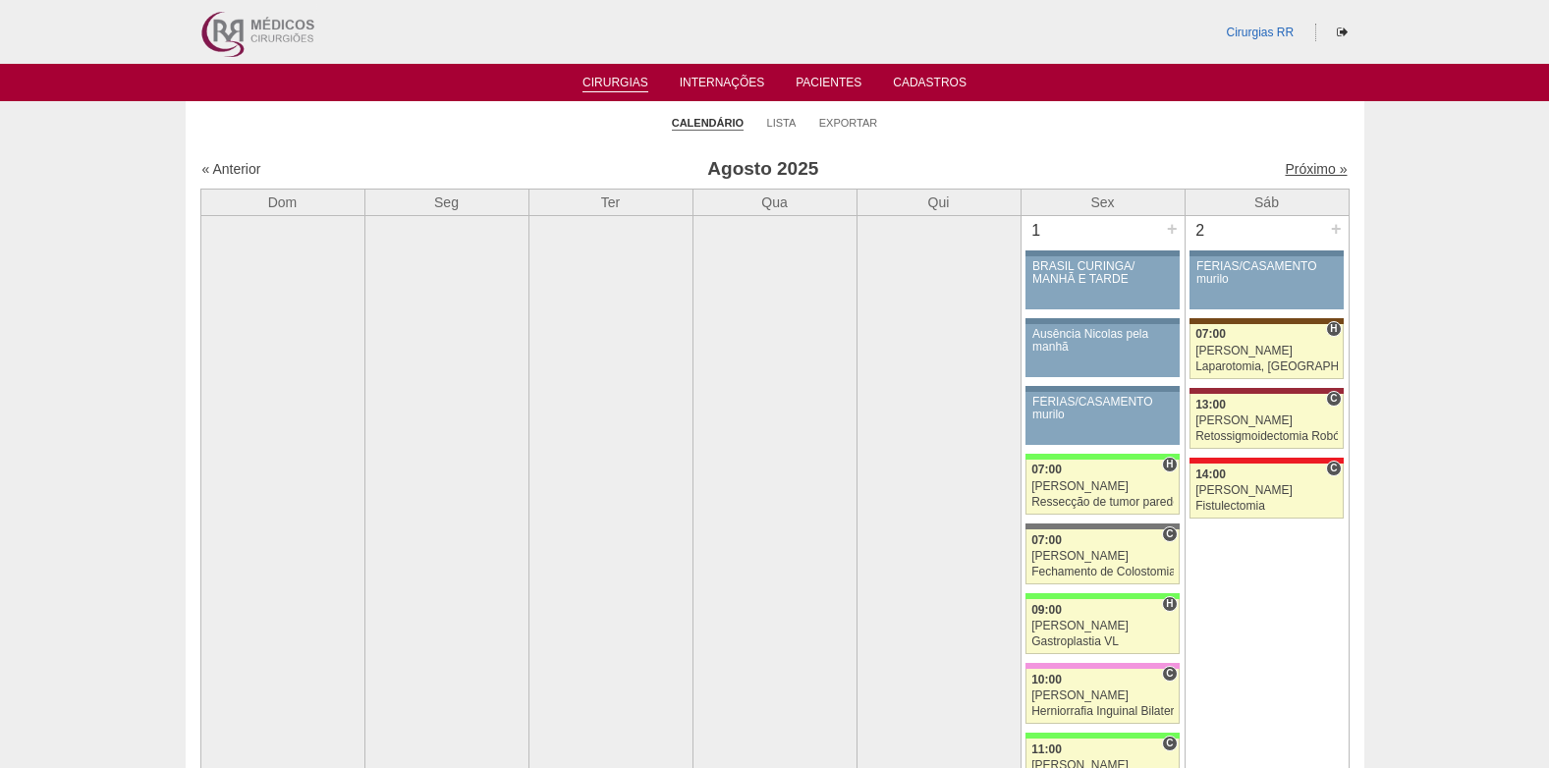
click at [1295, 171] on link "Próximo »" at bounding box center [1315, 169] width 62 height 16
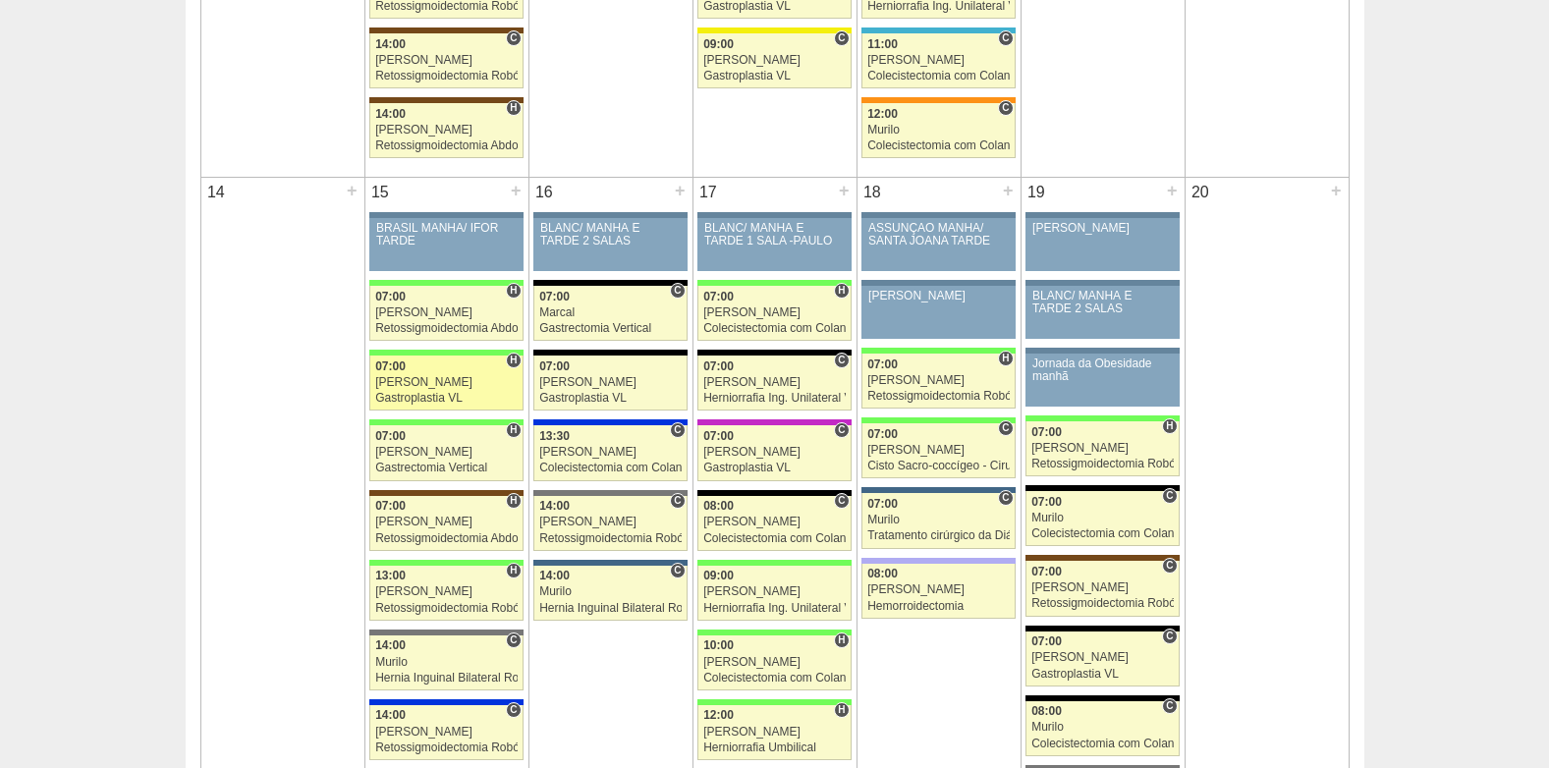
scroll to position [1669, 0]
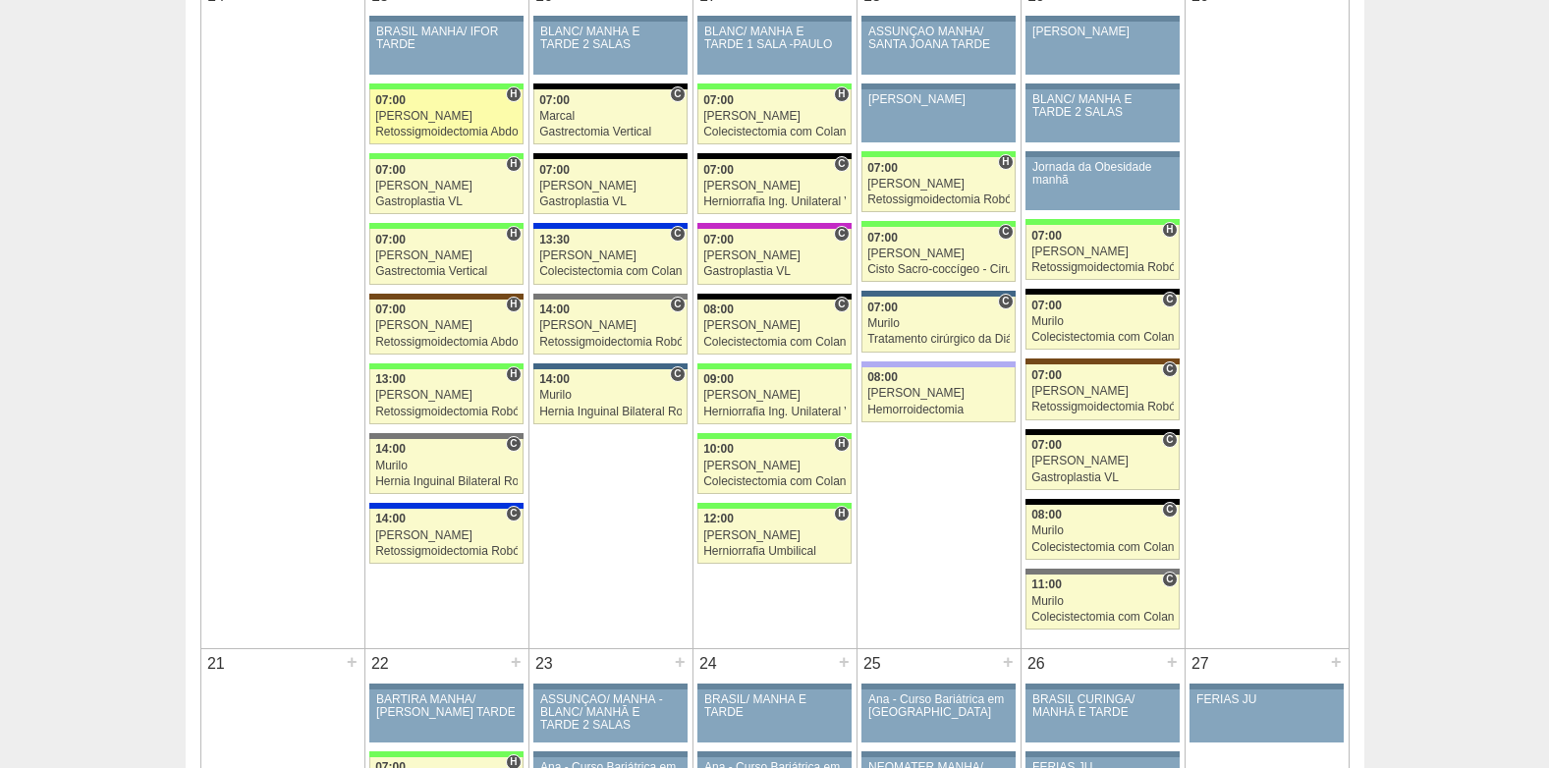
click at [404, 119] on div "[PERSON_NAME]" at bounding box center [446, 116] width 142 height 13
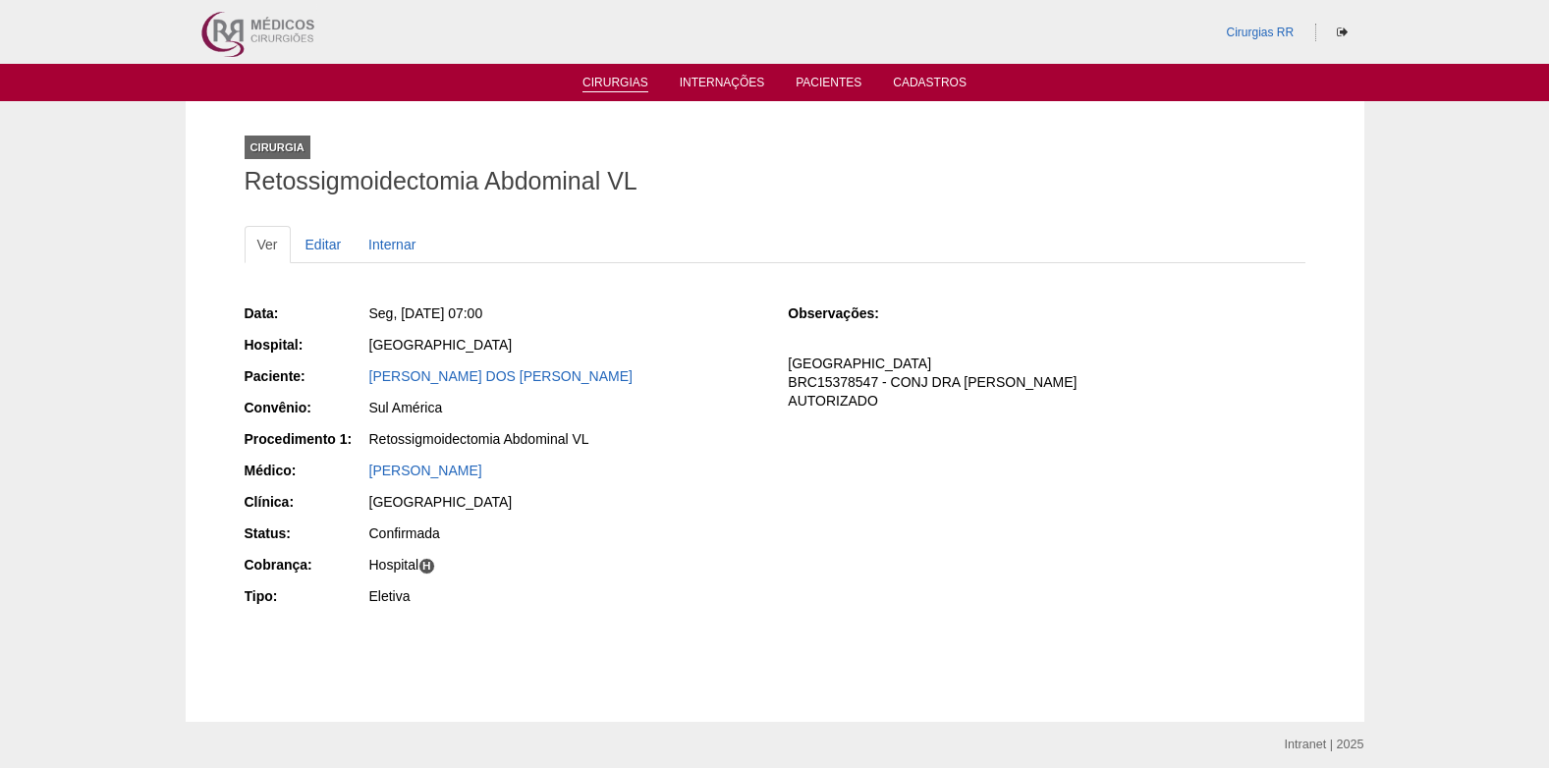
click at [618, 84] on link "Cirurgias" at bounding box center [615, 84] width 66 height 17
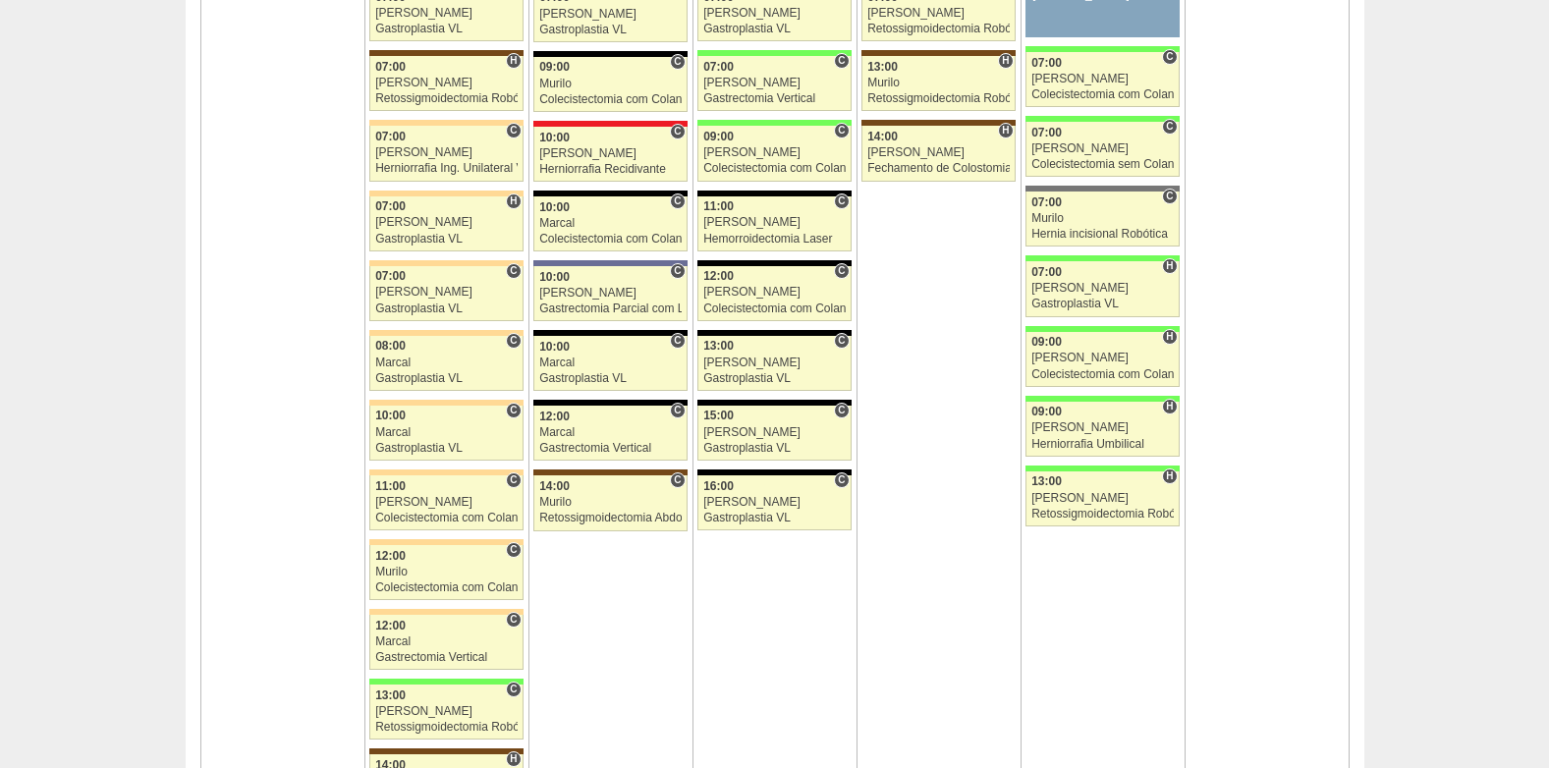
scroll to position [4615, 0]
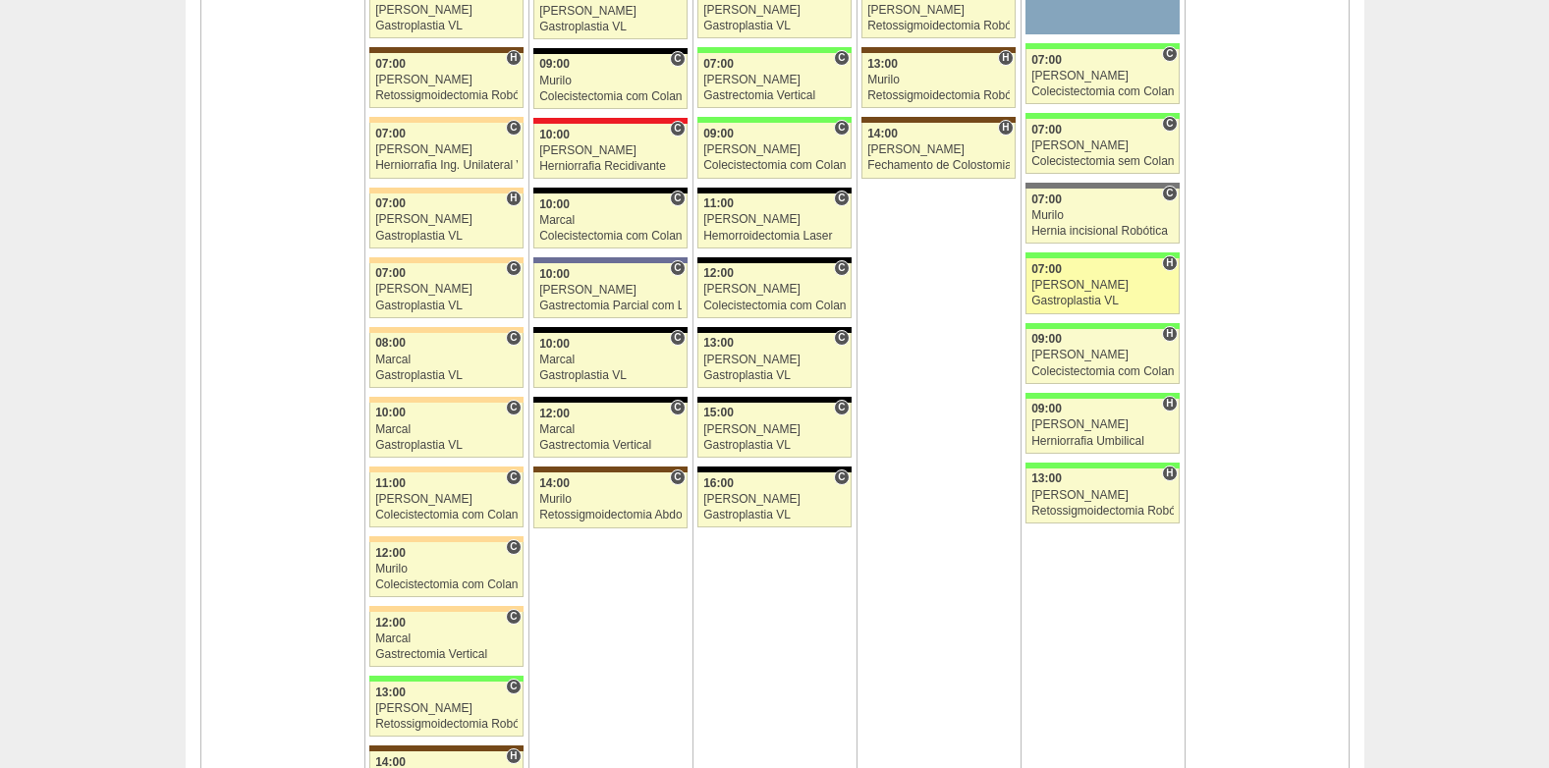
click at [1092, 284] on div "[PERSON_NAME]" at bounding box center [1102, 285] width 142 height 13
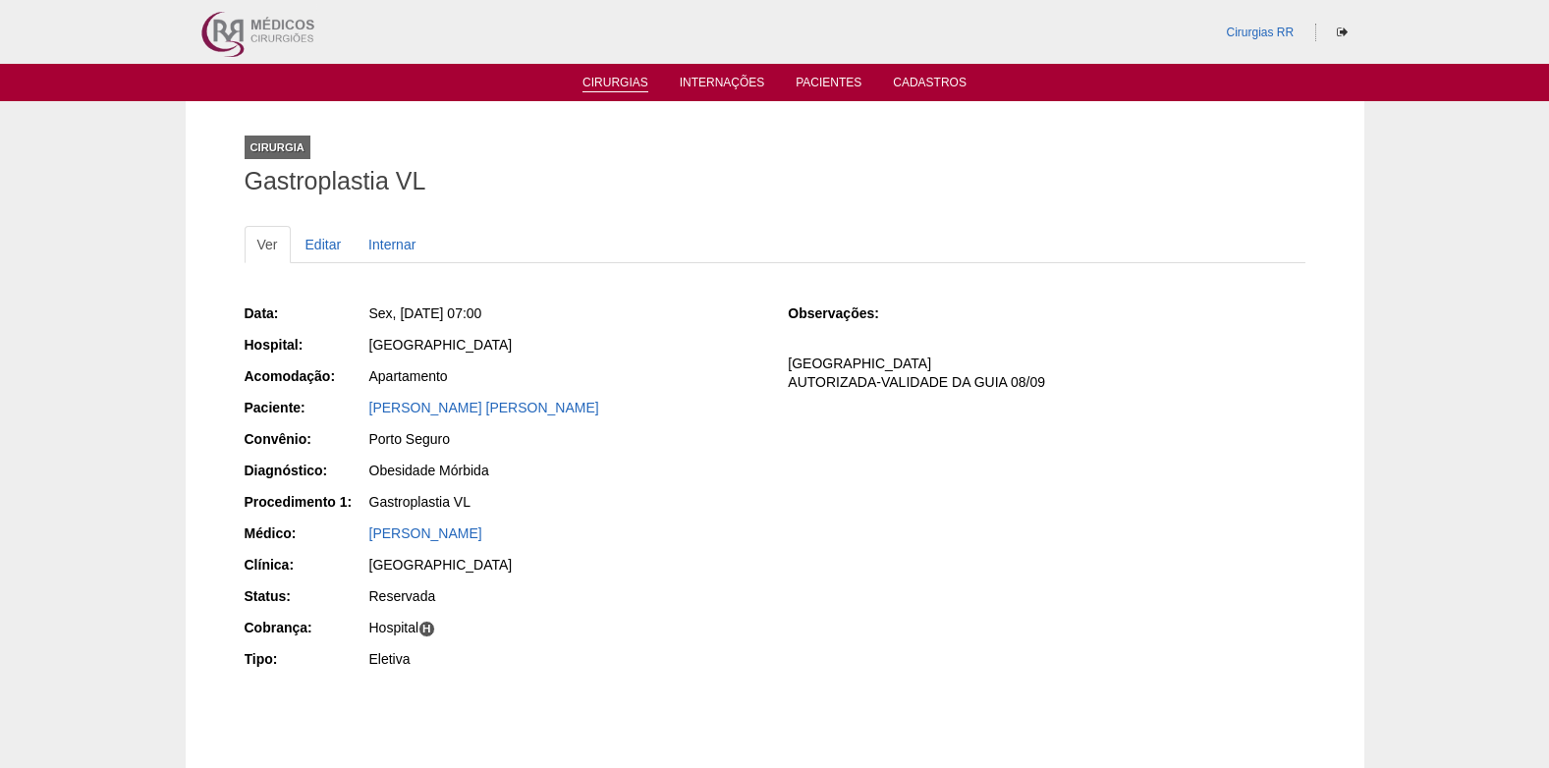
click at [596, 83] on link "Cirurgias" at bounding box center [615, 84] width 66 height 17
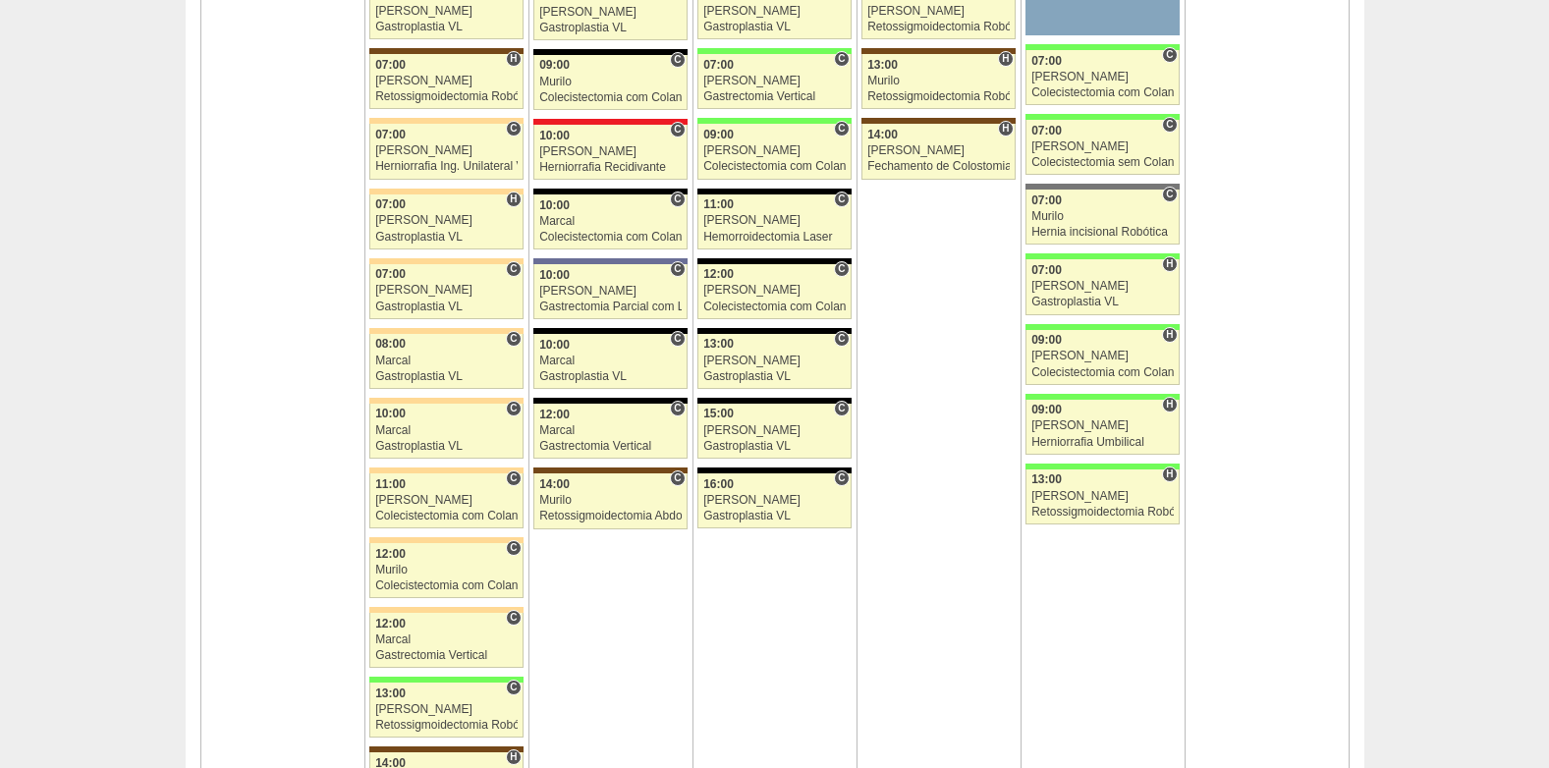
scroll to position [4615, 0]
click at [1092, 283] on div "[PERSON_NAME]" at bounding box center [1102, 285] width 142 height 13
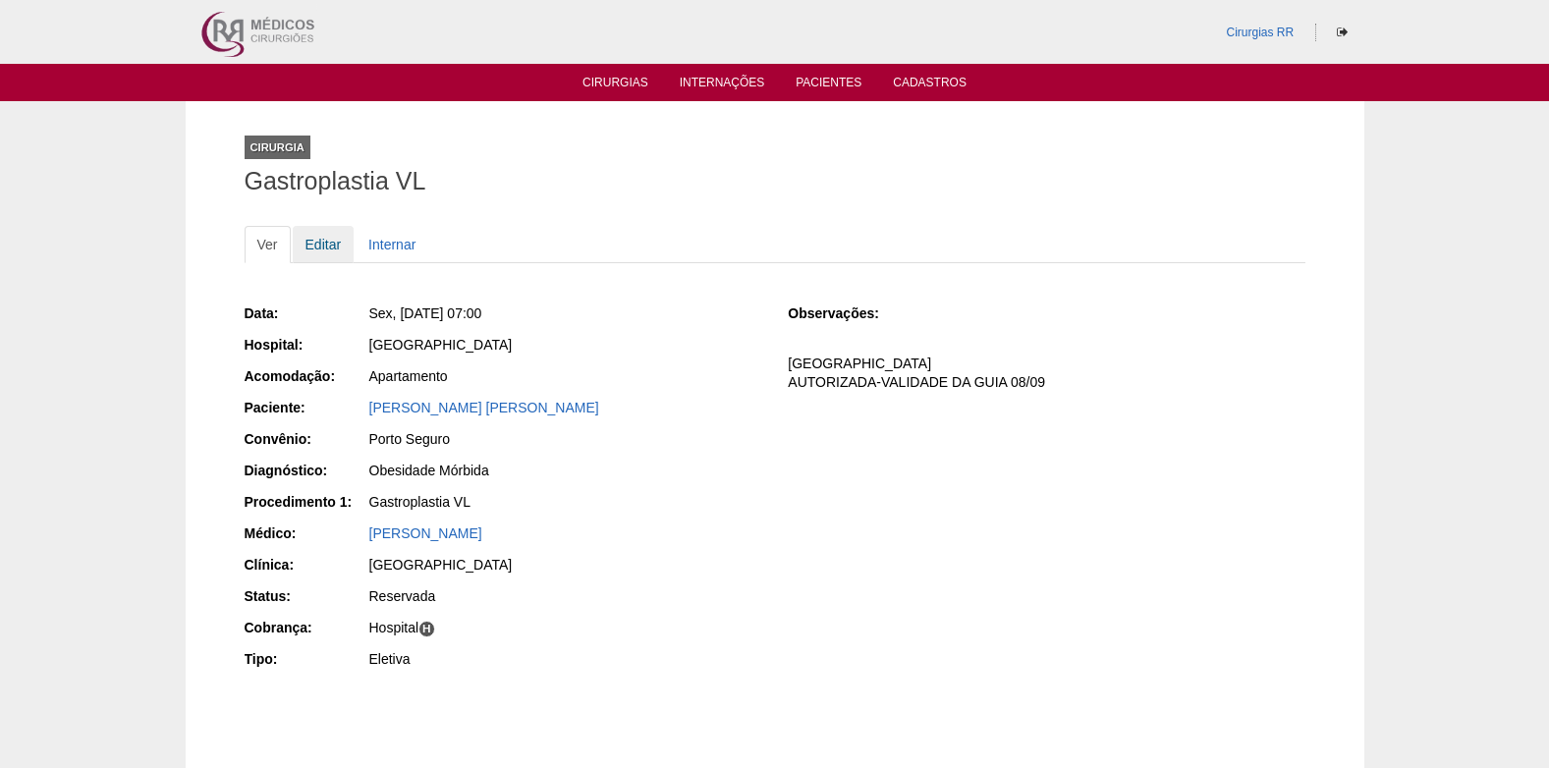
click at [325, 242] on link "Editar" at bounding box center [324, 244] width 62 height 37
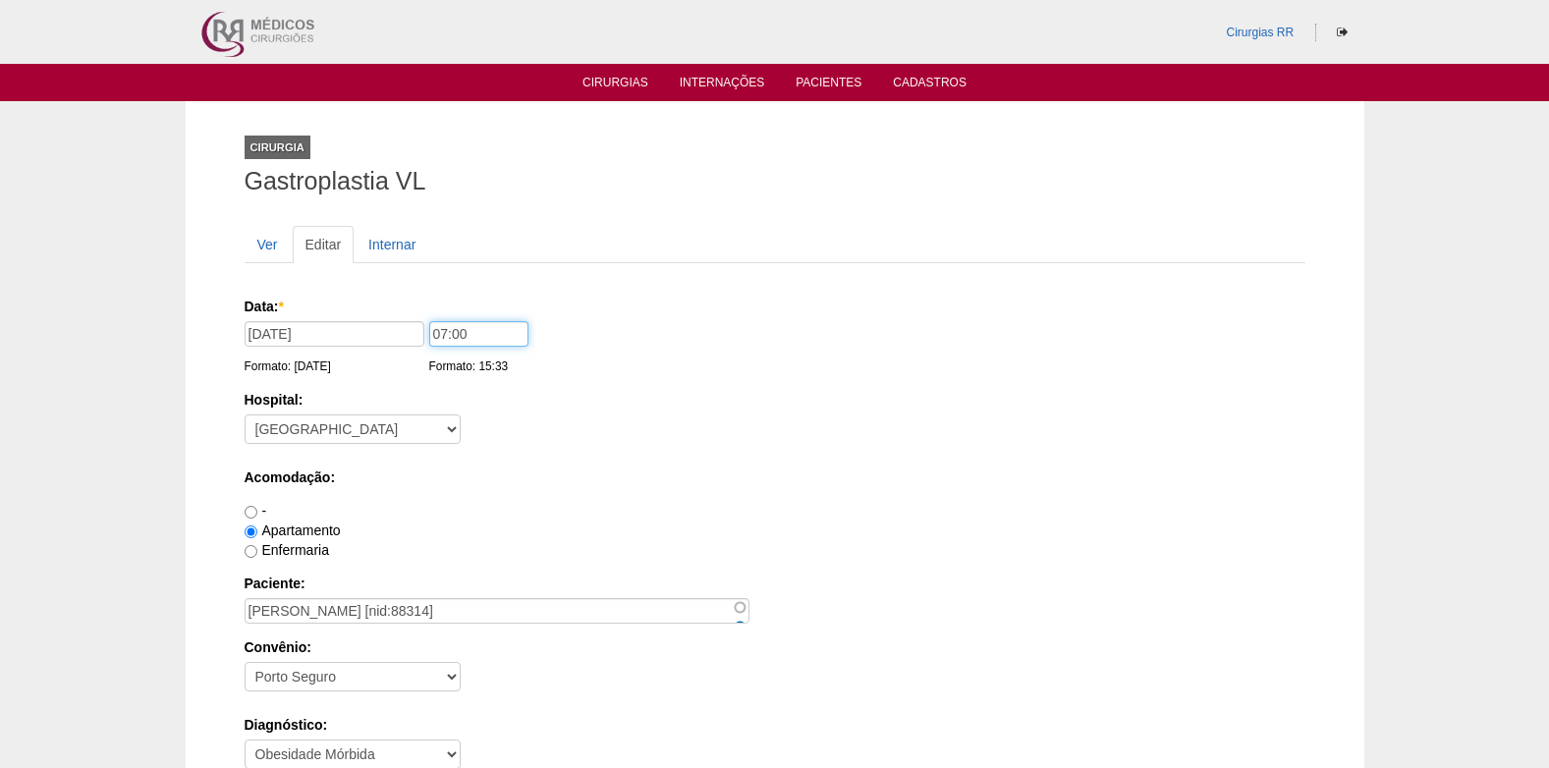
drag, startPoint x: 436, startPoint y: 331, endPoint x: 449, endPoint y: 392, distance: 62.2
click at [438, 335] on input "07:00" at bounding box center [478, 334] width 99 height 26
type input "10:00"
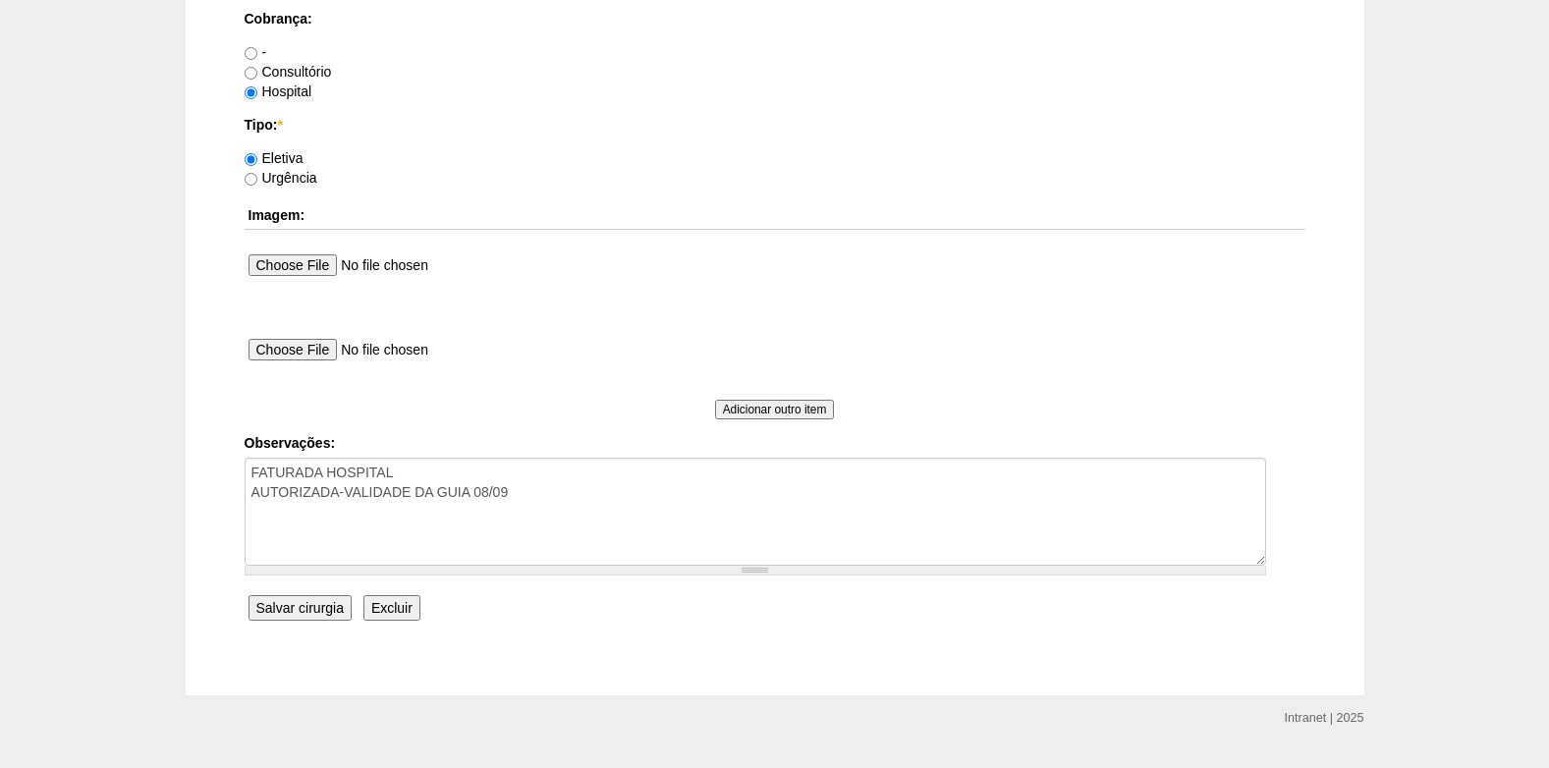
scroll to position [1763, 0]
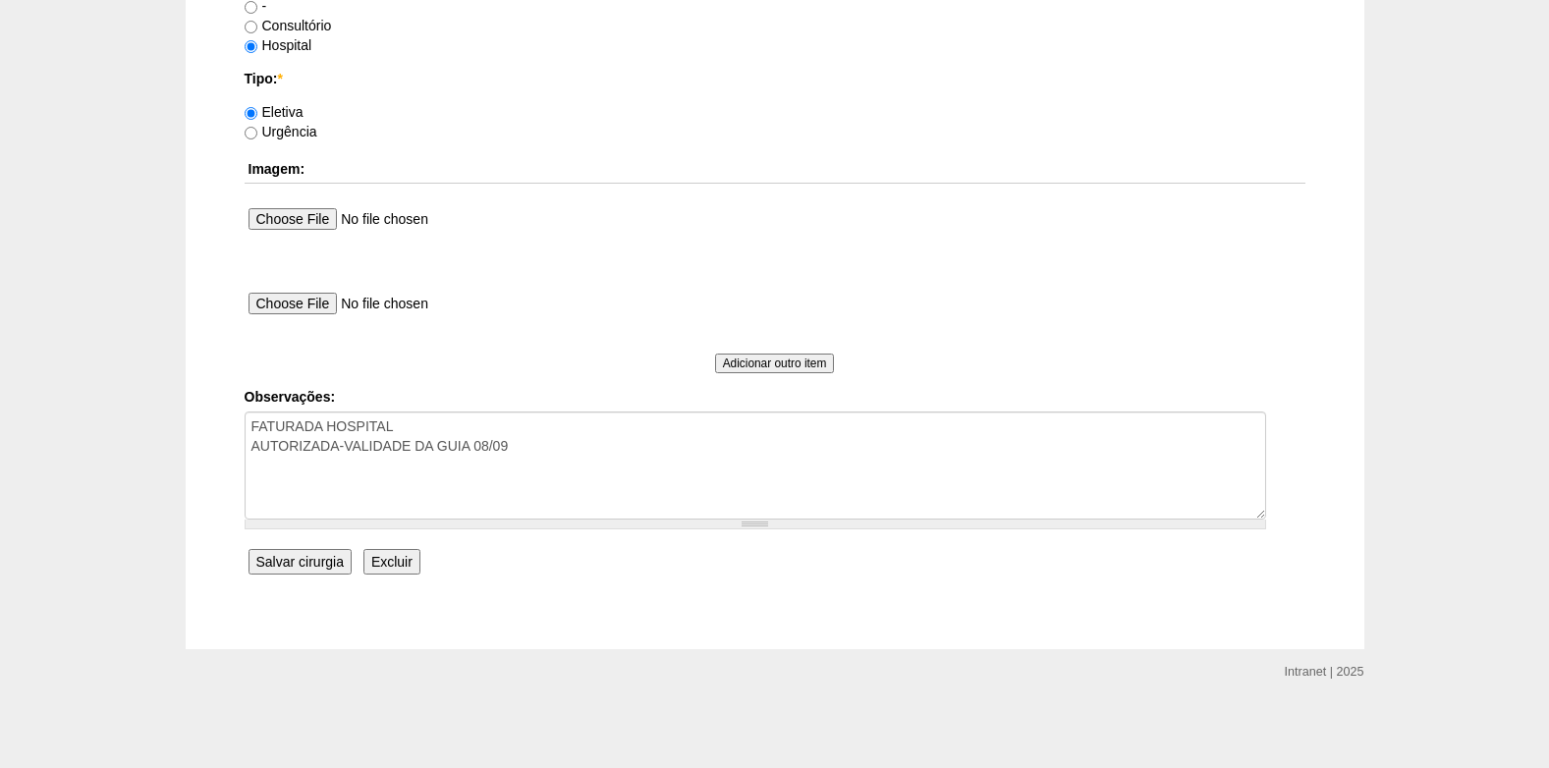
click at [301, 554] on input "Salvar cirurgia" at bounding box center [299, 562] width 103 height 26
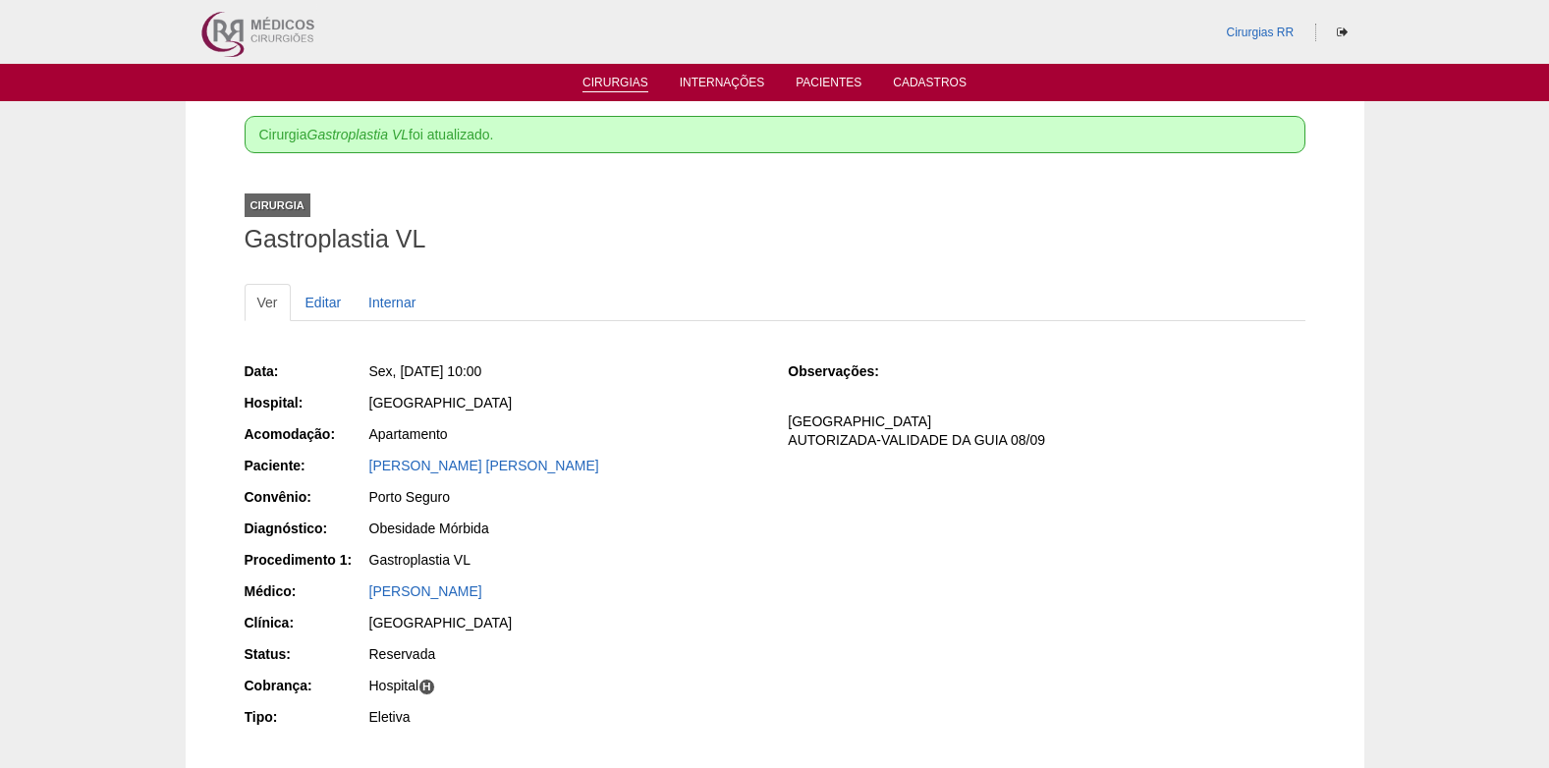
click at [626, 78] on link "Cirurgias" at bounding box center [615, 84] width 66 height 17
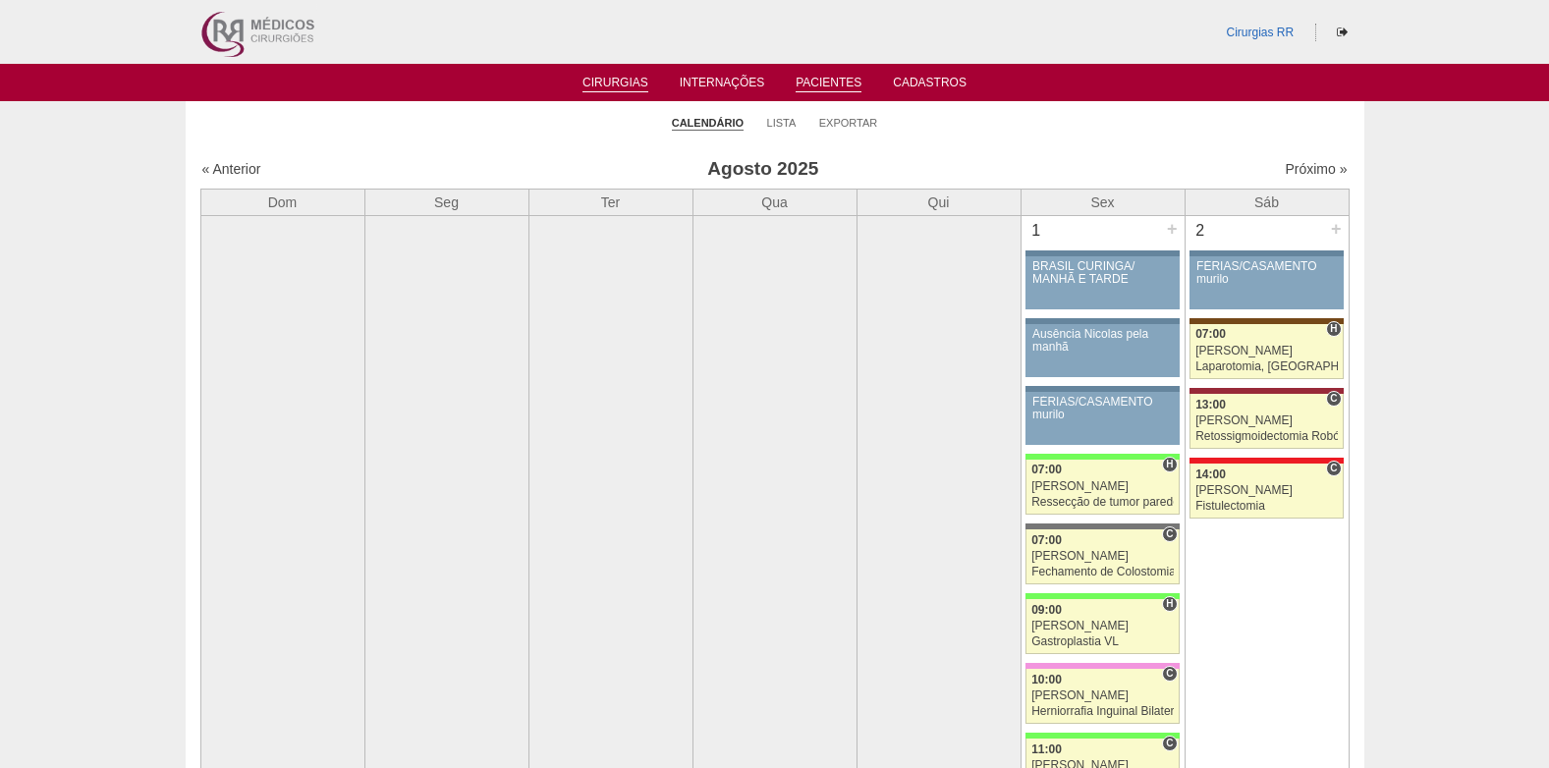
click at [809, 87] on link "Pacientes" at bounding box center [828, 84] width 66 height 17
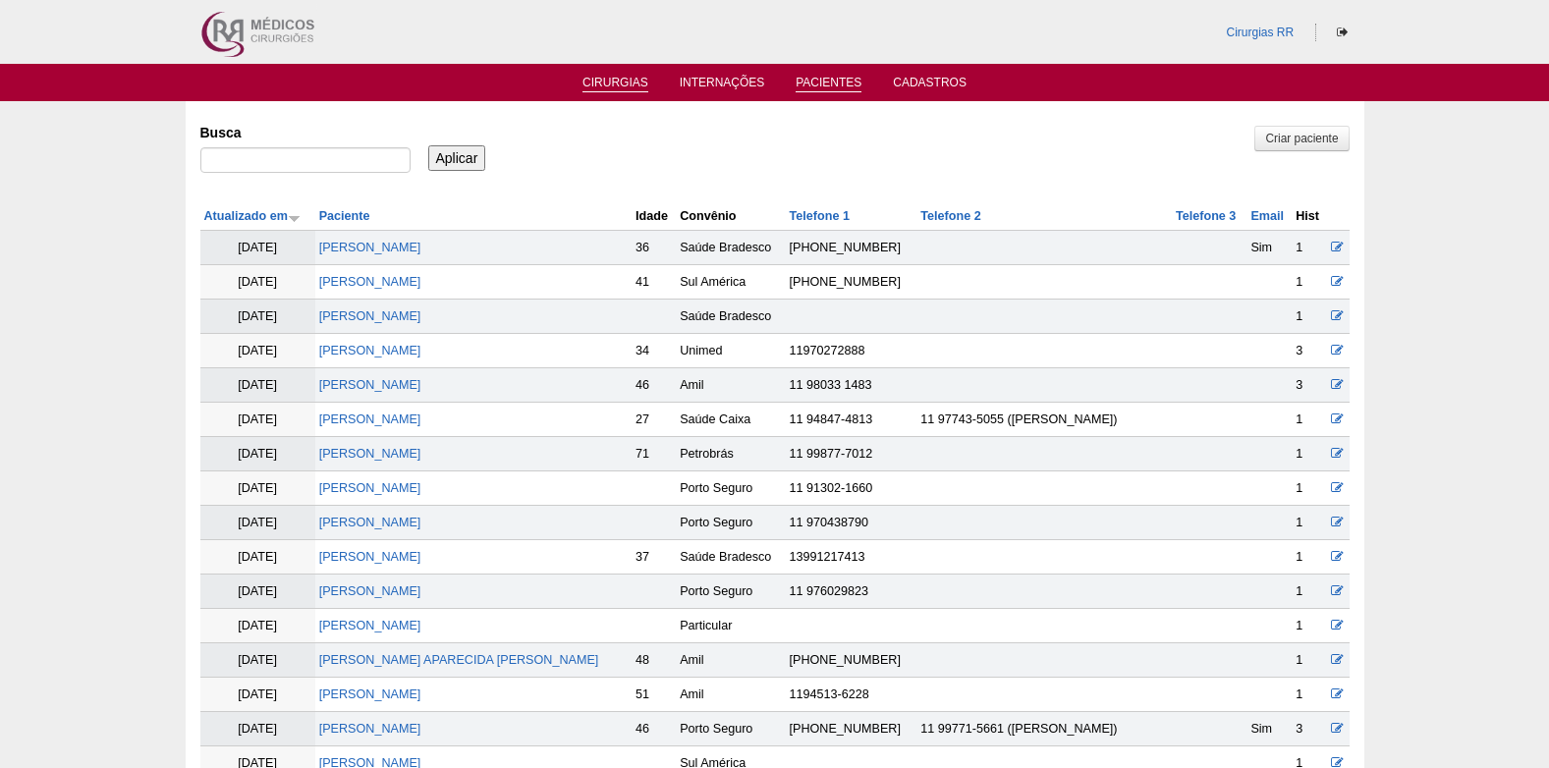
click at [611, 82] on link "Cirurgias" at bounding box center [615, 84] width 66 height 17
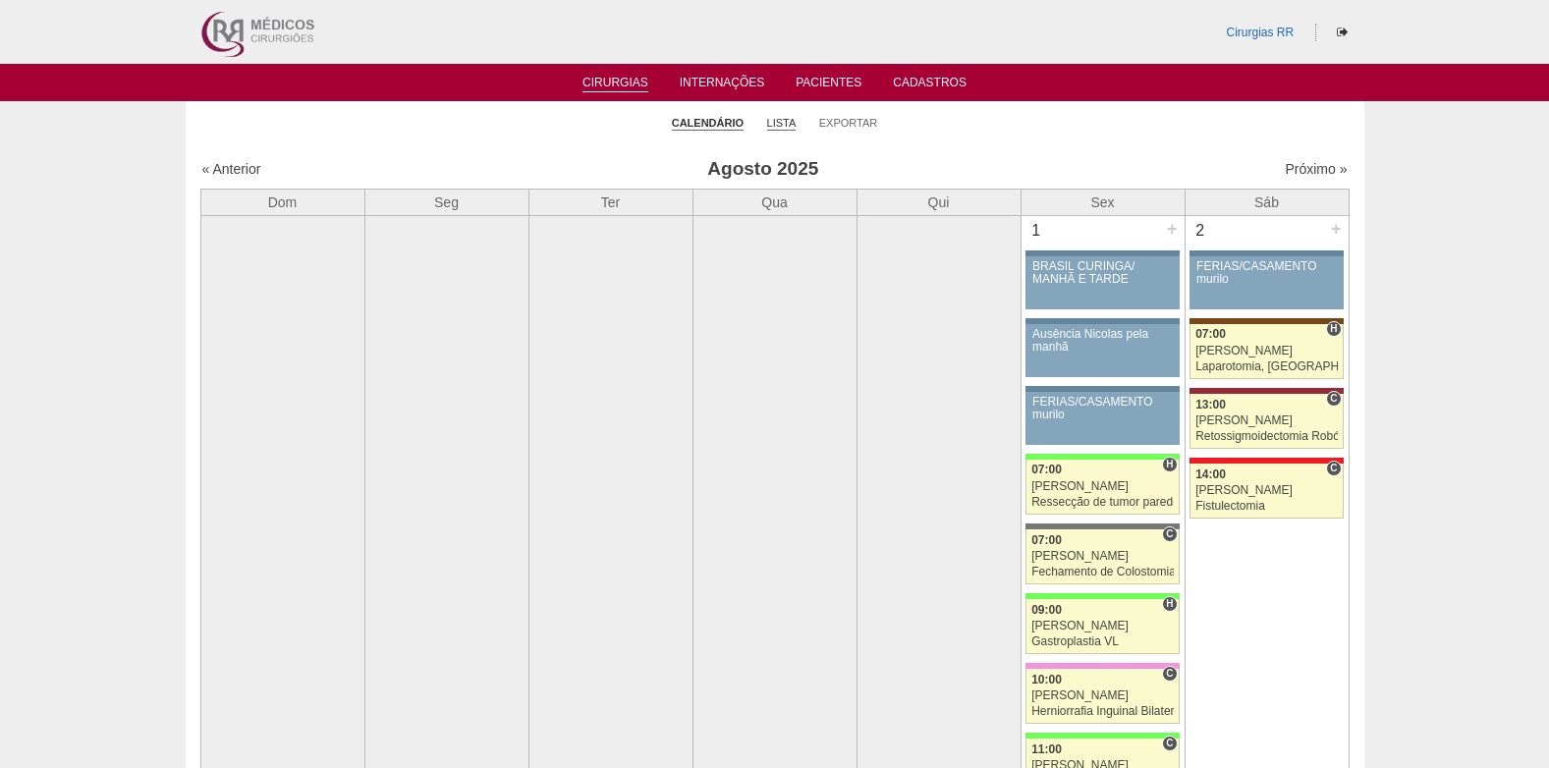
click at [784, 125] on link "Lista" at bounding box center [781, 123] width 29 height 15
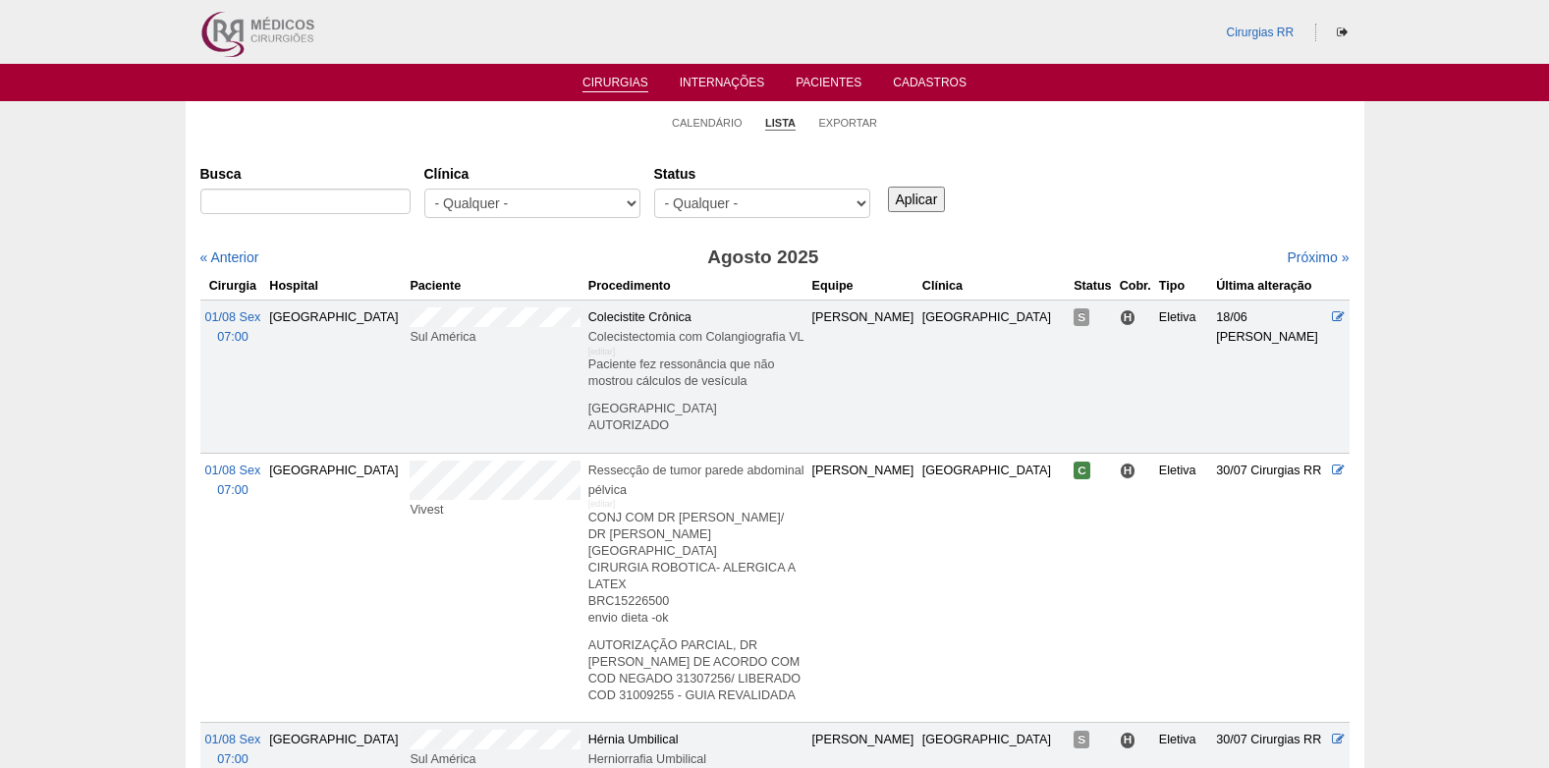
select select "resr"
click at [654, 189] on select "- Qualquer - Reservada Confirmada Suspensa Cancelada" at bounding box center [762, 203] width 216 height 29
click at [928, 187] on input "Aplicar" at bounding box center [917, 200] width 58 height 26
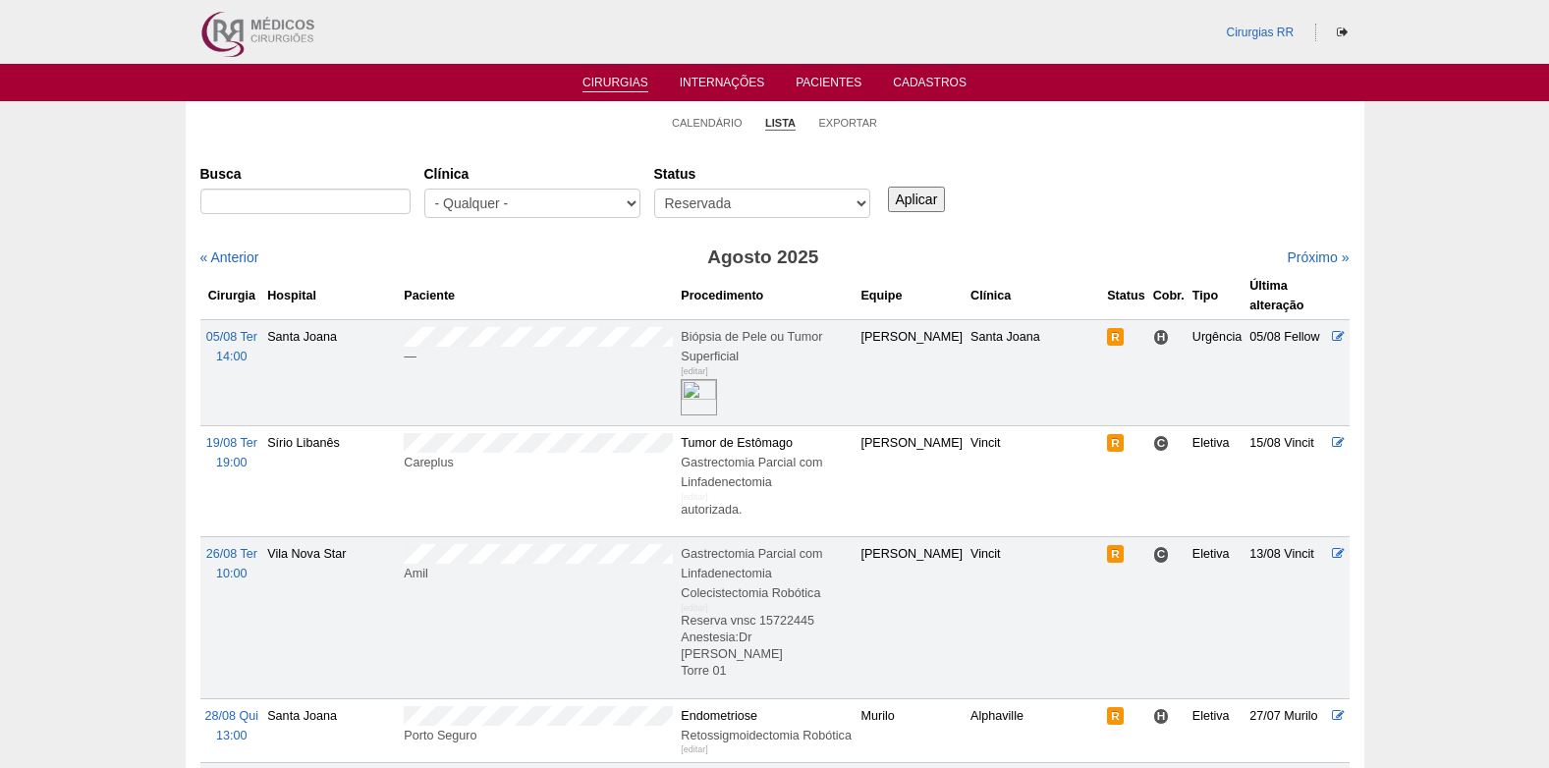
scroll to position [196, 0]
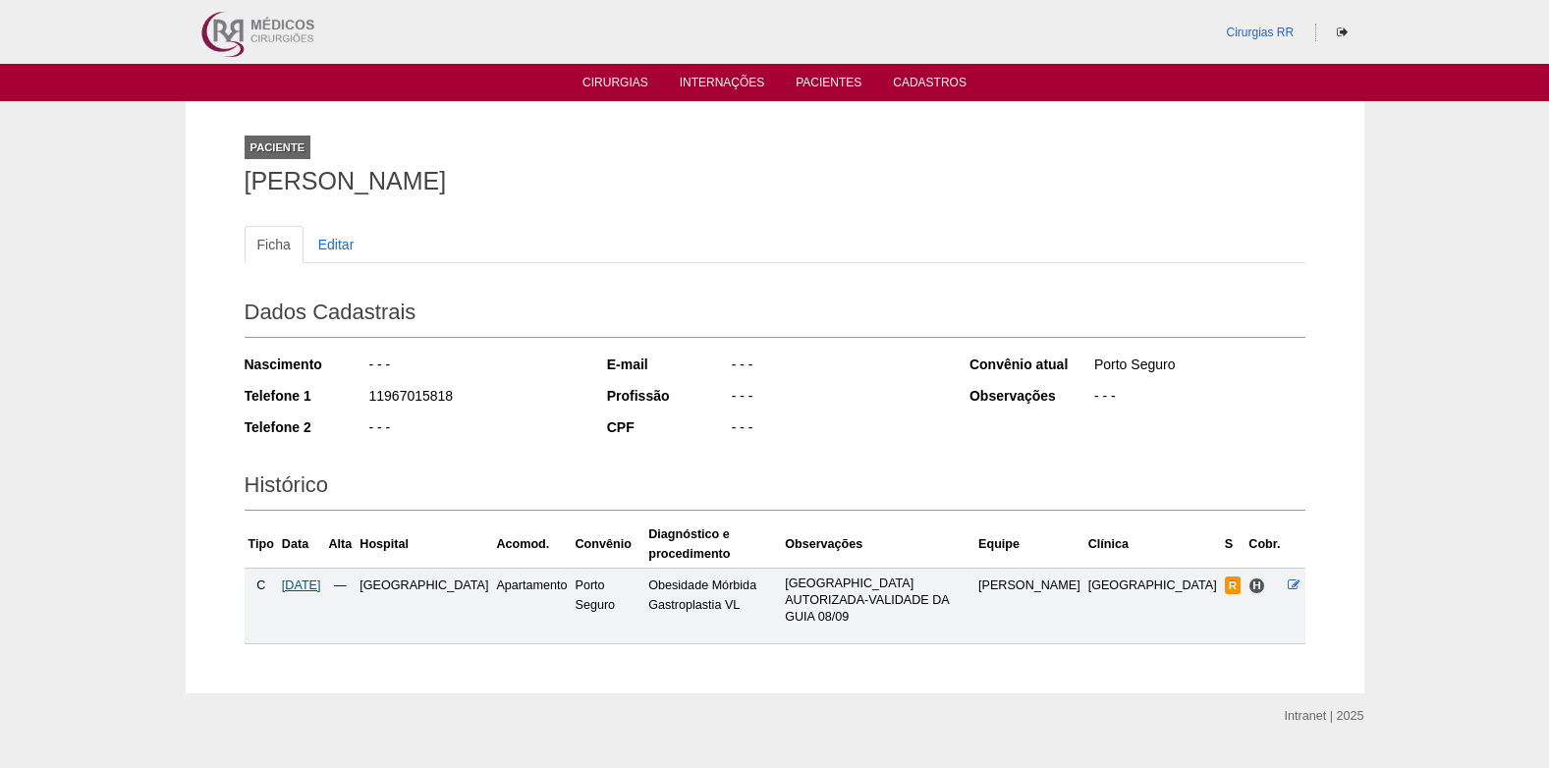
click at [321, 578] on span "[DATE]" at bounding box center [301, 585] width 39 height 14
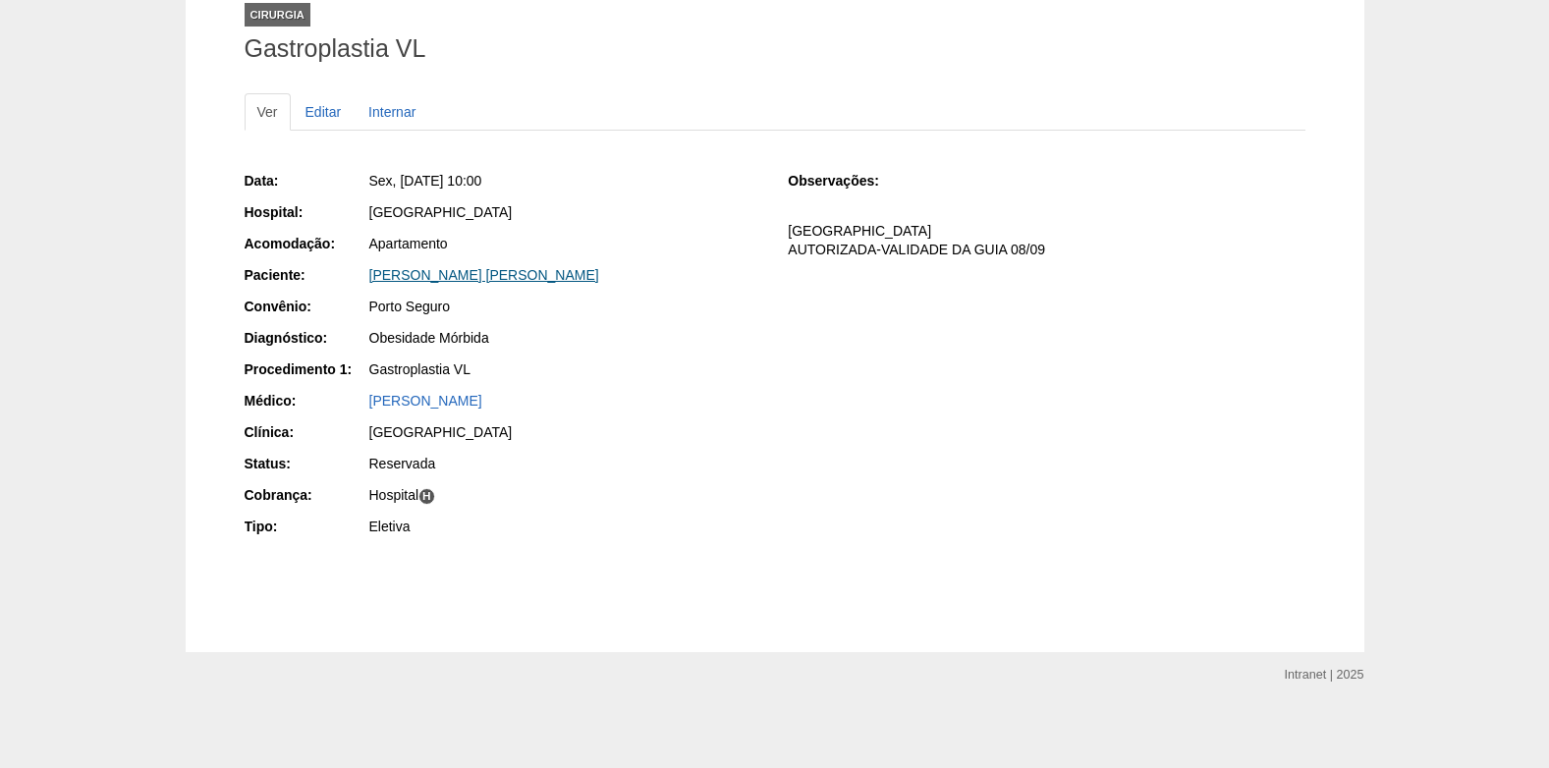
scroll to position [136, 0]
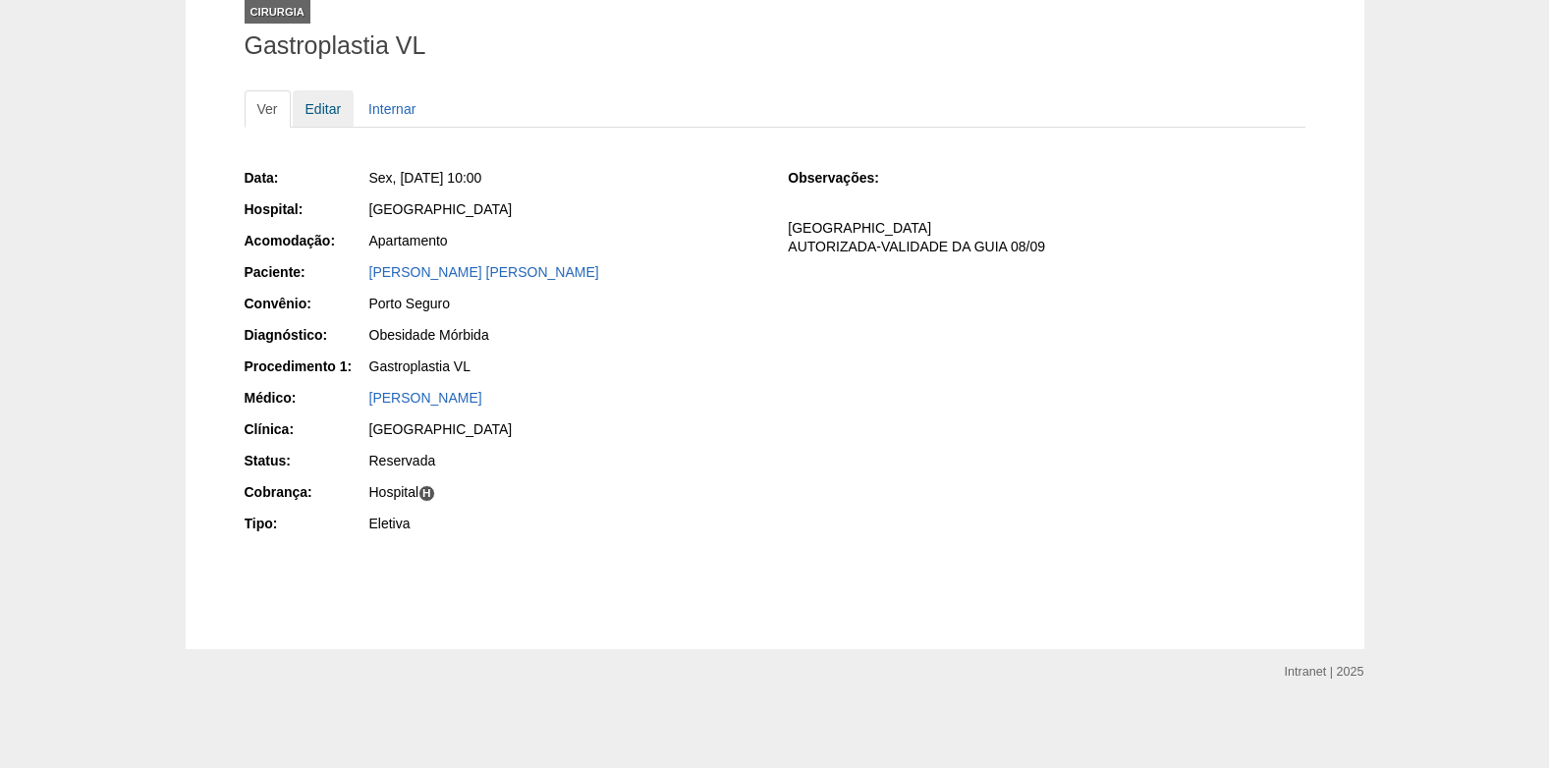
click at [332, 115] on link "Editar" at bounding box center [324, 108] width 62 height 37
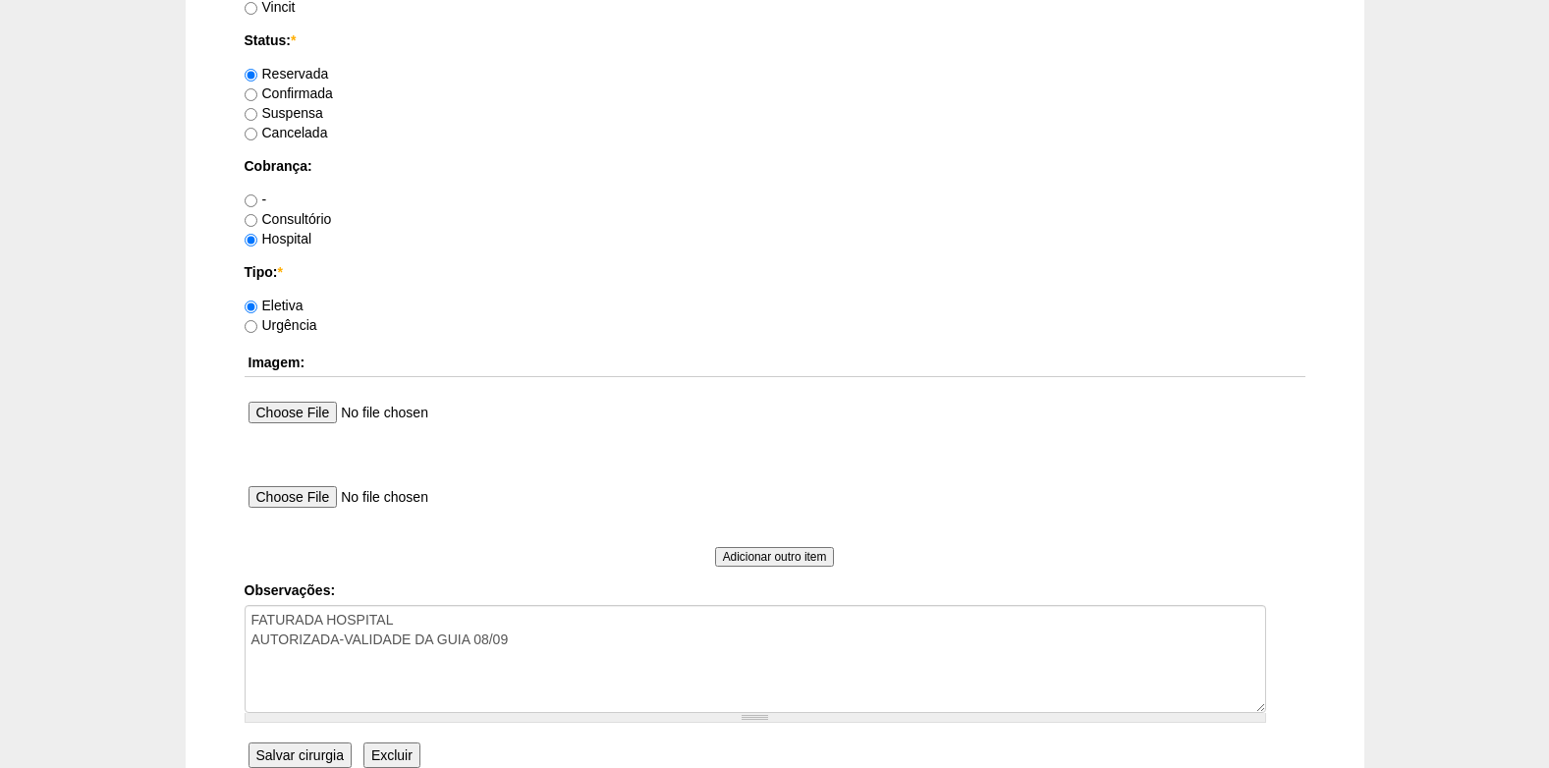
scroll to position [1571, 0]
click at [255, 88] on input "Confirmada" at bounding box center [251, 92] width 13 height 13
radio input "true"
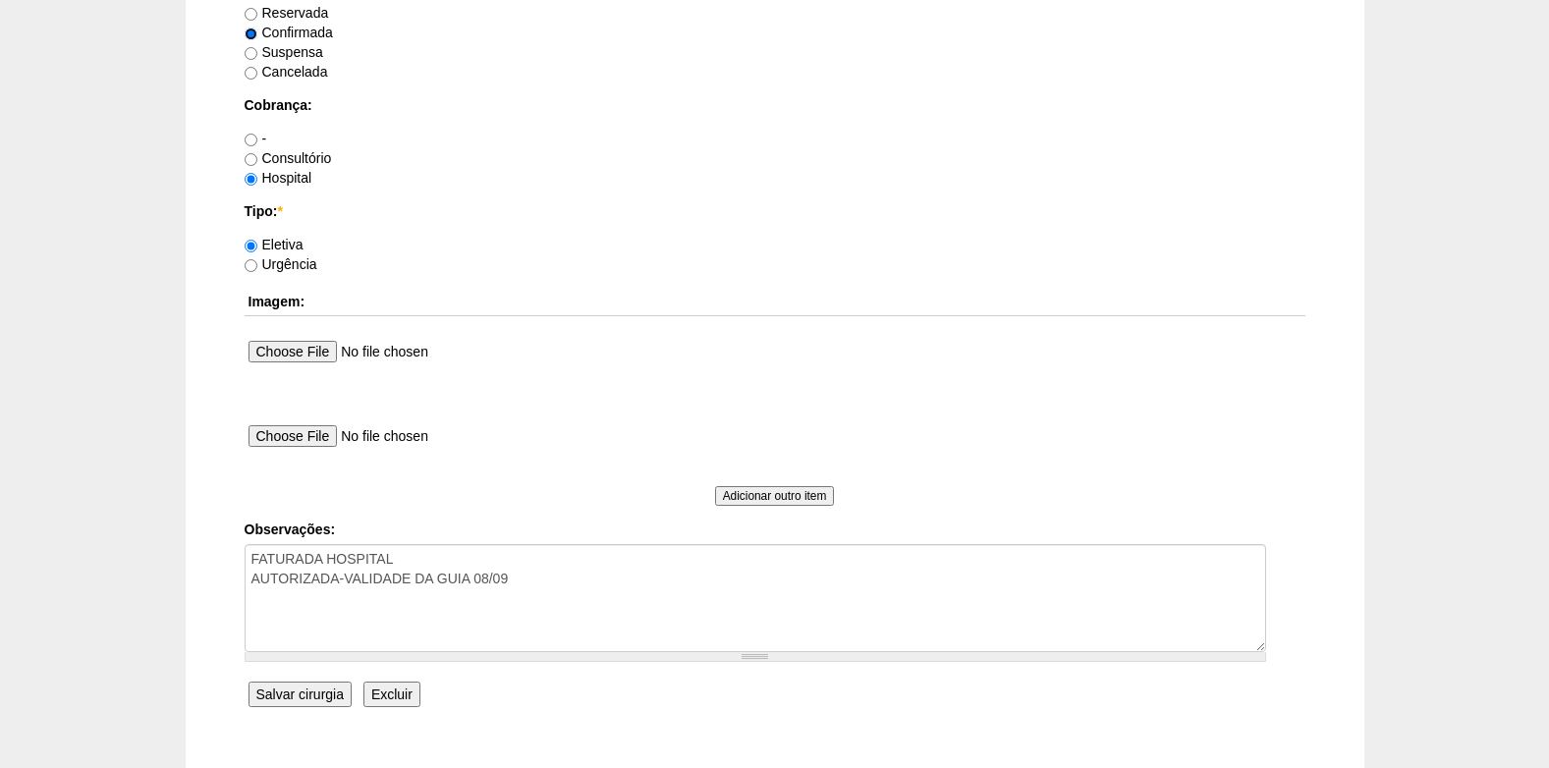
scroll to position [1669, 0]
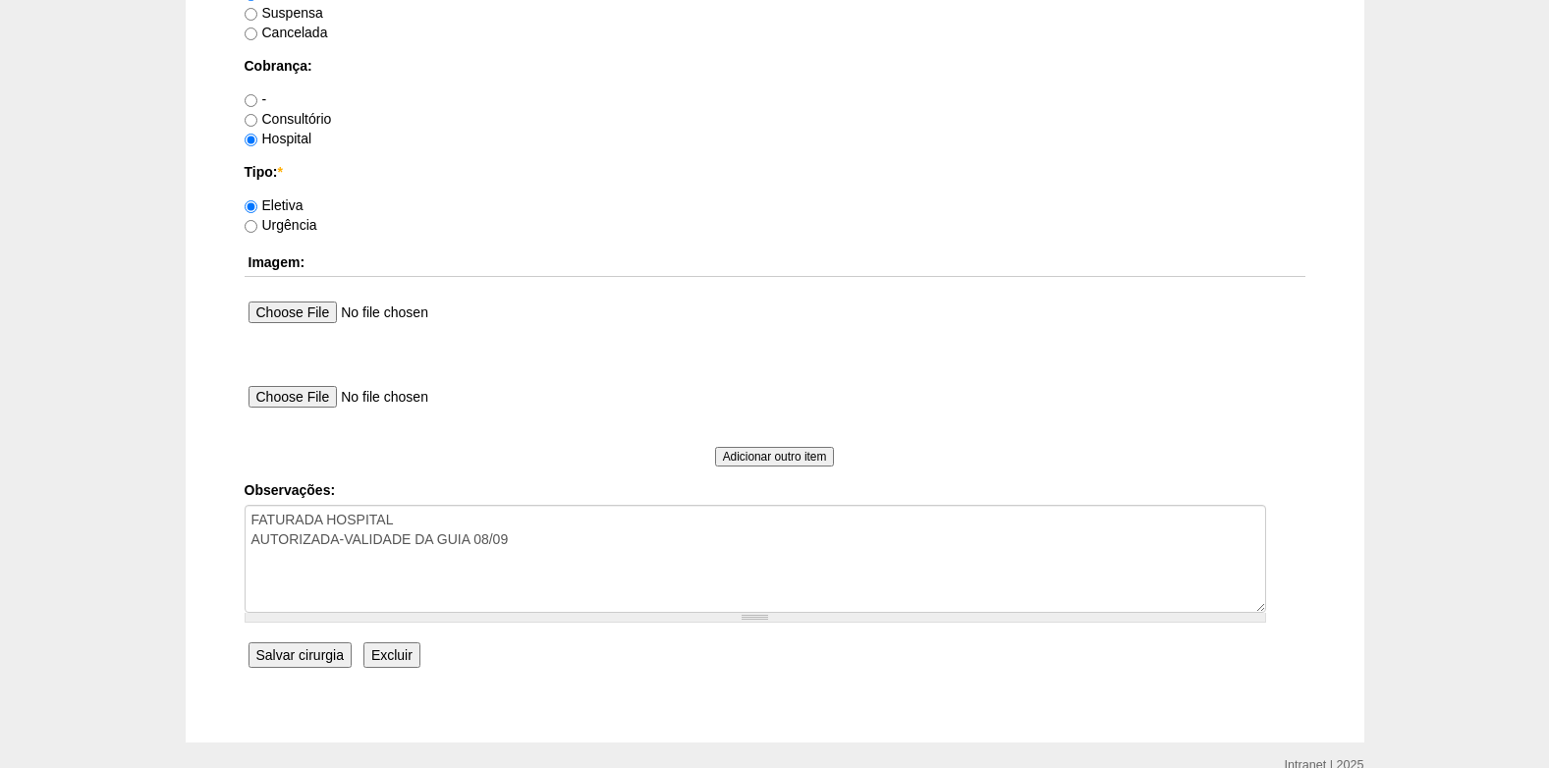
click at [301, 649] on input "Salvar cirurgia" at bounding box center [299, 655] width 103 height 26
